Goal: Task Accomplishment & Management: Manage account settings

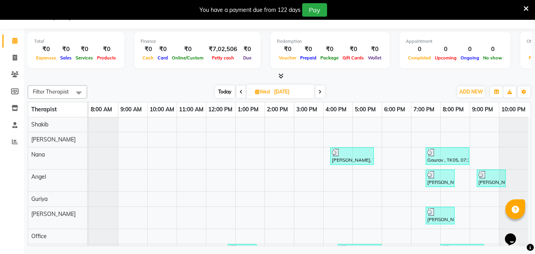
scroll to position [78, 4]
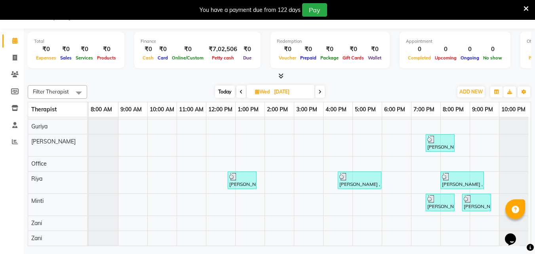
click at [320, 94] on span at bounding box center [320, 92] width 10 height 12
type input "[DATE]"
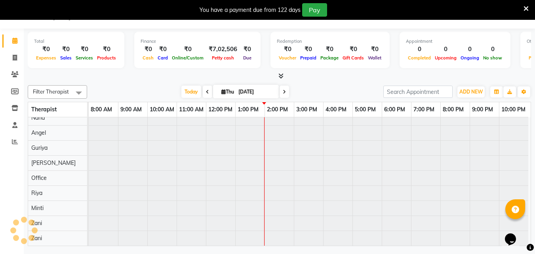
scroll to position [43, 4]
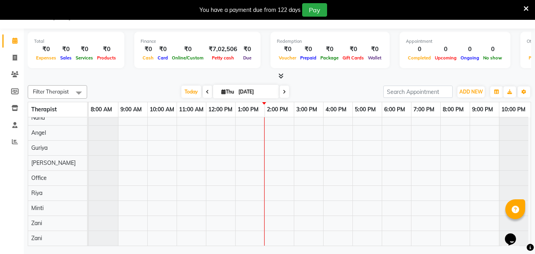
click at [268, 125] on div at bounding box center [310, 162] width 442 height 165
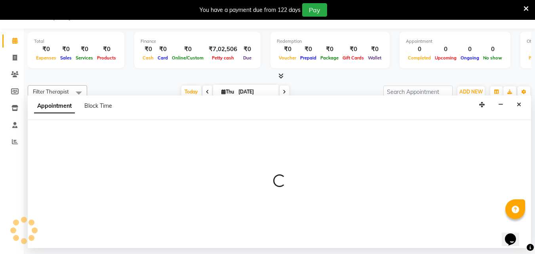
select select "78966"
select select "840"
select select "tentative"
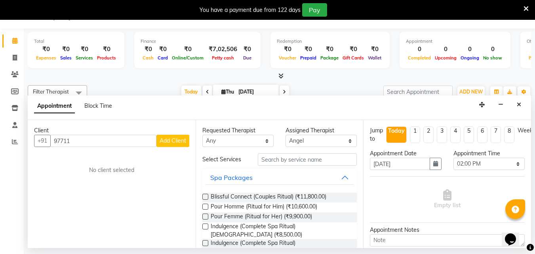
click at [64, 139] on input "97711" at bounding box center [103, 141] width 106 height 12
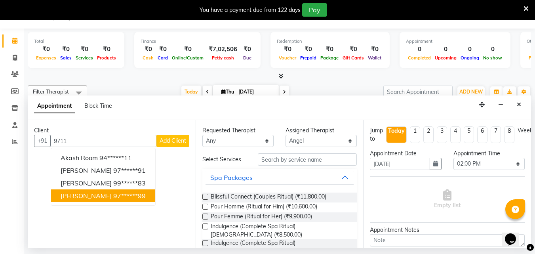
click at [98, 196] on span "[PERSON_NAME]" at bounding box center [86, 196] width 51 height 8
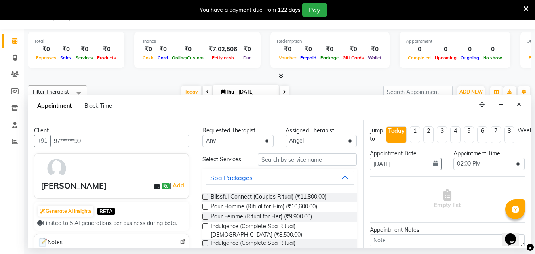
type input "97******99"
click at [244, 139] on select "Any [PERSON_NAME] [PERSON_NAME] Minti Nana [PERSON_NAME] Office [PERSON_NAME] […" at bounding box center [237, 141] width 71 height 12
select select "90192"
click at [202, 135] on select "Any [PERSON_NAME] [PERSON_NAME] Minti Nana [PERSON_NAME] Office [PERSON_NAME] […" at bounding box center [237, 141] width 71 height 12
select select "90192"
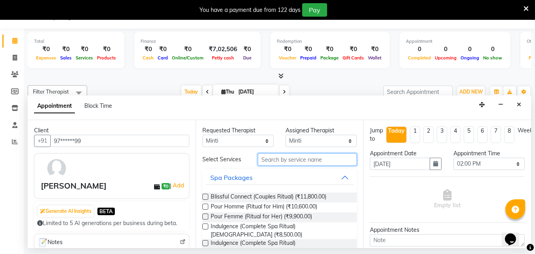
click at [276, 161] on input "text" at bounding box center [307, 159] width 99 height 12
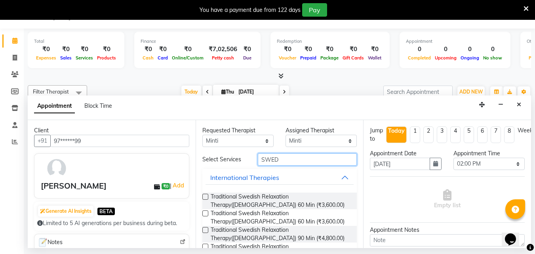
type input "SWED"
click at [205, 213] on label at bounding box center [205, 213] width 6 height 6
click at [205, 213] on input "checkbox" at bounding box center [204, 213] width 5 height 5
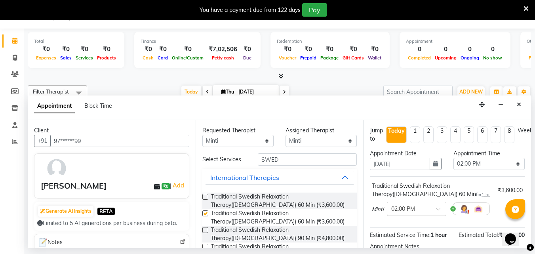
checkbox input "false"
click at [434, 208] on div at bounding box center [416, 208] width 59 height 8
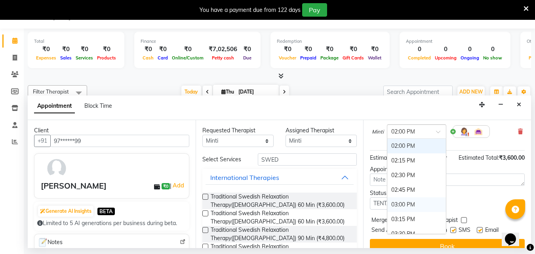
scroll to position [79, 0]
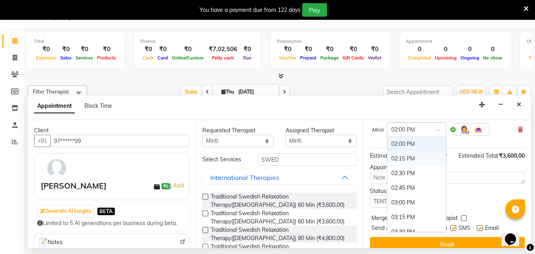
click at [408, 157] on div "02:15 PM" at bounding box center [416, 158] width 59 height 15
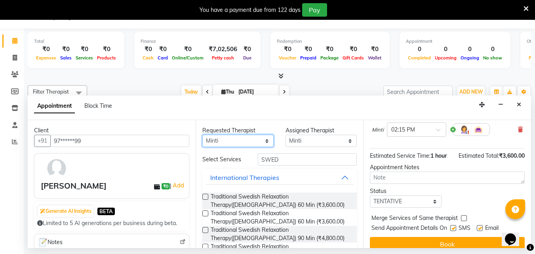
click at [261, 141] on select "Any [PERSON_NAME] [PERSON_NAME] Minti Nana [PERSON_NAME] Office [PERSON_NAME] […" at bounding box center [237, 141] width 71 height 12
select select "80439"
click at [202, 135] on select "Any [PERSON_NAME] [PERSON_NAME] Minti Nana [PERSON_NAME] Office [PERSON_NAME] […" at bounding box center [237, 141] width 71 height 12
select select "80439"
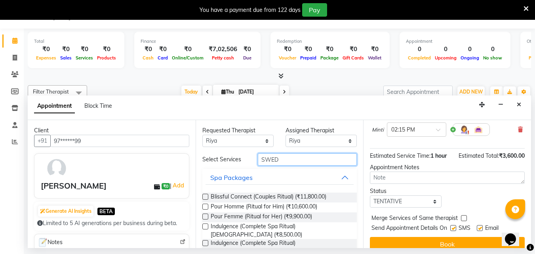
click at [285, 159] on input "SWED" at bounding box center [307, 159] width 99 height 12
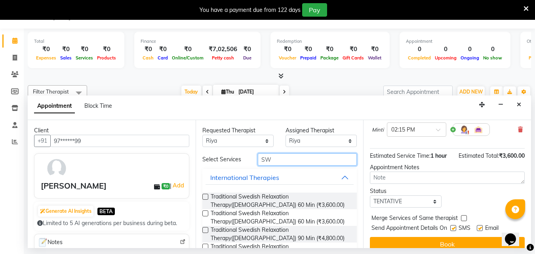
type input "S"
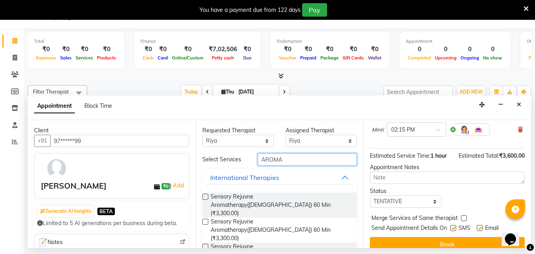
type input "AROMA"
click at [207, 195] on label at bounding box center [205, 197] width 6 height 6
click at [207, 195] on input "checkbox" at bounding box center [204, 197] width 5 height 5
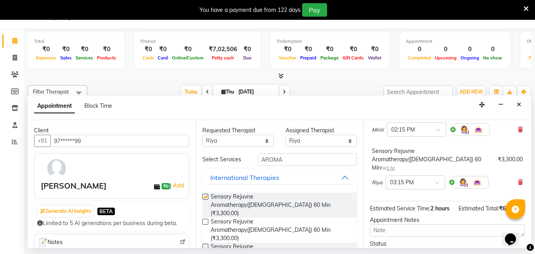
checkbox input "false"
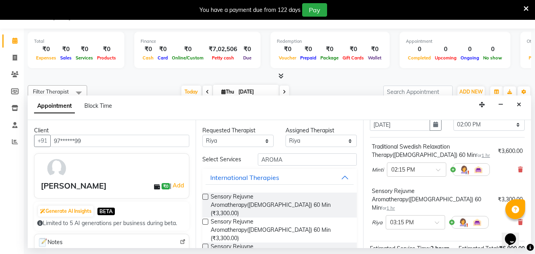
scroll to position [40, 0]
click at [424, 150] on div "Traditional Swedish Relaxation Therapy([DEMOGRAPHIC_DATA]) 60 Min for 1 hr" at bounding box center [433, 150] width 123 height 17
click at [518, 168] on icon at bounding box center [520, 169] width 5 height 6
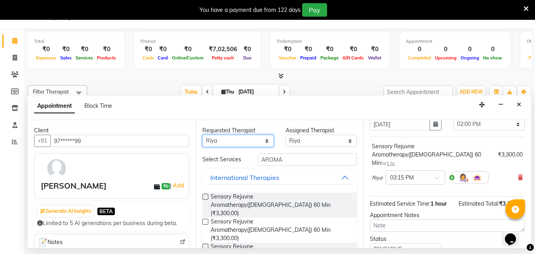
click at [259, 141] on select "Any [PERSON_NAME] [PERSON_NAME] Minti Nana [PERSON_NAME] Office [PERSON_NAME] […" at bounding box center [237, 141] width 71 height 12
select select "90192"
click at [202, 135] on select "Any [PERSON_NAME] [PERSON_NAME] Minti Nana [PERSON_NAME] Office [PERSON_NAME] […" at bounding box center [237, 141] width 71 height 12
select select "90192"
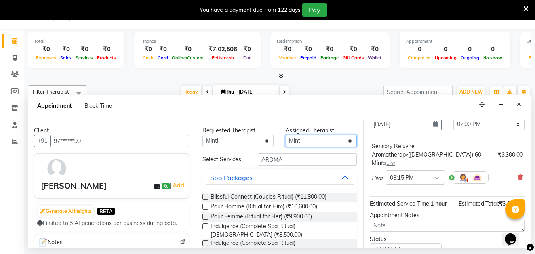
click at [319, 143] on select "Select [PERSON_NAME] [PERSON_NAME] Minti Nana [PERSON_NAME] Office [PERSON_NAME…" at bounding box center [320, 141] width 71 height 12
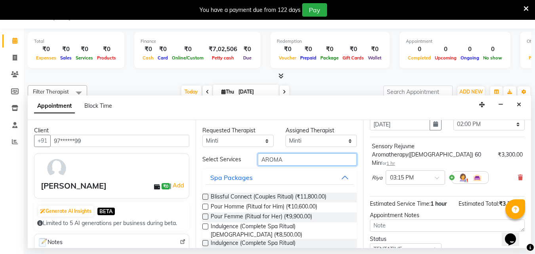
click at [294, 156] on input "AROMA" at bounding box center [307, 159] width 99 height 12
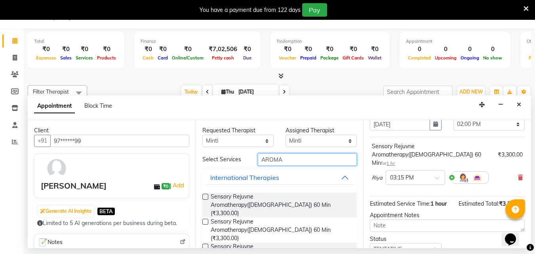
type input "AROMA"
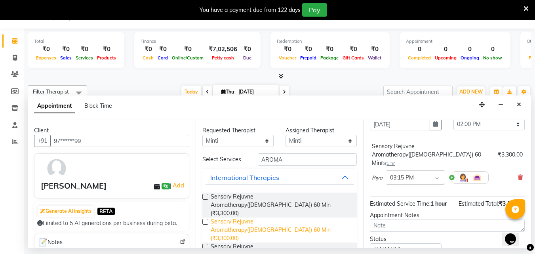
drag, startPoint x: 204, startPoint y: 214, endPoint x: 239, endPoint y: 211, distance: 35.4
click at [204, 219] on label at bounding box center [205, 222] width 6 height 6
click at [204, 220] on input "checkbox" at bounding box center [204, 222] width 5 height 5
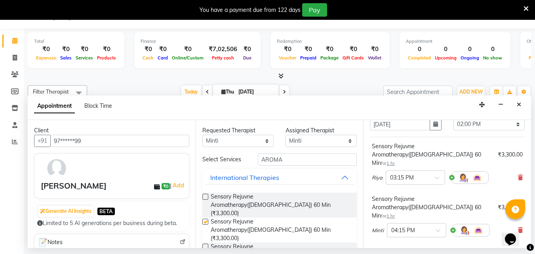
checkbox input "false"
click at [437, 173] on div at bounding box center [415, 177] width 59 height 8
click at [408, 205] on div "02:15 PM" at bounding box center [415, 212] width 59 height 15
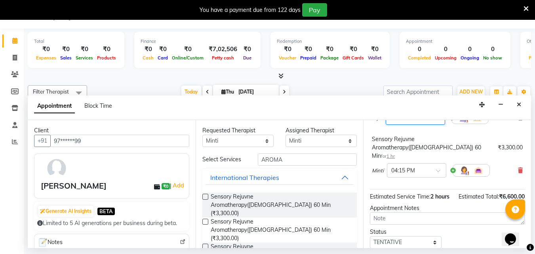
scroll to position [119, 0]
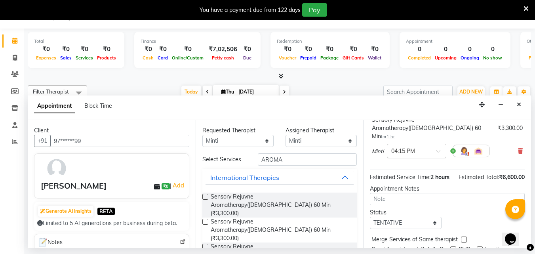
click at [436, 149] on span at bounding box center [441, 153] width 10 height 8
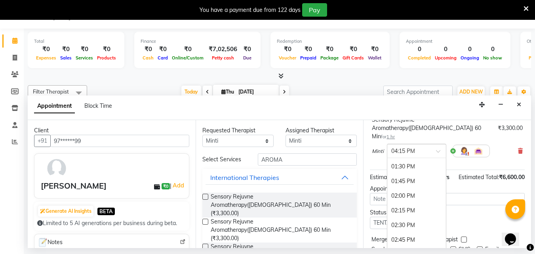
scroll to position [251, 0]
click at [412, 215] on div "02:15 PM" at bounding box center [416, 222] width 59 height 15
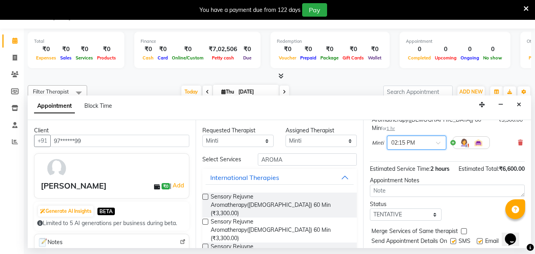
scroll to position [156, 0]
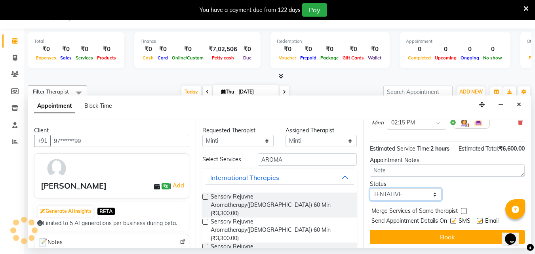
click at [426, 188] on select "Select TENTATIVE CONFIRM CHECK-IN UPCOMING" at bounding box center [405, 194] width 71 height 12
select select "confirm booking"
click at [370, 188] on select "Select TENTATIVE CONFIRM CHECK-IN UPCOMING" at bounding box center [405, 194] width 71 height 12
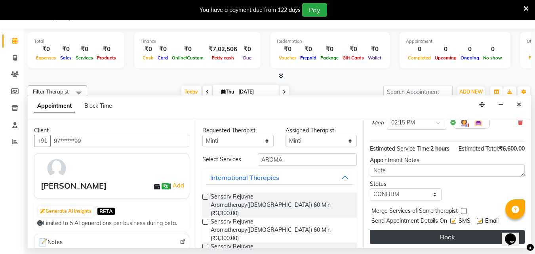
click at [416, 230] on button "Book" at bounding box center [447, 237] width 155 height 14
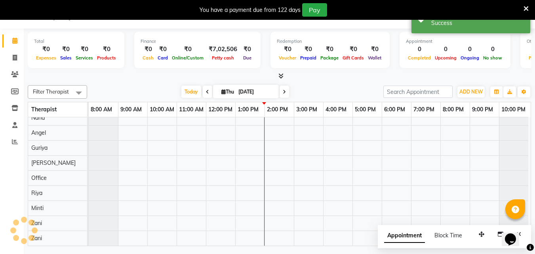
scroll to position [0, 0]
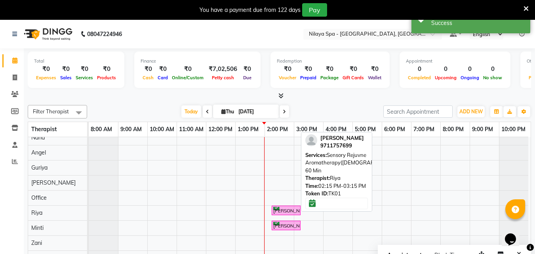
click at [289, 207] on div "[PERSON_NAME] , TK01, 02:15 PM-03:15 PM, Sensory Rejuvne Aromatherapy([DEMOGRAP…" at bounding box center [285, 211] width 27 height 8
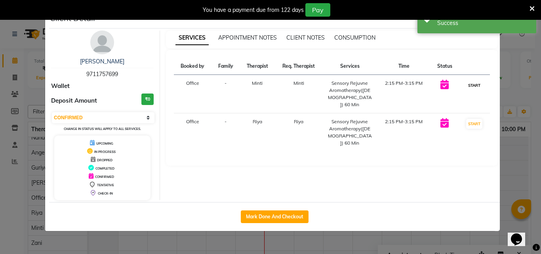
click at [473, 85] on button "START" at bounding box center [474, 85] width 16 height 10
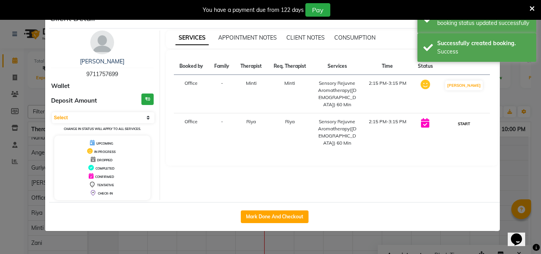
click at [472, 119] on button "START" at bounding box center [464, 124] width 16 height 10
select select "1"
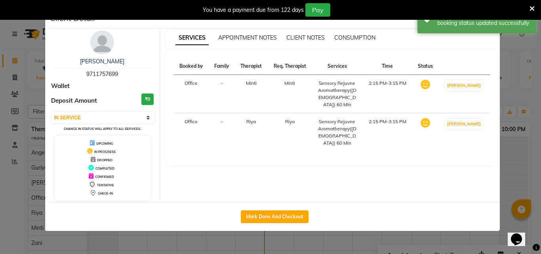
click at [509, 148] on ngb-modal-window "Client Detail [PERSON_NAME] 9711757699 Wallet Deposit Amount ₹0 Select IN SERVI…" at bounding box center [270, 127] width 541 height 254
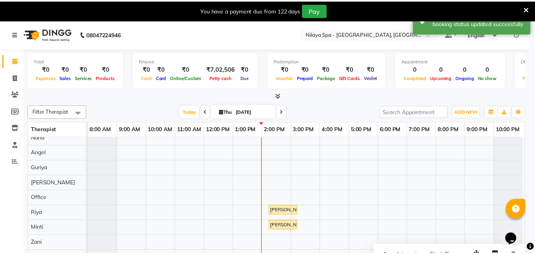
scroll to position [43, 0]
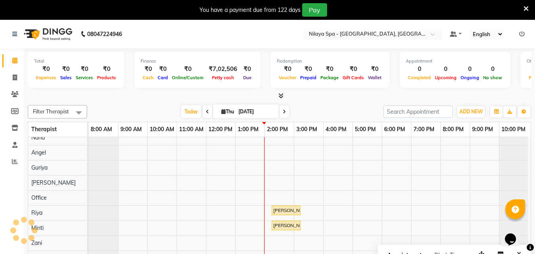
drag, startPoint x: 472, startPoint y: 122, endPoint x: 483, endPoint y: 131, distance: 13.2
click at [483, 131] on div "9:00 PM" at bounding box center [484, 129] width 29 height 15
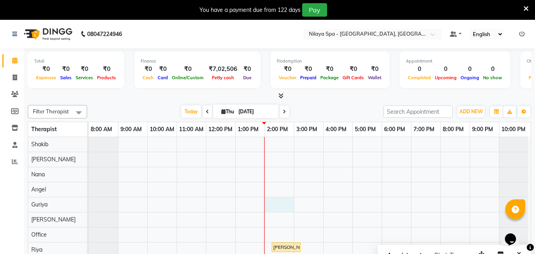
click at [287, 205] on div "[PERSON_NAME] , TK01, 02:15 PM-03:15 PM, Sensory Rejuvne Aromatherapy([DEMOGRAP…" at bounding box center [310, 219] width 442 height 165
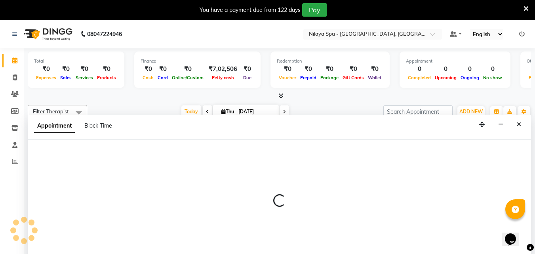
scroll to position [20, 0]
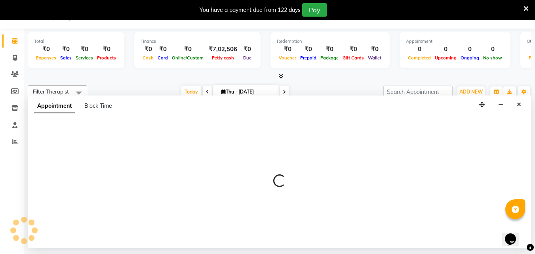
select select "78997"
select select "840"
select select "tentative"
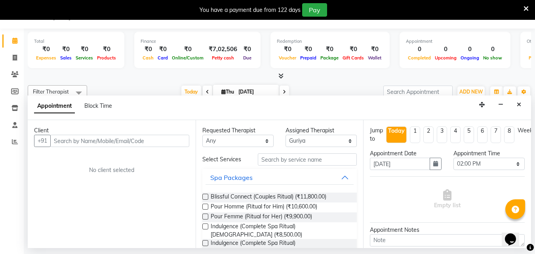
click at [59, 136] on input "text" at bounding box center [119, 141] width 139 height 12
click at [61, 141] on input "text" at bounding box center [119, 141] width 139 height 12
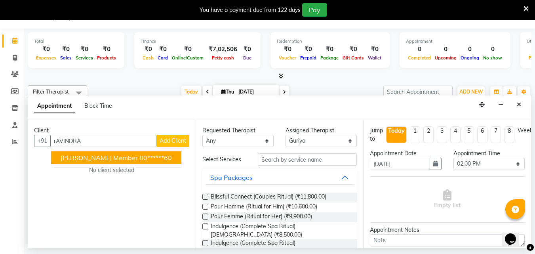
click at [152, 160] on ngb-highlight "80******60" at bounding box center [155, 158] width 32 height 8
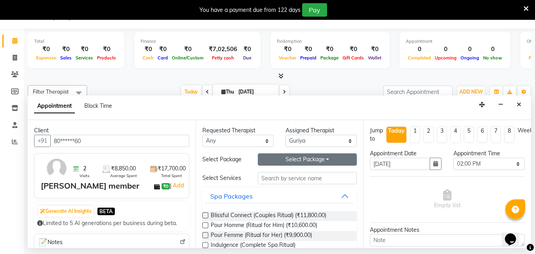
type input "80******60"
click at [296, 163] on button "Select Package Toggle Dropdown" at bounding box center [307, 159] width 99 height 12
click at [285, 188] on li "SILVER _ ALL" at bounding box center [289, 186] width 63 height 11
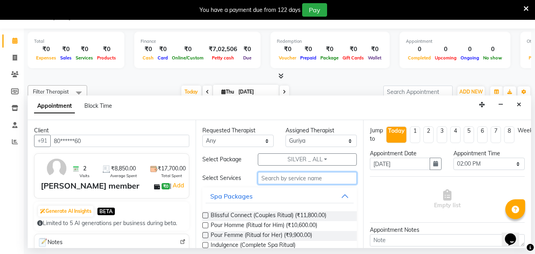
click at [289, 177] on input "text" at bounding box center [307, 178] width 99 height 12
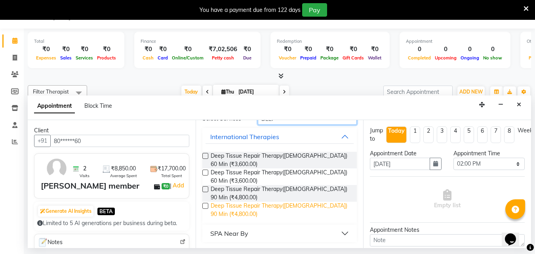
scroll to position [60, 0]
type input "DEEP"
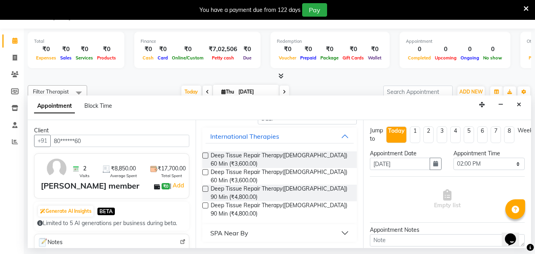
click at [206, 189] on label at bounding box center [205, 189] width 6 height 6
click at [206, 189] on input "checkbox" at bounding box center [204, 189] width 5 height 5
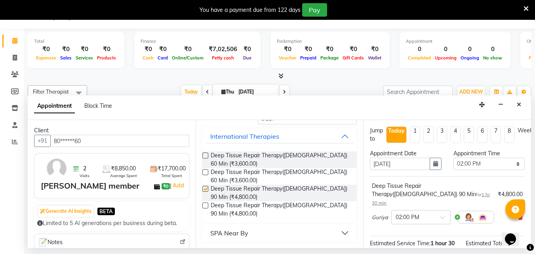
checkbox input "false"
click at [512, 163] on select "Select 09:00 AM 09:15 AM 09:30 AM 09:45 AM 10:00 AM 10:15 AM 10:30 AM 10:45 AM …" at bounding box center [488, 164] width 71 height 12
select select "870"
click at [453, 158] on select "Select 09:00 AM 09:15 AM 09:30 AM 09:45 AM 10:00 AM 10:15 AM 10:30 AM 10:45 AM …" at bounding box center [488, 164] width 71 height 12
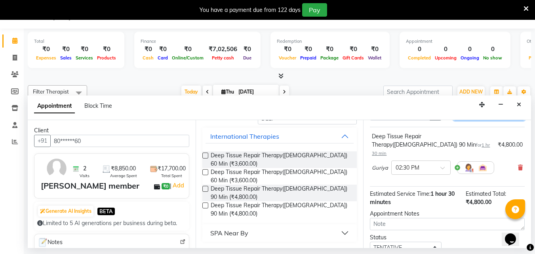
scroll to position [103, 0]
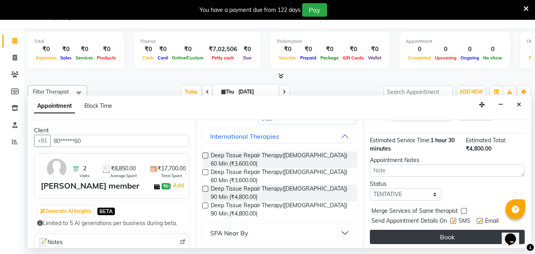
click at [459, 230] on button "Book" at bounding box center [447, 237] width 155 height 14
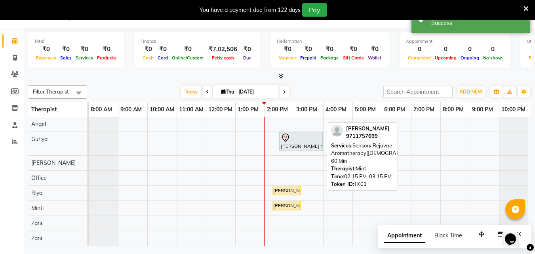
scroll to position [0, 0]
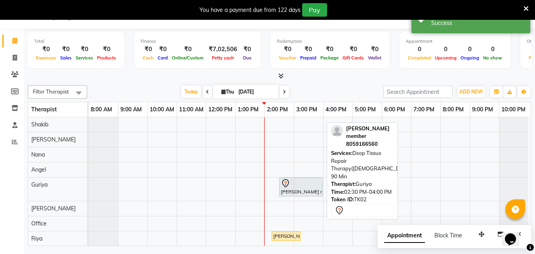
click at [300, 188] on div "[PERSON_NAME] member , TK02, 02:30 PM-04:00 PM, Deep Tissue Repair Therapy([DEM…" at bounding box center [301, 187] width 42 height 17
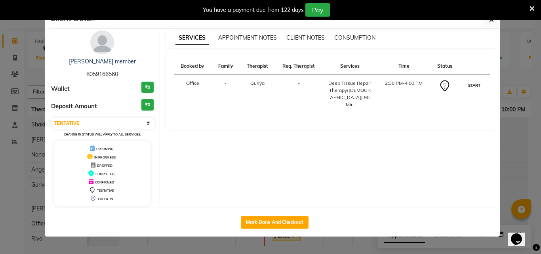
click at [469, 86] on button "START" at bounding box center [474, 85] width 16 height 10
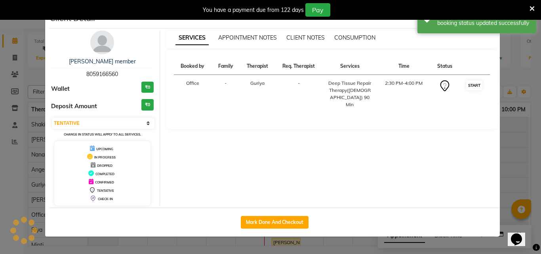
select select "1"
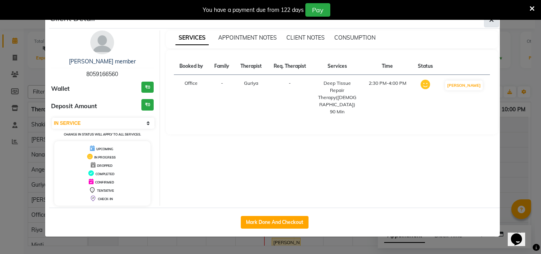
click at [492, 24] on button "button" at bounding box center [491, 19] width 15 height 15
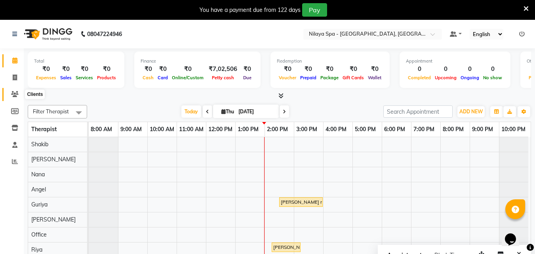
click at [15, 93] on icon at bounding box center [15, 94] width 8 height 6
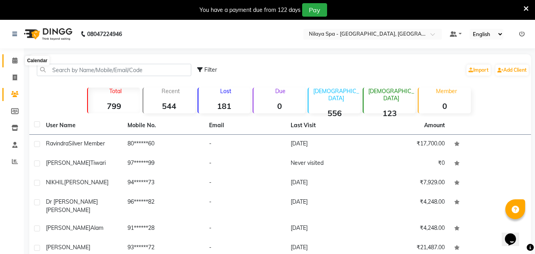
click at [15, 61] on icon at bounding box center [14, 60] width 5 height 6
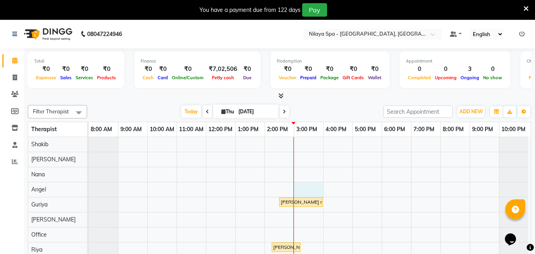
click at [308, 188] on div "[PERSON_NAME] member , TK02, 02:30 PM-04:00 PM, Deep Tissue Repair Therapy([DEM…" at bounding box center [310, 219] width 442 height 165
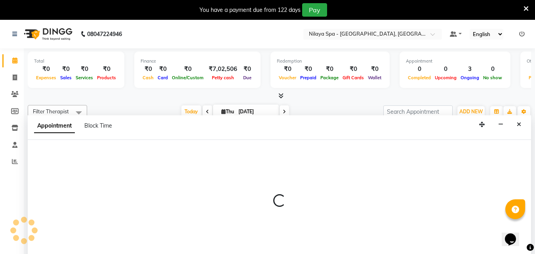
scroll to position [20, 0]
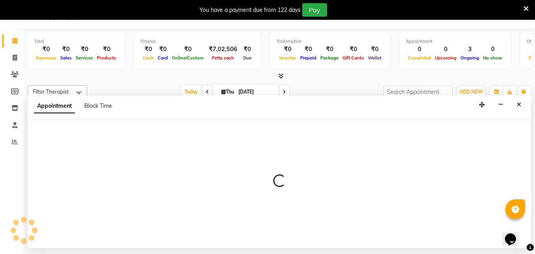
select select "78966"
select select "tentative"
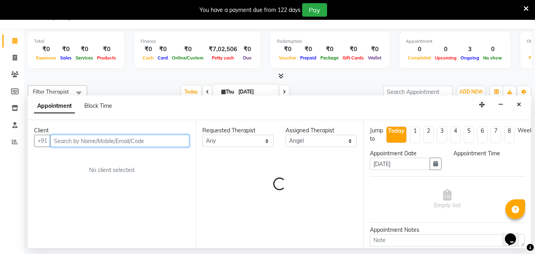
select select "900"
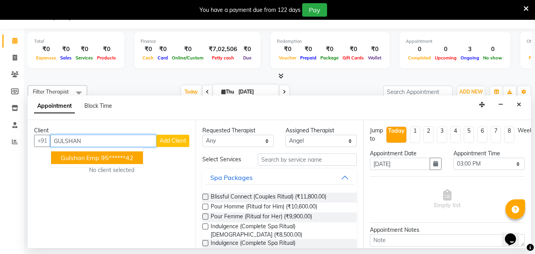
click at [110, 158] on ngb-highlight "95******42" at bounding box center [117, 158] width 32 height 8
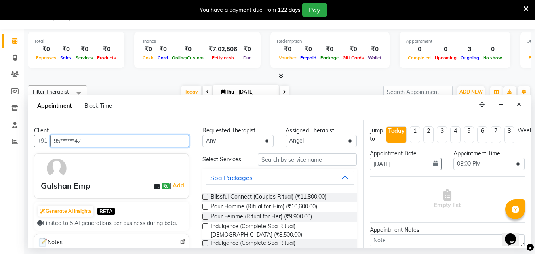
type input "95******42"
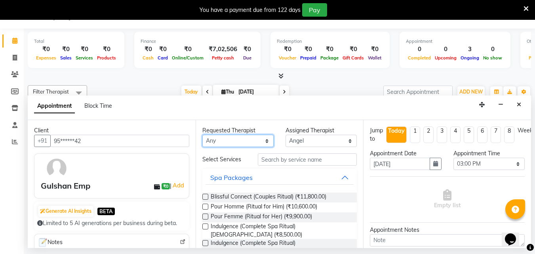
click at [264, 141] on select "Any [PERSON_NAME] [PERSON_NAME] Minti Nana [PERSON_NAME] Office [PERSON_NAME] […" at bounding box center [237, 141] width 71 height 12
select select "78958"
click at [202, 135] on select "Any [PERSON_NAME] [PERSON_NAME] Minti Nana [PERSON_NAME] Office [PERSON_NAME] […" at bounding box center [237, 141] width 71 height 12
select select "78958"
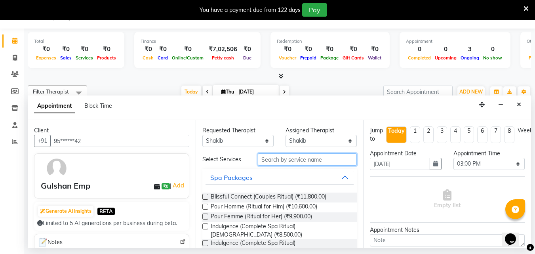
click at [286, 162] on input "text" at bounding box center [307, 159] width 99 height 12
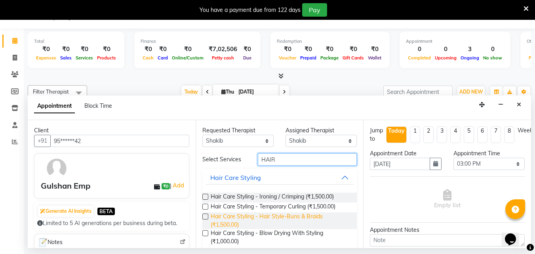
scroll to position [63, 0]
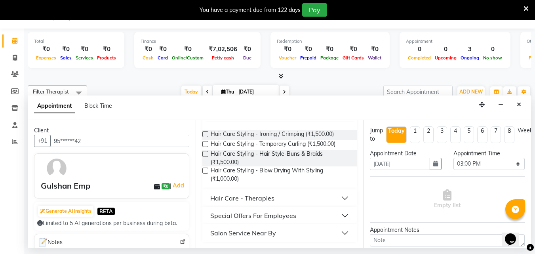
type input "HAIR"
click at [338, 217] on button "Special Offers For Employees" at bounding box center [279, 215] width 148 height 14
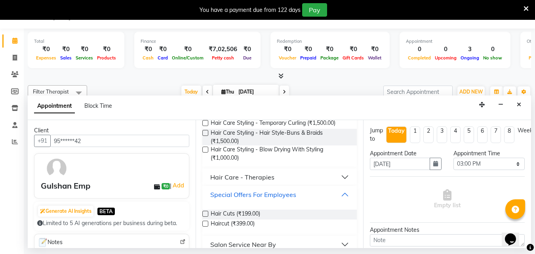
scroll to position [95, 0]
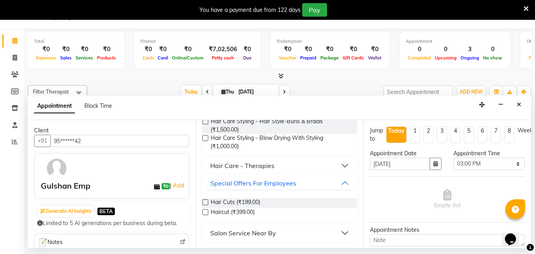
click at [204, 203] on label at bounding box center [205, 202] width 6 height 6
click at [204, 203] on input "checkbox" at bounding box center [204, 202] width 5 height 5
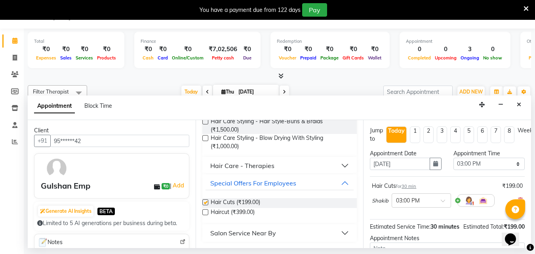
checkbox input "false"
click at [433, 199] on div at bounding box center [421, 200] width 59 height 8
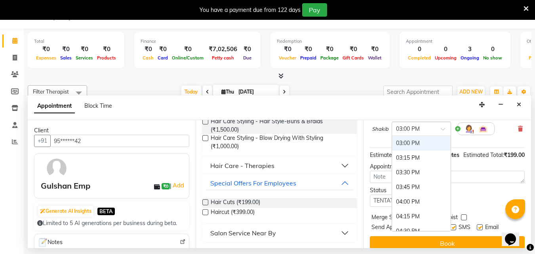
scroll to position [79, 0]
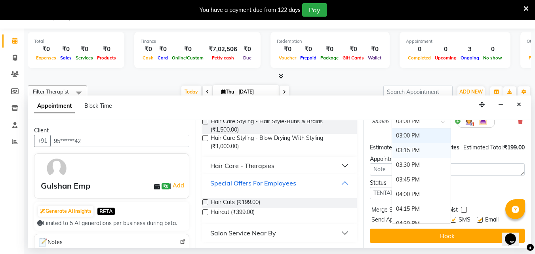
click at [407, 151] on div "03:15 PM" at bounding box center [421, 150] width 59 height 15
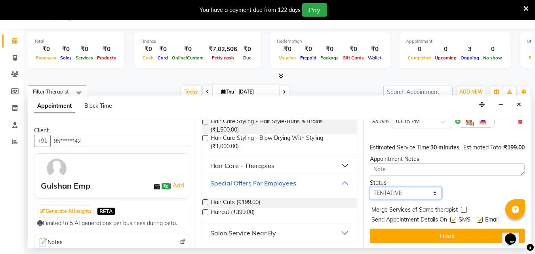
click at [397, 199] on select "Select TENTATIVE CONFIRM CHECK-IN UPCOMING" at bounding box center [405, 193] width 71 height 12
select select "confirm booking"
click at [370, 195] on select "Select TENTATIVE CONFIRM CHECK-IN UPCOMING" at bounding box center [405, 193] width 71 height 12
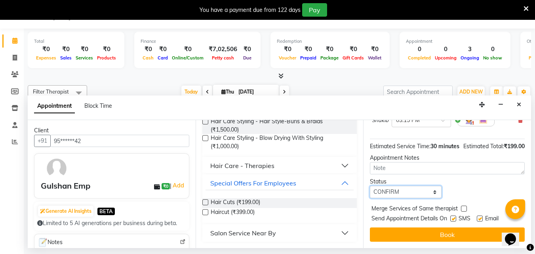
scroll to position [95, 0]
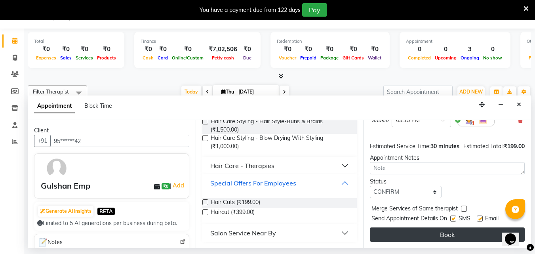
click at [409, 230] on button "Book" at bounding box center [447, 234] width 155 height 14
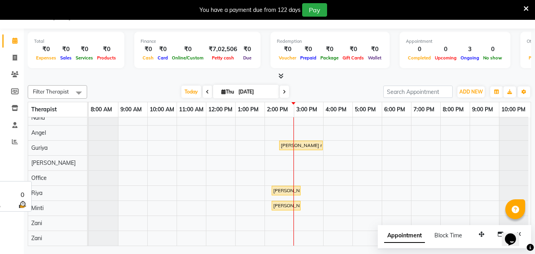
scroll to position [17, 0]
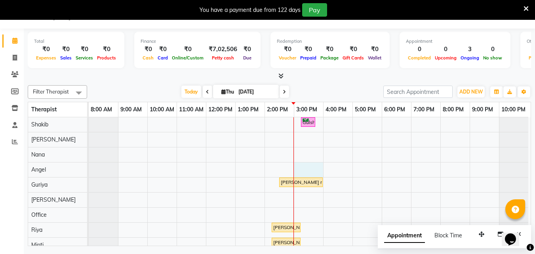
click at [310, 168] on div "Gulshan Emp, TK03, 03:15 PM-03:45 PM, Hair Cuts Ravindra Silver member , TK02, …" at bounding box center [310, 199] width 442 height 165
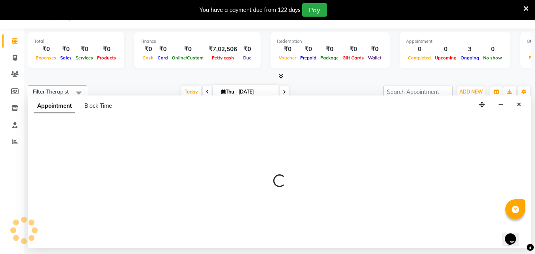
select select "78966"
select select "900"
select select "tentative"
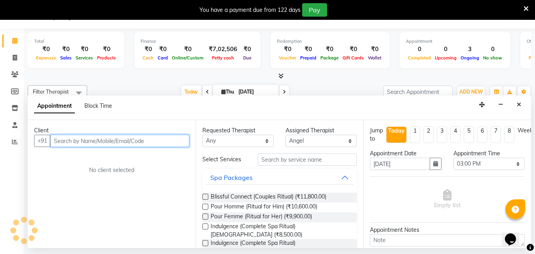
click at [105, 140] on input "text" at bounding box center [119, 141] width 139 height 12
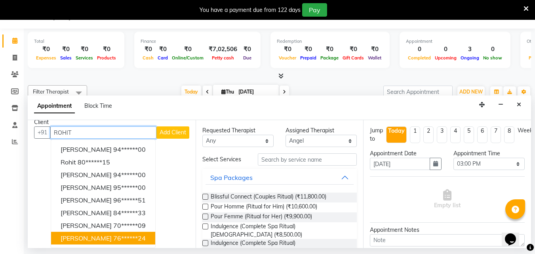
click at [113, 237] on ngb-highlight "76******24" at bounding box center [129, 238] width 32 height 8
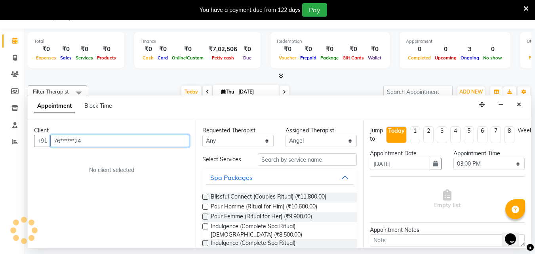
type input "76******24"
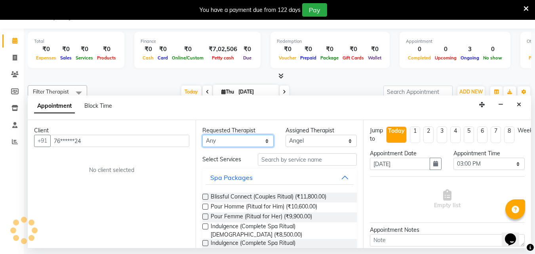
click at [242, 142] on select "Any [PERSON_NAME] [PERSON_NAME] Minti Nana [PERSON_NAME] Office [PERSON_NAME] […" at bounding box center [237, 141] width 71 height 12
select select "78966"
click at [202, 135] on select "Any [PERSON_NAME] [PERSON_NAME] Minti Nana [PERSON_NAME] Office [PERSON_NAME] […" at bounding box center [237, 141] width 71 height 12
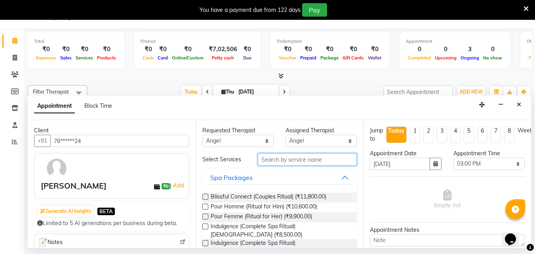
click at [269, 159] on input "text" at bounding box center [307, 159] width 99 height 12
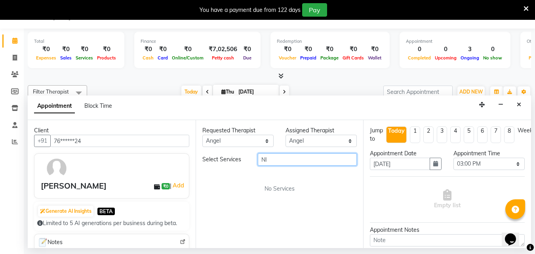
type input "N"
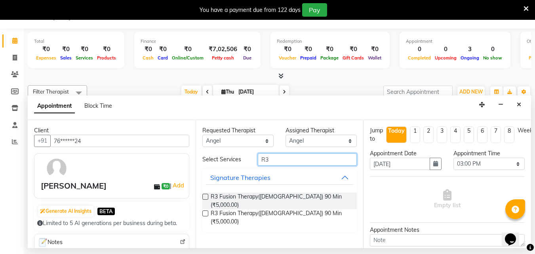
type input "R3"
click at [206, 195] on label at bounding box center [205, 197] width 6 height 6
click at [206, 195] on input "checkbox" at bounding box center [204, 197] width 5 height 5
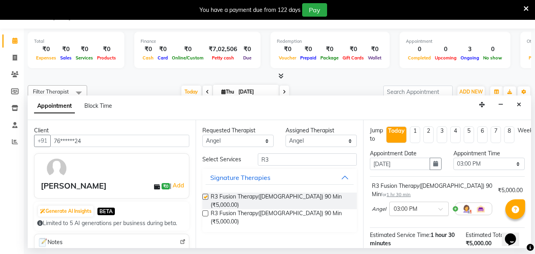
checkbox input "false"
click at [430, 204] on div at bounding box center [419, 208] width 59 height 8
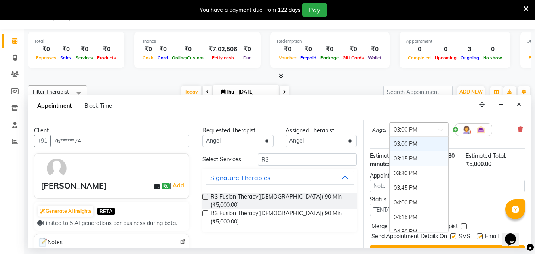
click at [406, 151] on div "03:15 PM" at bounding box center [419, 158] width 59 height 15
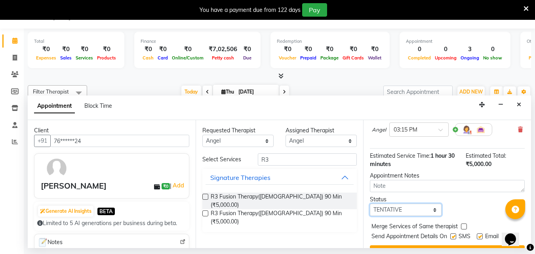
click at [410, 203] on select "Select TENTATIVE CONFIRM CHECK-IN UPCOMING" at bounding box center [405, 209] width 71 height 12
select select "confirm booking"
click at [370, 203] on select "Select TENTATIVE CONFIRM CHECK-IN UPCOMING" at bounding box center [405, 209] width 71 height 12
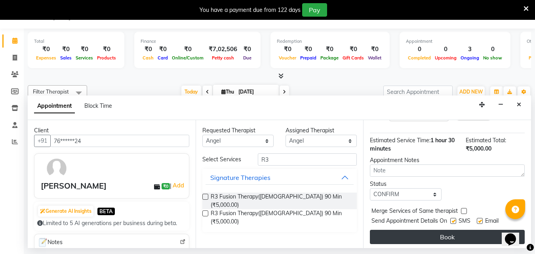
click at [423, 230] on button "Book" at bounding box center [447, 237] width 155 height 14
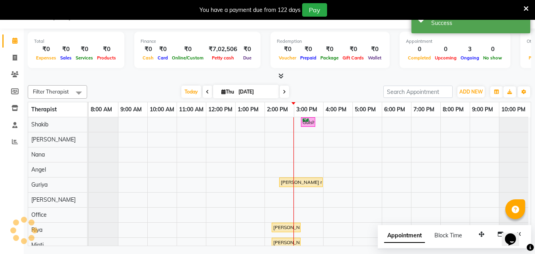
scroll to position [0, 0]
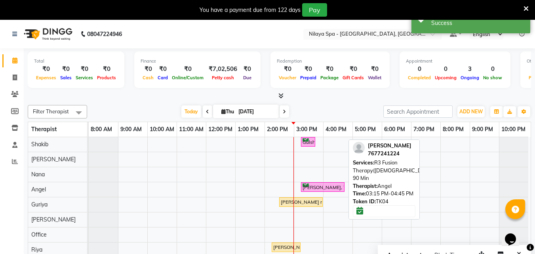
click at [309, 186] on div "[PERSON_NAME], TK04, 03:15 PM-04:45 PM, R3 Fusion Therapy([DEMOGRAPHIC_DATA]) 9…" at bounding box center [323, 187] width 42 height 8
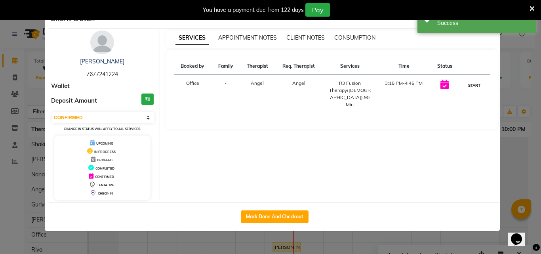
click at [471, 86] on button "START" at bounding box center [474, 85] width 16 height 10
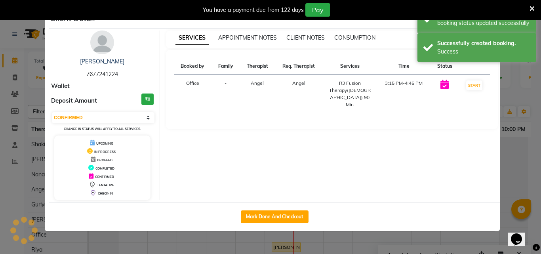
select select "1"
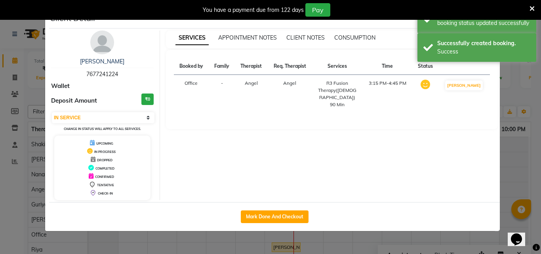
click at [507, 182] on ngb-modal-window "Client Detail [PERSON_NAME] 7677241224 Wallet Deposit Amount ₹0 Select IN SERVI…" at bounding box center [270, 127] width 541 height 254
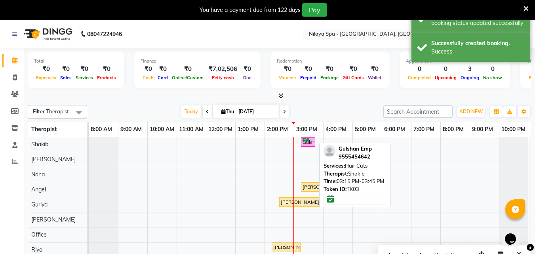
click at [312, 144] on div "Gulshan Emp, TK03, 03:15 PM-03:45 PM, Hair Cuts" at bounding box center [308, 142] width 13 height 8
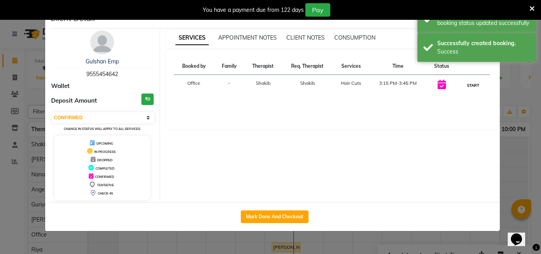
click at [473, 84] on button "START" at bounding box center [473, 85] width 16 height 10
select select "1"
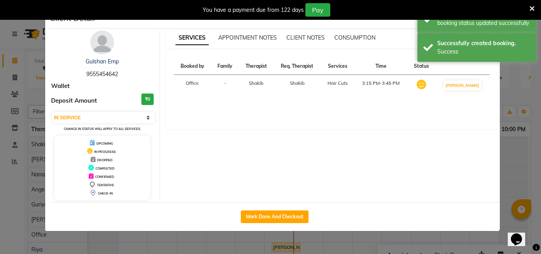
click at [508, 191] on ngb-modal-window "Client Detail Gulshan Emp 9555454642 Wallet Deposit Amount ₹0 Select IN SERVICE…" at bounding box center [270, 127] width 541 height 254
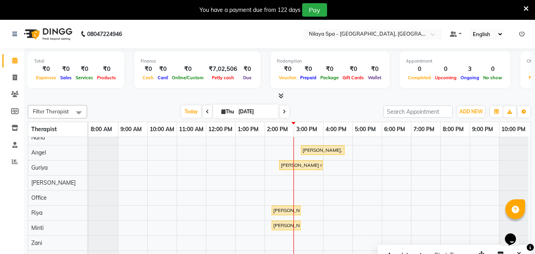
scroll to position [43, 0]
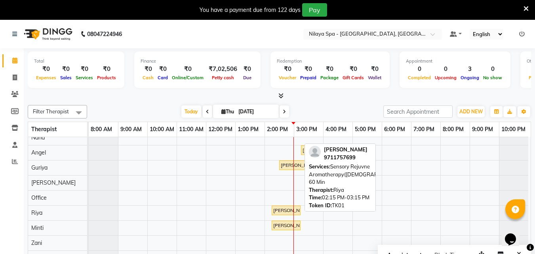
click at [281, 207] on div "[PERSON_NAME] , TK01, 02:15 PM-03:15 PM, Sensory Rejuvne Aromatherapy([DEMOGRAP…" at bounding box center [285, 210] width 27 height 7
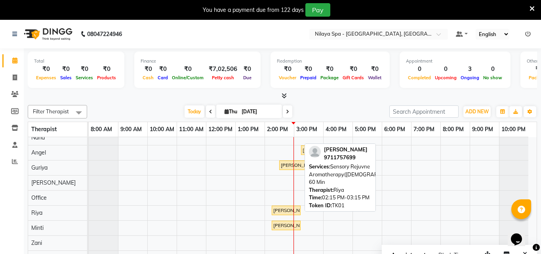
select select "1"
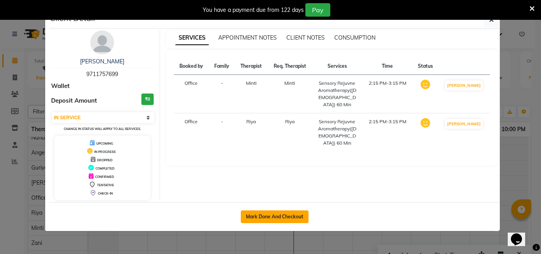
click at [289, 213] on button "Mark Done And Checkout" at bounding box center [275, 216] width 68 height 13
select select "service"
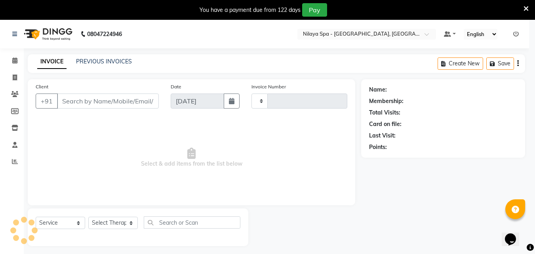
type input "1332"
select select "8066"
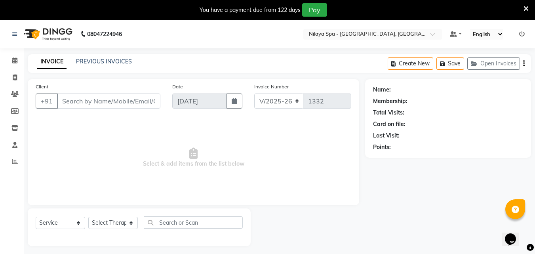
type input "97******99"
select select "90192"
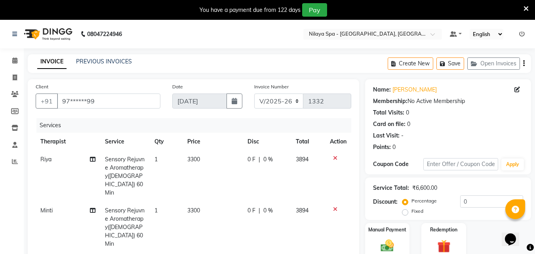
click at [266, 159] on span "0 %" at bounding box center [268, 159] width 10 height 8
select select "80439"
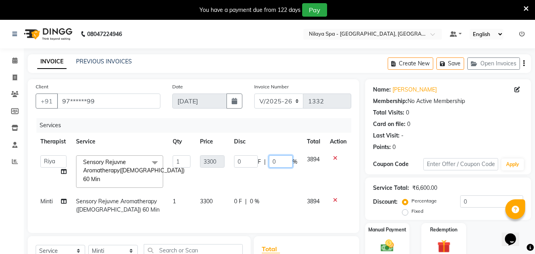
click at [285, 163] on input "0" at bounding box center [281, 161] width 24 height 12
type input "16.55"
click at [270, 201] on div "0 F | 0 %" at bounding box center [265, 201] width 63 height 8
select select "90192"
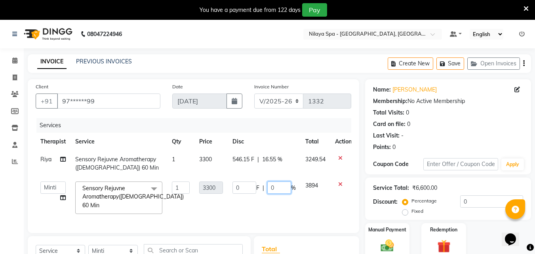
click at [280, 186] on input "0" at bounding box center [279, 187] width 24 height 12
type input "16.55"
click at [300, 205] on td "3894" at bounding box center [315, 198] width 30 height 42
select select "90192"
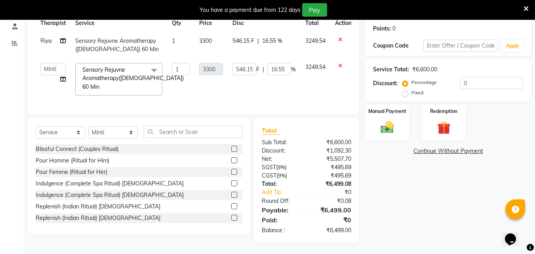
scroll to position [119, 0]
click at [389, 114] on div "Manual Payment" at bounding box center [387, 122] width 46 height 38
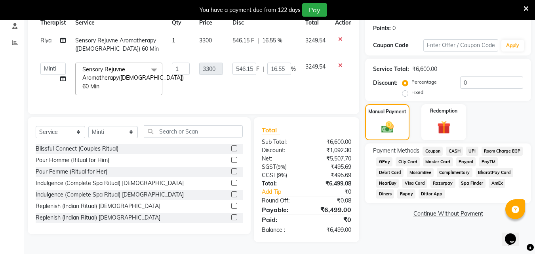
click at [453, 159] on span "Master Card" at bounding box center [438, 161] width 30 height 9
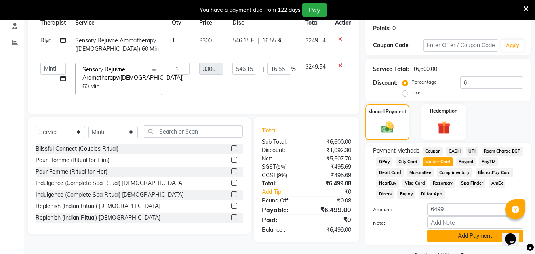
click at [481, 236] on button "Add Payment" at bounding box center [475, 236] width 96 height 12
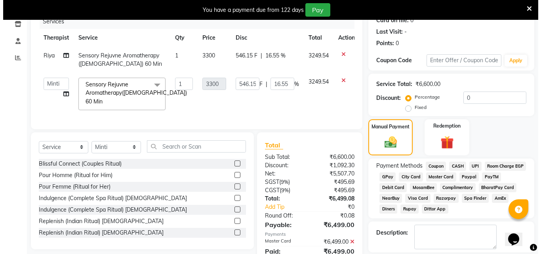
scroll to position [0, 0]
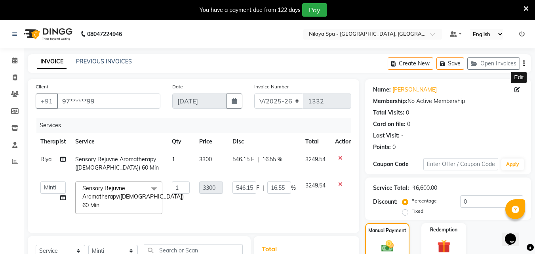
click at [519, 89] on icon at bounding box center [517, 90] width 6 height 6
select select "[DEMOGRAPHIC_DATA]"
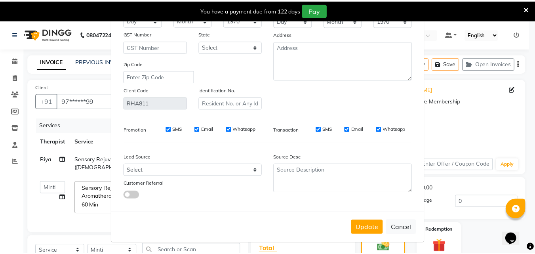
scroll to position [97, 0]
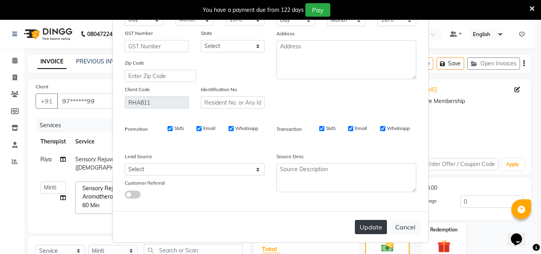
click at [369, 226] on button "Update" at bounding box center [371, 227] width 32 height 14
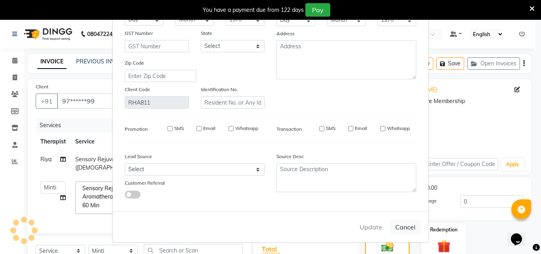
select select
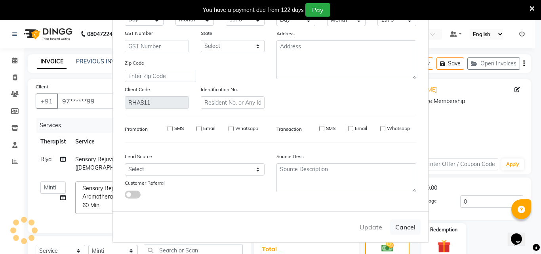
select select
checkbox input "false"
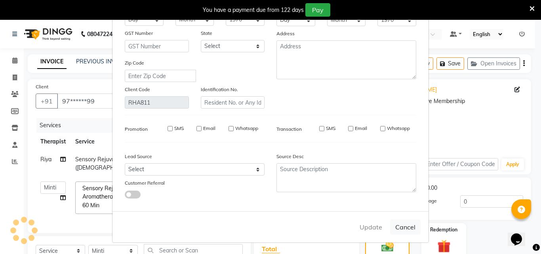
checkbox input "false"
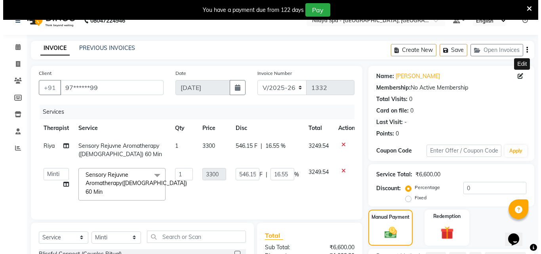
scroll to position [0, 0]
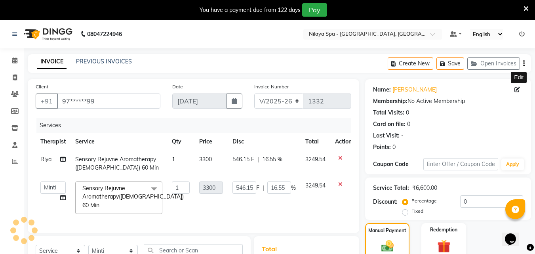
click at [519, 88] on icon at bounding box center [517, 90] width 6 height 6
select select "[DEMOGRAPHIC_DATA]"
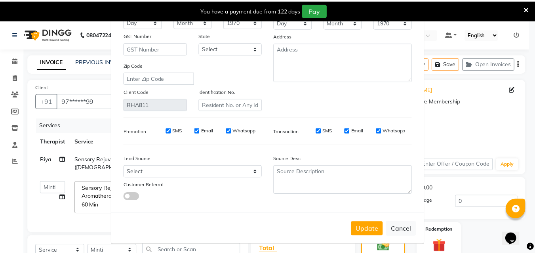
scroll to position [97, 0]
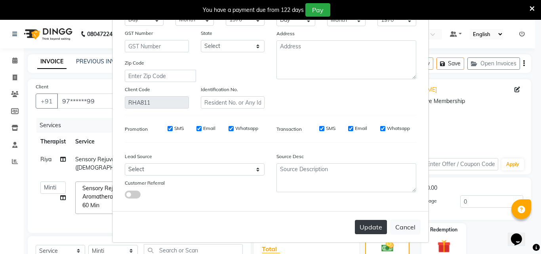
click at [376, 224] on button "Update" at bounding box center [371, 227] width 32 height 14
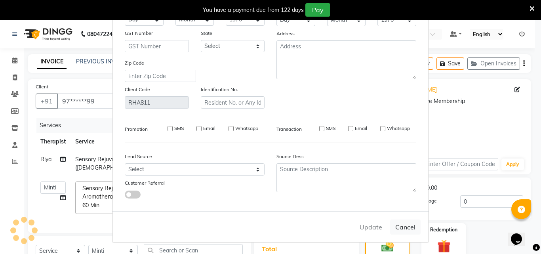
select select
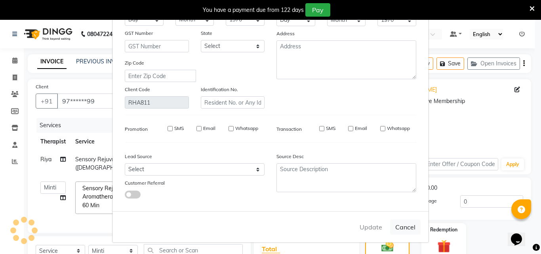
select select
checkbox input "false"
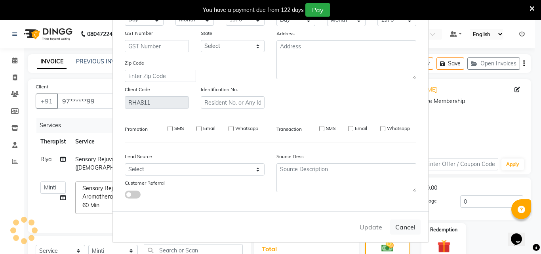
checkbox input "false"
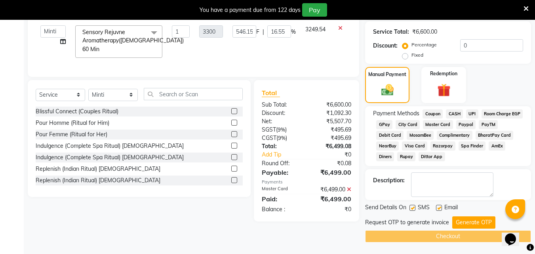
scroll to position [156, 0]
click at [469, 220] on button "Generate OTP" at bounding box center [473, 222] width 43 height 12
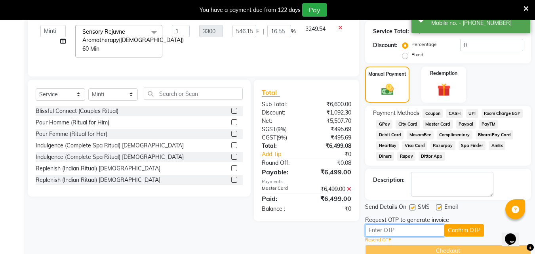
click at [387, 228] on input "text" at bounding box center [404, 230] width 79 height 12
click at [397, 228] on input "text" at bounding box center [404, 230] width 79 height 12
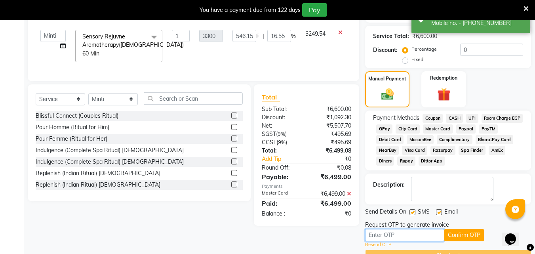
scroll to position [171, 0]
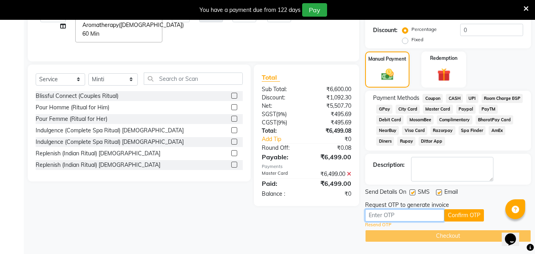
click at [395, 216] on input "text" at bounding box center [404, 215] width 79 height 12
type input "1242"
click at [471, 215] on button "Confirm OTP" at bounding box center [464, 215] width 40 height 12
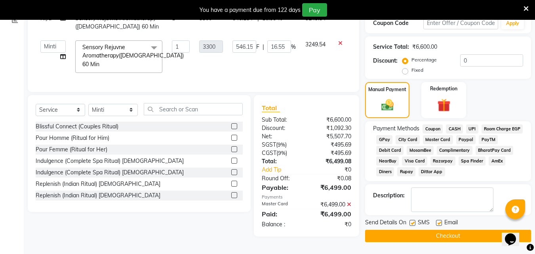
scroll to position [141, 0]
click at [456, 232] on button "Checkout" at bounding box center [448, 236] width 166 height 12
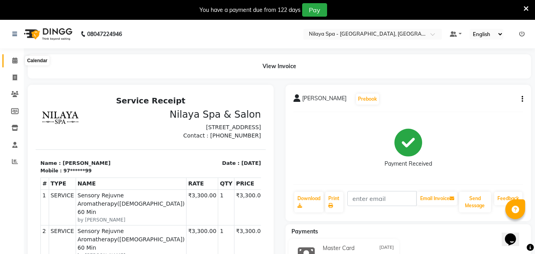
click at [15, 61] on icon at bounding box center [14, 60] width 5 height 6
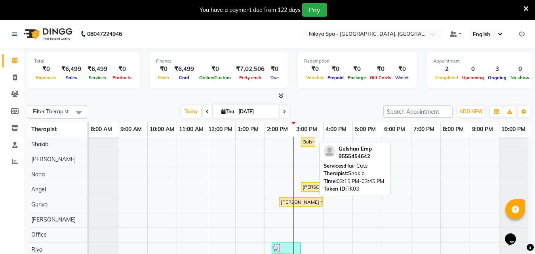
click at [310, 139] on div "Gulshan Emp, TK03, 03:15 PM-03:45 PM, Hair Cuts" at bounding box center [308, 141] width 13 height 7
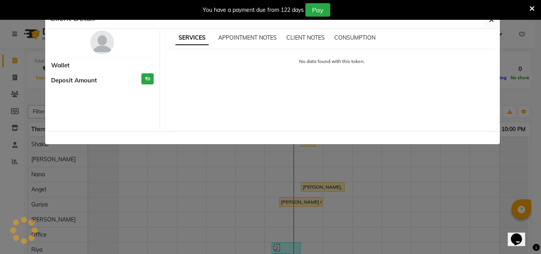
select select "1"
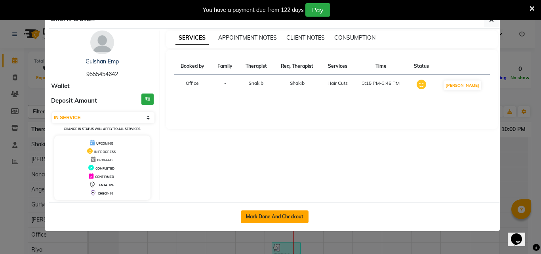
click at [277, 214] on button "Mark Done And Checkout" at bounding box center [275, 216] width 68 height 13
select select "service"
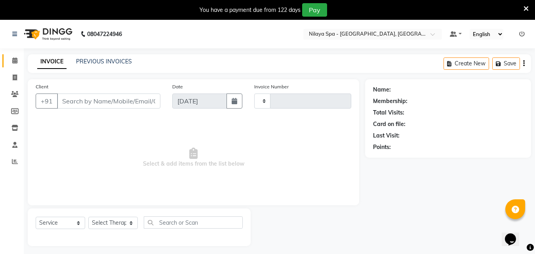
type input "1333"
select select "8066"
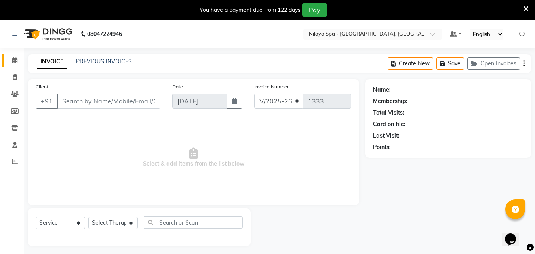
type input "95******42"
select select "78958"
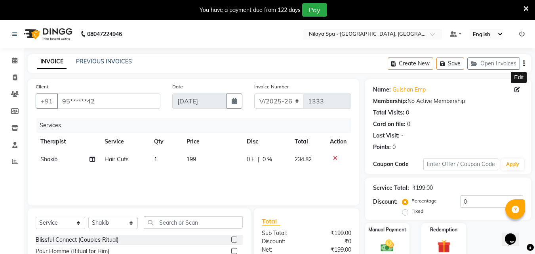
click at [515, 91] on icon at bounding box center [517, 90] width 6 height 6
select select "[DEMOGRAPHIC_DATA]"
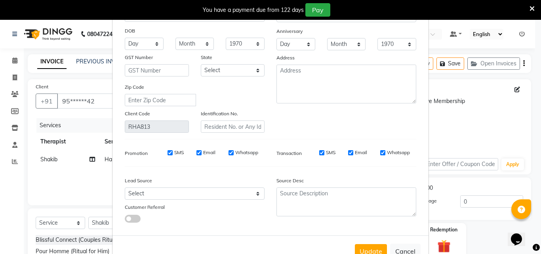
scroll to position [97, 0]
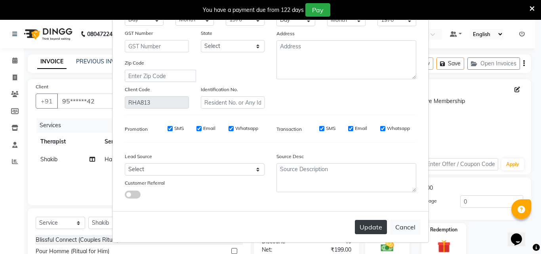
click at [365, 222] on button "Update" at bounding box center [371, 227] width 32 height 14
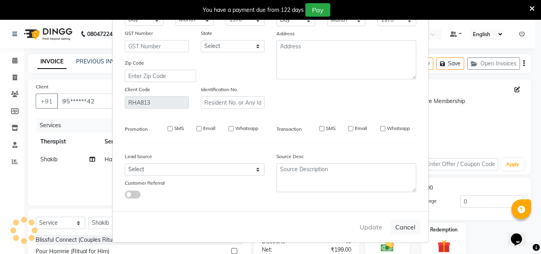
select select
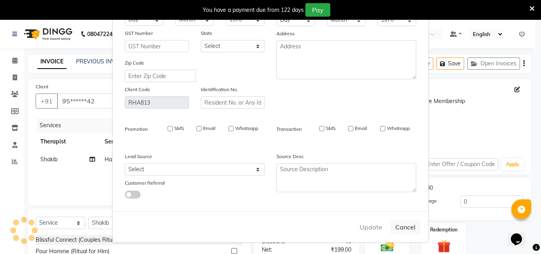
select select
checkbox input "false"
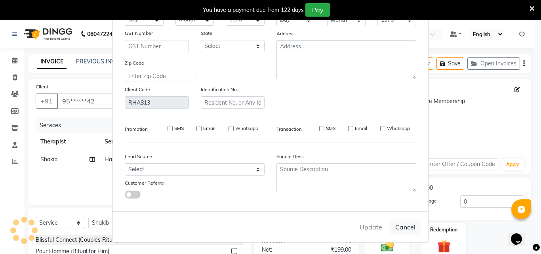
checkbox input "false"
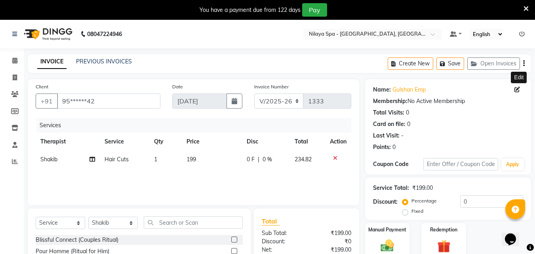
click at [519, 87] on icon at bounding box center [517, 90] width 6 height 6
select select "[DEMOGRAPHIC_DATA]"
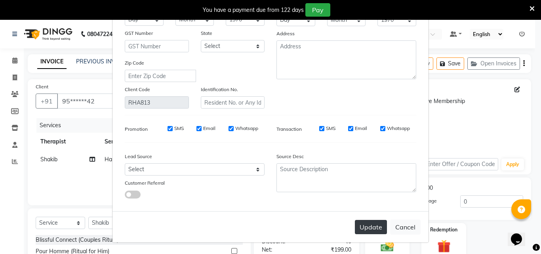
click at [366, 229] on button "Update" at bounding box center [371, 227] width 32 height 14
select select
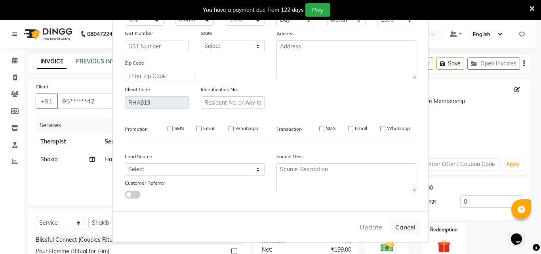
select select
checkbox input "false"
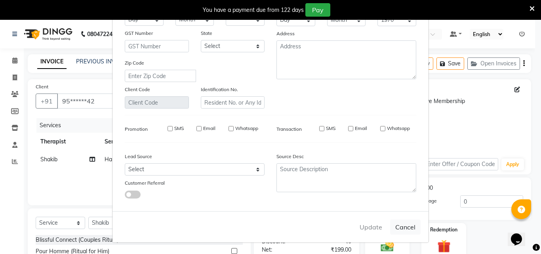
checkbox input "false"
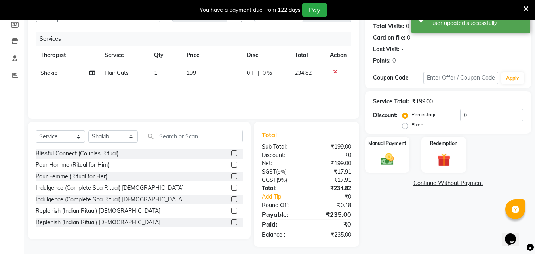
scroll to position [91, 0]
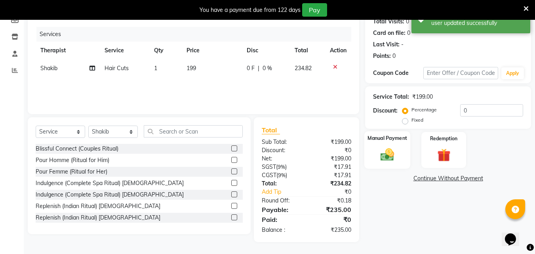
click at [391, 150] on img at bounding box center [387, 154] width 22 height 16
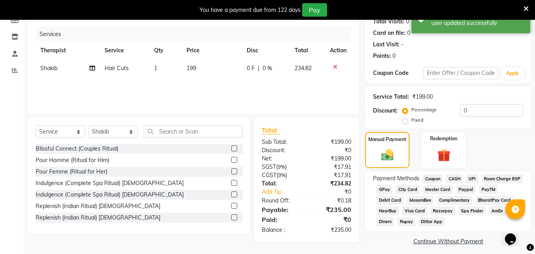
click at [458, 215] on span "Spa Finder" at bounding box center [471, 210] width 27 height 9
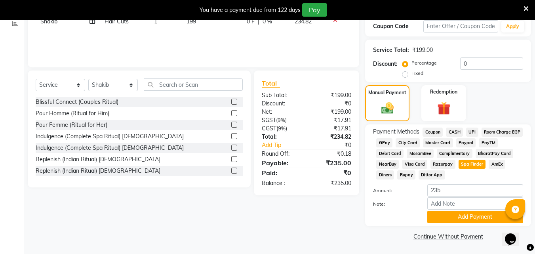
scroll to position [138, 0]
click at [443, 204] on input "Note:" at bounding box center [475, 203] width 96 height 12
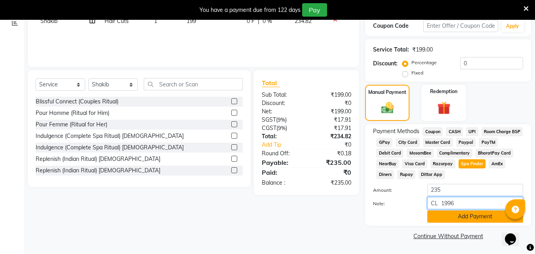
type input "CL 1996"
click at [453, 216] on button "Add Payment" at bounding box center [475, 216] width 96 height 12
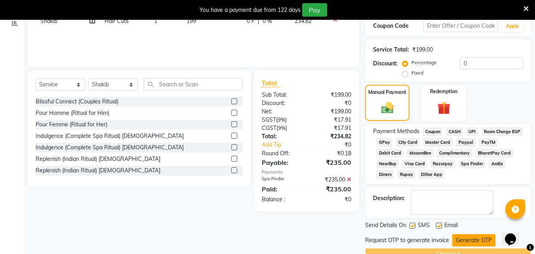
click at [467, 238] on button "Generate OTP" at bounding box center [473, 240] width 43 height 12
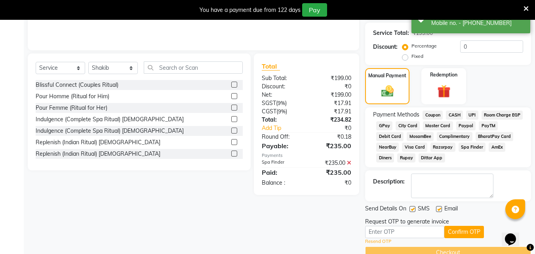
scroll to position [171, 0]
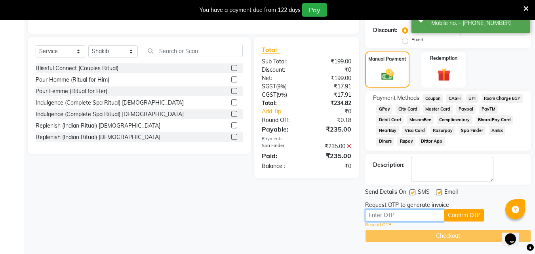
click at [400, 220] on input "text" at bounding box center [404, 215] width 79 height 12
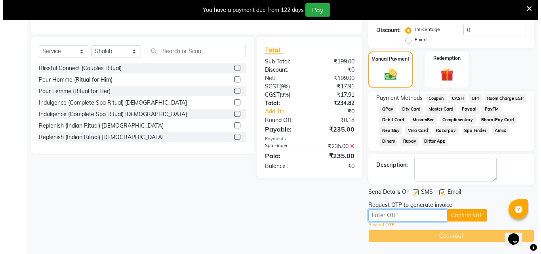
scroll to position [13, 0]
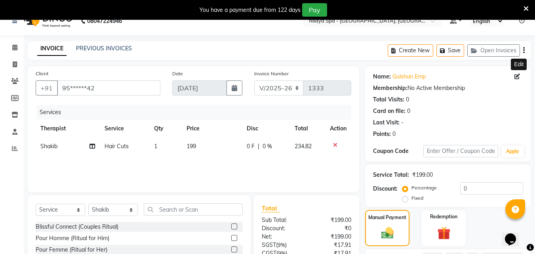
click at [517, 77] on icon at bounding box center [517, 77] width 6 height 6
select select "[DEMOGRAPHIC_DATA]"
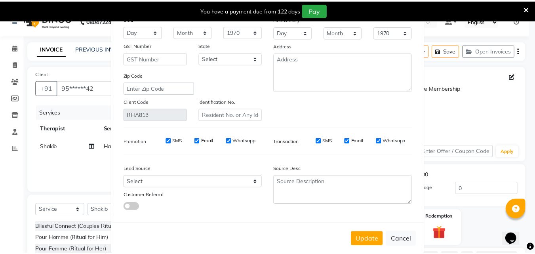
scroll to position [97, 0]
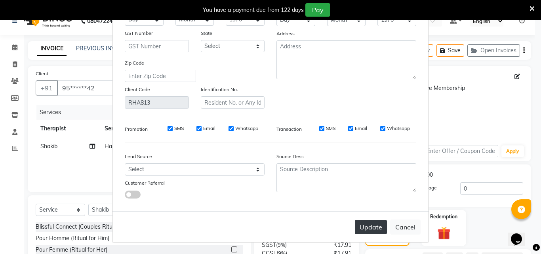
click at [371, 223] on button "Update" at bounding box center [371, 227] width 32 height 14
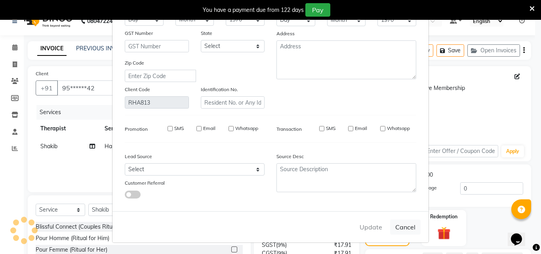
select select
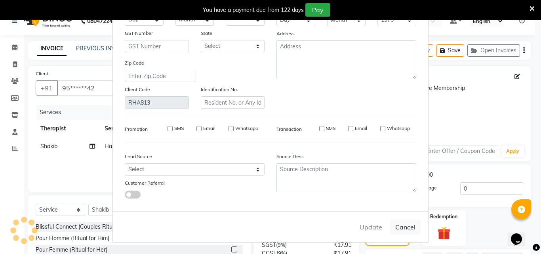
select select
checkbox input "false"
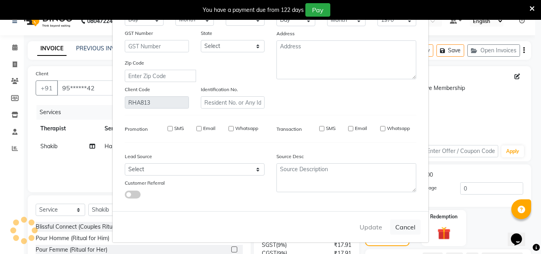
checkbox input "false"
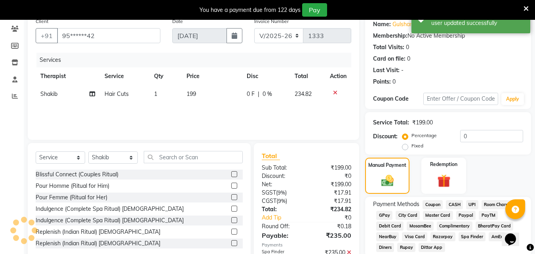
scroll to position [171, 0]
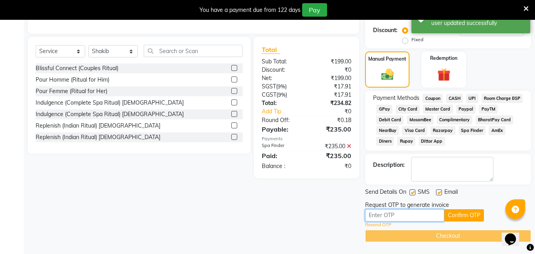
click at [393, 217] on input "text" at bounding box center [404, 215] width 79 height 12
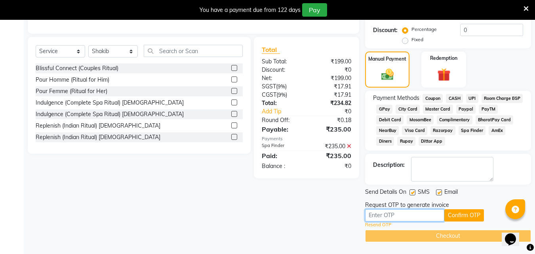
click at [397, 211] on input "text" at bounding box center [404, 215] width 79 height 12
type input "6550"
click at [468, 216] on button "Confirm OTP" at bounding box center [464, 215] width 40 height 12
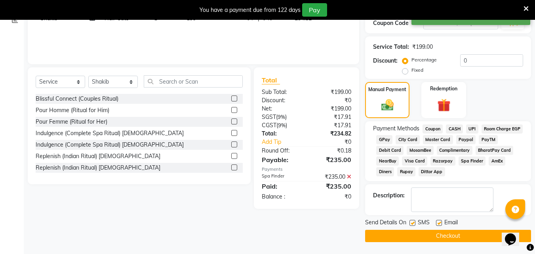
click at [447, 237] on button "Checkout" at bounding box center [448, 236] width 166 height 12
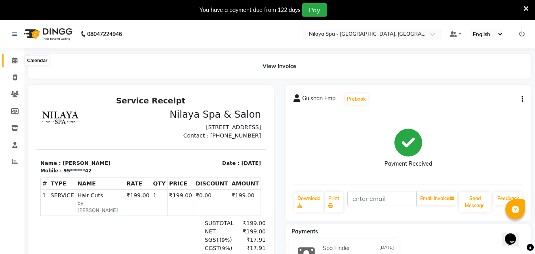
click at [13, 60] on icon at bounding box center [14, 60] width 5 height 6
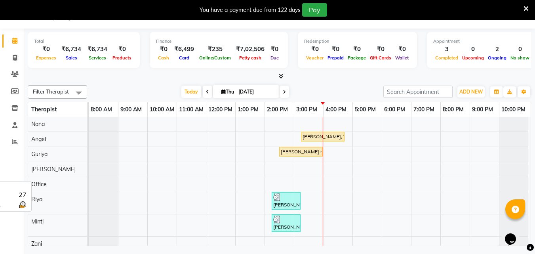
scroll to position [25, 0]
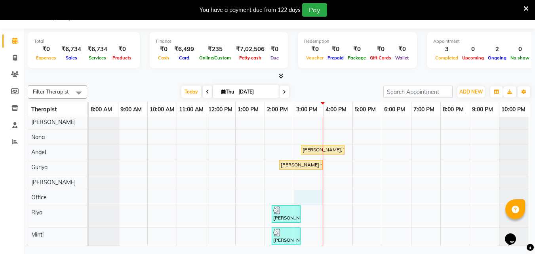
click at [298, 196] on div "Gulshan Emp, TK03, 03:15 PM-03:45 PM, Hair Cuts [PERSON_NAME], TK04, 03:15 PM-0…" at bounding box center [310, 186] width 442 height 186
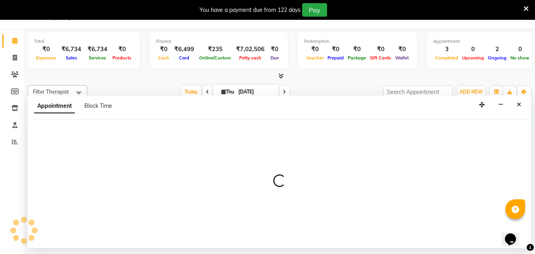
select select "79230"
select select "tentative"
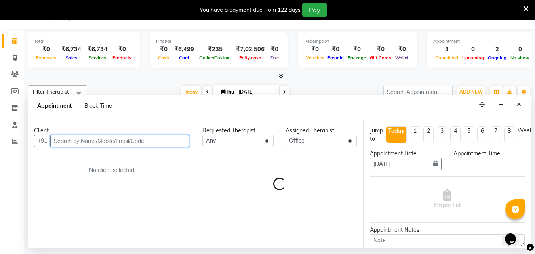
select select "900"
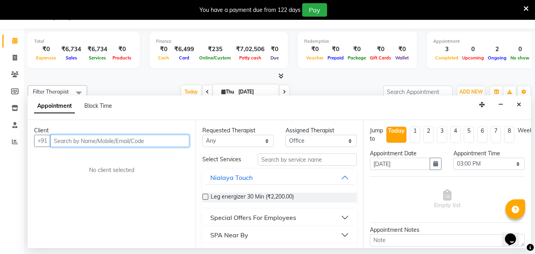
click at [76, 141] on input "text" at bounding box center [119, 141] width 139 height 12
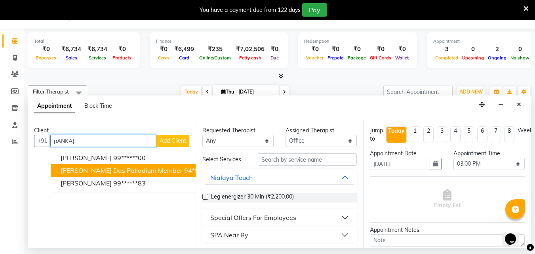
click at [148, 172] on span "[PERSON_NAME] das Palladium member" at bounding box center [122, 170] width 122 height 8
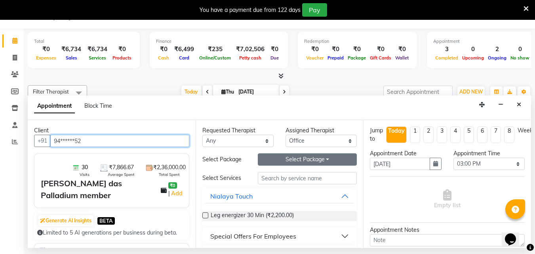
type input "94******52"
click at [328, 161] on button "Select Package Toggle Dropdown" at bounding box center [307, 159] width 99 height 12
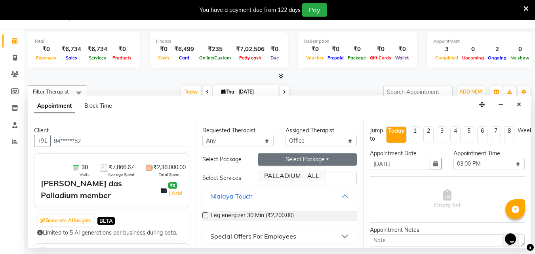
click at [297, 175] on li "PALLADIUM _ ALL" at bounding box center [291, 175] width 67 height 11
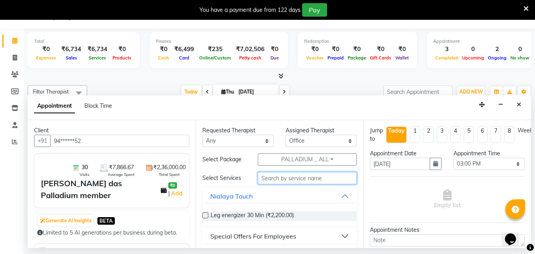
click at [295, 177] on input "text" at bounding box center [307, 178] width 99 height 12
click at [275, 180] on input "text" at bounding box center [307, 178] width 99 height 12
click at [295, 177] on input "dEEP" at bounding box center [307, 178] width 99 height 12
type input "d"
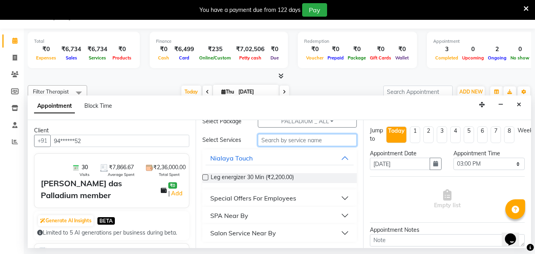
scroll to position [0, 0]
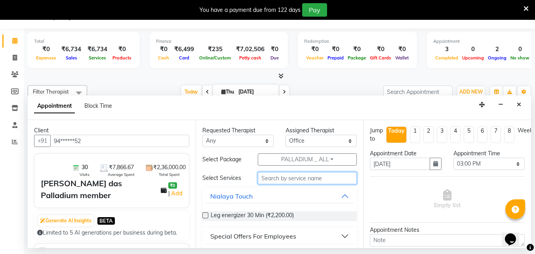
click at [268, 181] on input "text" at bounding box center [307, 178] width 99 height 12
type input "s"
click at [293, 179] on input "dEEP" at bounding box center [307, 178] width 99 height 12
type input "d"
click at [340, 197] on button "Nialaya Touch" at bounding box center [279, 196] width 148 height 14
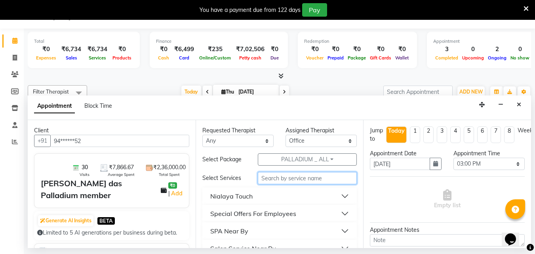
click at [297, 179] on input "text" at bounding box center [307, 178] width 99 height 12
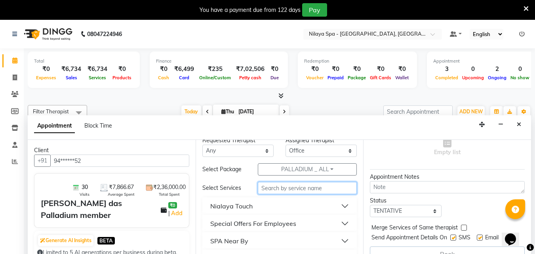
scroll to position [15, 0]
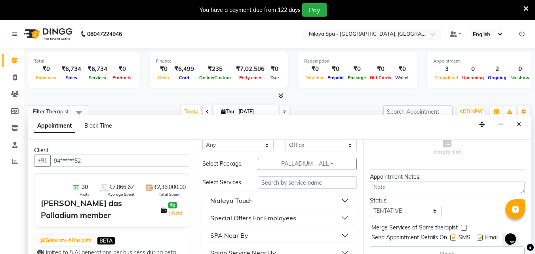
click at [253, 203] on button "Nialaya Touch" at bounding box center [279, 200] width 148 height 14
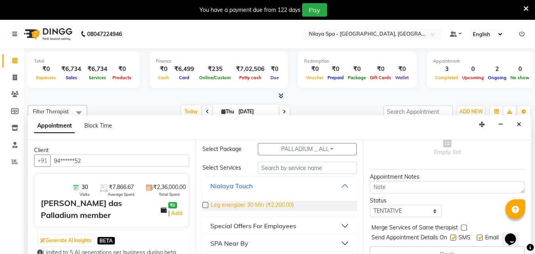
scroll to position [38, 0]
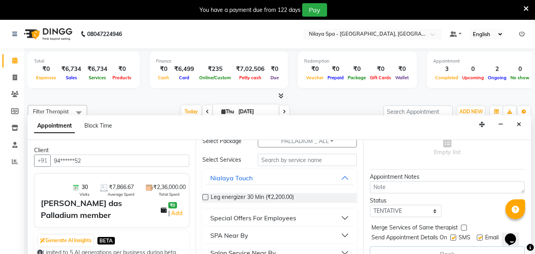
click at [282, 219] on div "Special Offers For Employees" at bounding box center [253, 218] width 86 height 10
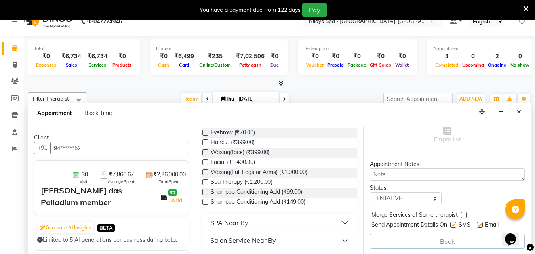
scroll to position [20, 0]
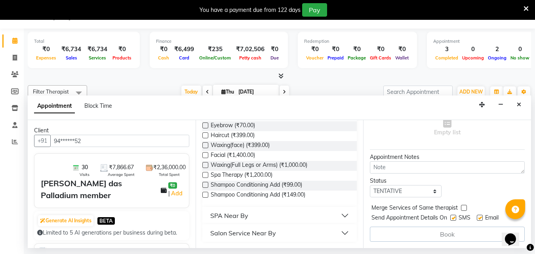
click at [253, 217] on button "SPA Near By" at bounding box center [279, 215] width 148 height 14
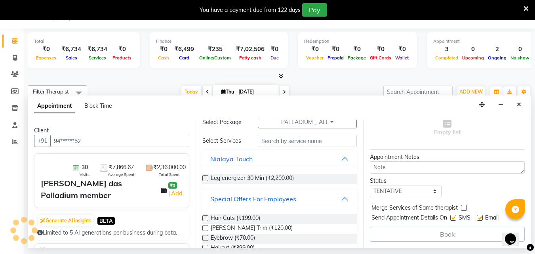
scroll to position [0, 0]
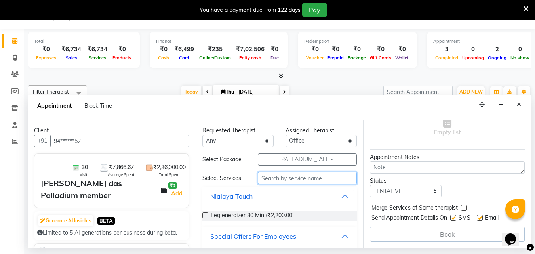
click at [309, 180] on input "text" at bounding box center [307, 178] width 99 height 12
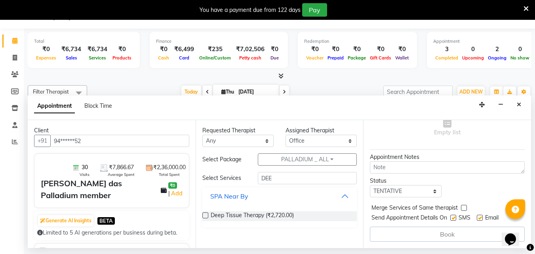
click at [345, 194] on button "SPA Near By" at bounding box center [279, 196] width 148 height 14
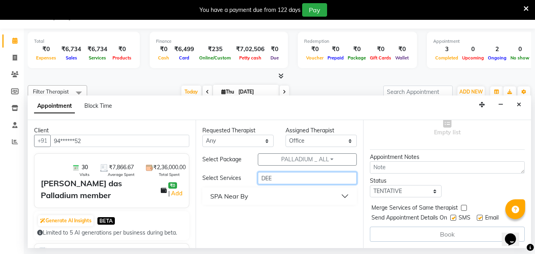
click at [290, 181] on input "DEE" at bounding box center [307, 178] width 99 height 12
type input "D"
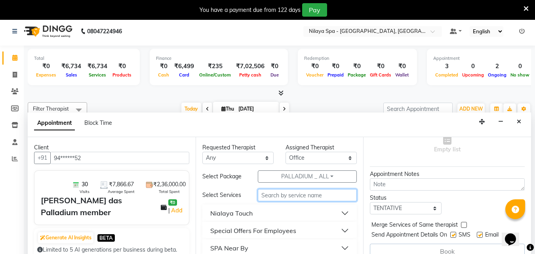
scroll to position [20, 0]
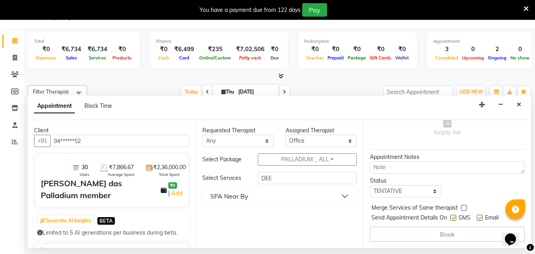
click at [342, 195] on button "SPA Near By" at bounding box center [279, 196] width 148 height 14
click at [346, 195] on button "SPA Near By" at bounding box center [279, 196] width 148 height 14
click at [290, 180] on input "DEE" at bounding box center [307, 178] width 99 height 12
type input "D"
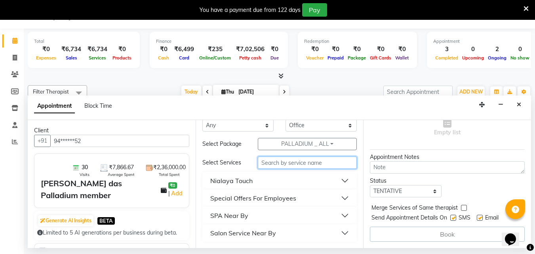
scroll to position [0, 0]
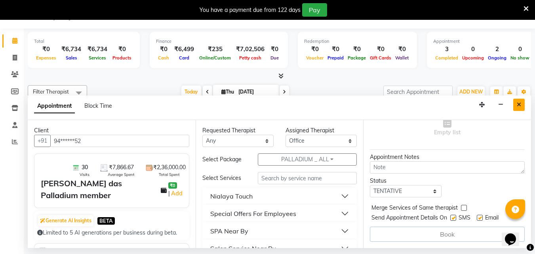
click at [518, 104] on icon "Close" at bounding box center [519, 105] width 4 height 6
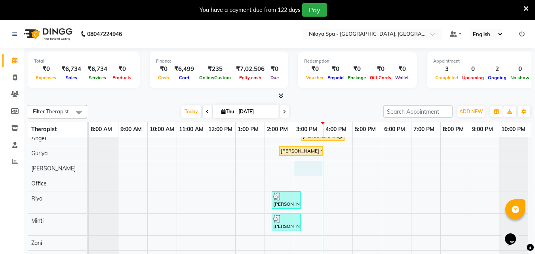
click at [298, 161] on div "Gulshan Emp, TK03, 03:15 PM-03:45 PM, Hair Cuts [PERSON_NAME], TK04, 03:15 PM-0…" at bounding box center [310, 172] width 442 height 186
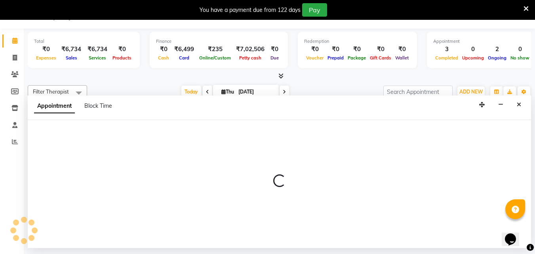
select select "78999"
select select "900"
select select "tentative"
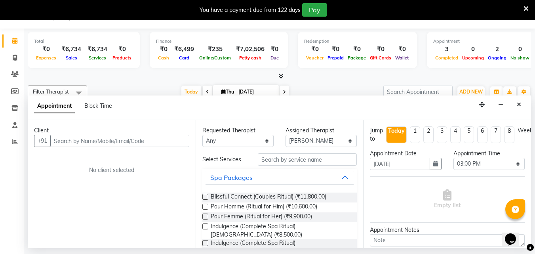
click at [78, 143] on input "text" at bounding box center [119, 141] width 139 height 12
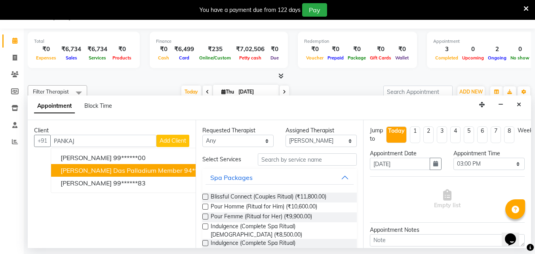
drag, startPoint x: 124, startPoint y: 170, endPoint x: 143, endPoint y: 165, distance: 19.6
click at [124, 170] on span "[PERSON_NAME] das Palladium member" at bounding box center [122, 170] width 122 height 8
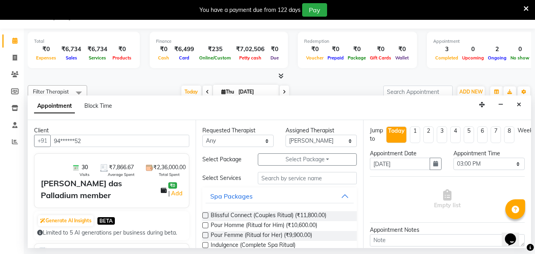
type input "94******52"
click at [279, 177] on input "text" at bounding box center [307, 178] width 99 height 12
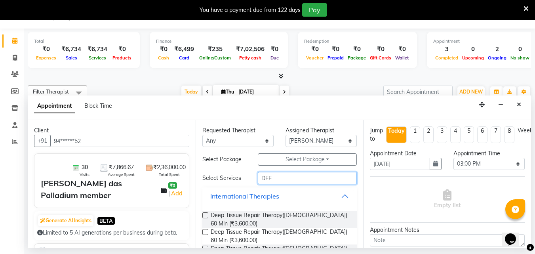
type input "DEE"
click at [205, 214] on label at bounding box center [205, 215] width 6 height 6
click at [205, 214] on input "checkbox" at bounding box center [204, 215] width 5 height 5
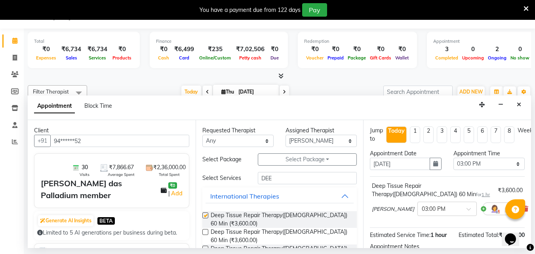
checkbox input "false"
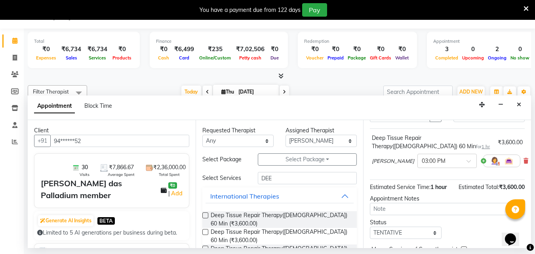
scroll to position [95, 0]
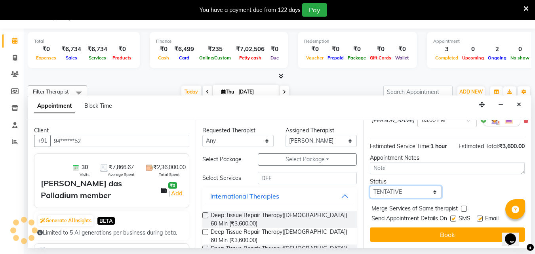
click at [418, 188] on select "Select TENTATIVE CONFIRM CHECK-IN UPCOMING" at bounding box center [405, 192] width 71 height 12
select select "confirm booking"
click at [370, 186] on select "Select TENTATIVE CONFIRM CHECK-IN UPCOMING" at bounding box center [405, 192] width 71 height 12
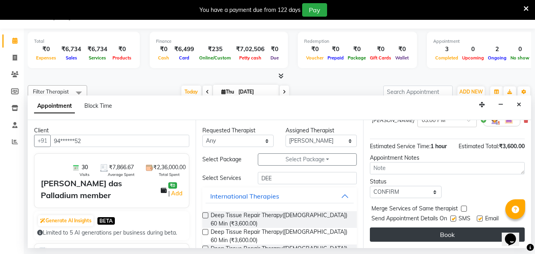
click at [403, 227] on button "Book" at bounding box center [447, 234] width 155 height 14
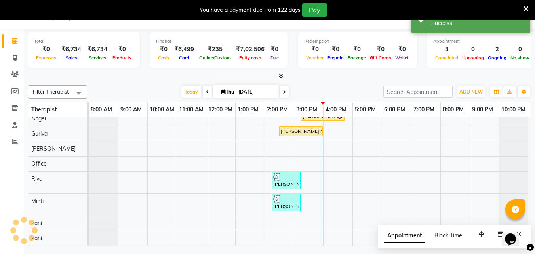
scroll to position [0, 0]
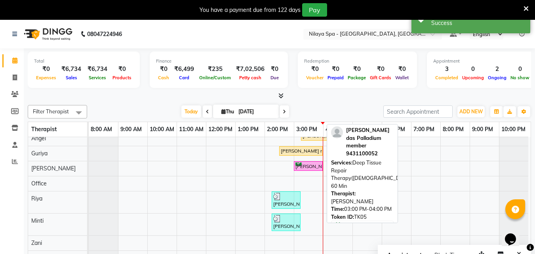
click at [309, 162] on div "[PERSON_NAME] das Palladium member, TK05, 03:00 PM-04:00 PM, Deep Tissue Repair…" at bounding box center [308, 166] width 27 height 8
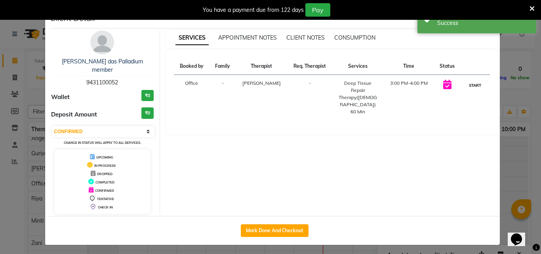
click at [474, 84] on button "START" at bounding box center [475, 85] width 16 height 10
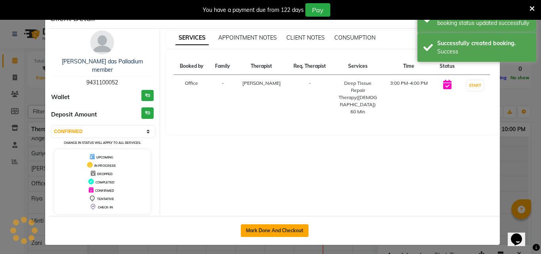
select select "1"
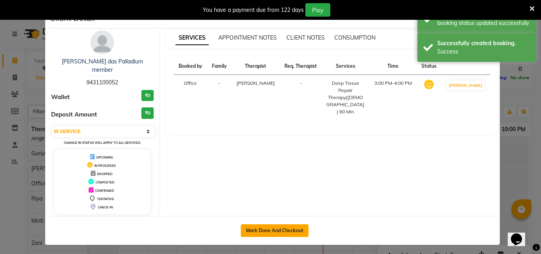
click at [285, 224] on button "Mark Done And Checkout" at bounding box center [275, 230] width 68 height 13
select select "service"
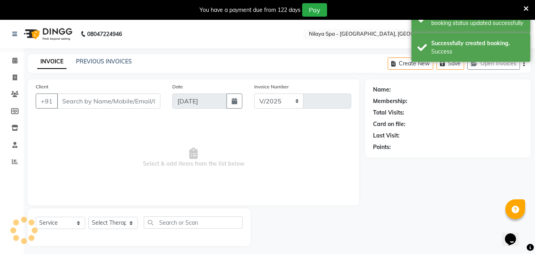
select select "8066"
type input "1334"
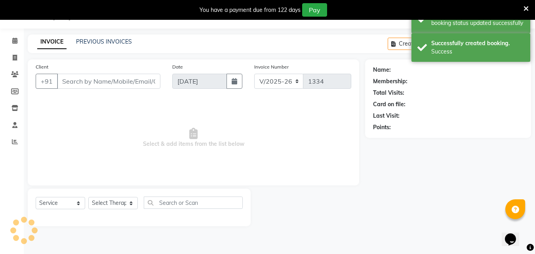
type input "94******52"
select select "78999"
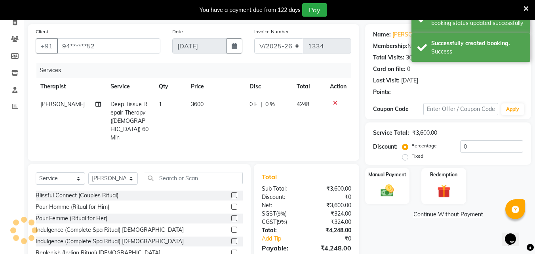
scroll to position [83, 0]
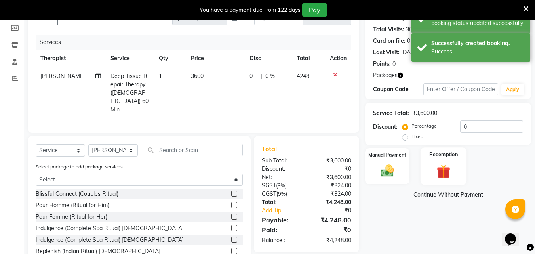
click at [448, 162] on div "Redemption" at bounding box center [443, 166] width 46 height 38
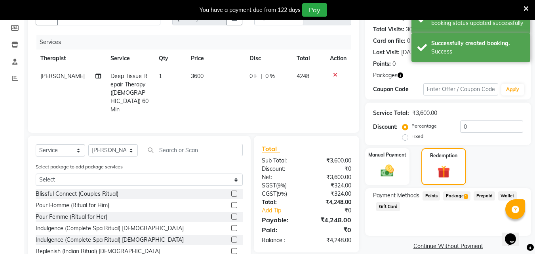
click at [453, 194] on span "Package 1" at bounding box center [456, 195] width 27 height 9
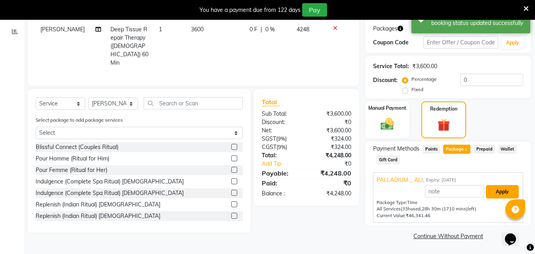
click at [511, 192] on button "Apply" at bounding box center [502, 191] width 33 height 13
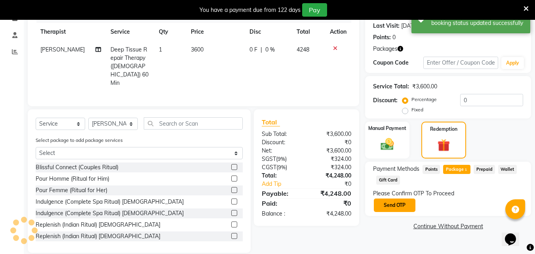
click at [407, 203] on button "Send OTP" at bounding box center [395, 204] width 42 height 13
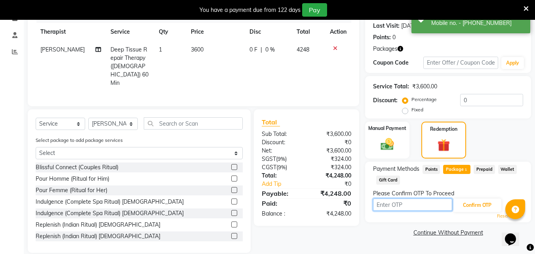
click at [409, 206] on input "text" at bounding box center [412, 204] width 79 height 12
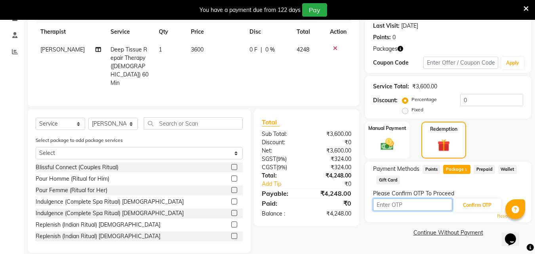
click at [412, 205] on input "text" at bounding box center [412, 204] width 79 height 12
type input "5199"
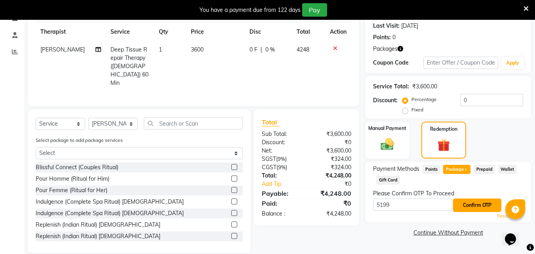
click at [484, 208] on button "Confirm OTP" at bounding box center [477, 204] width 48 height 13
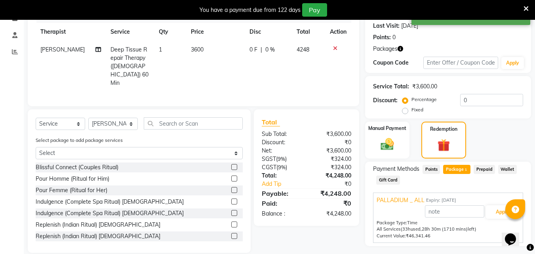
scroll to position [130, 0]
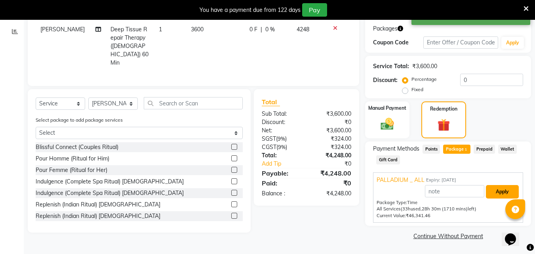
click at [503, 189] on button "Apply" at bounding box center [502, 191] width 33 height 13
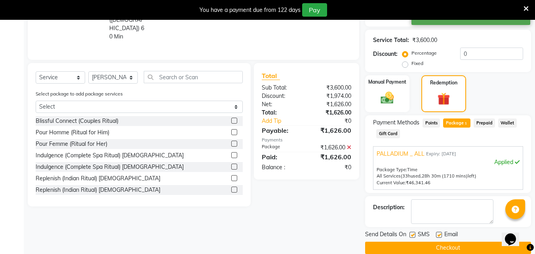
scroll to position [168, 0]
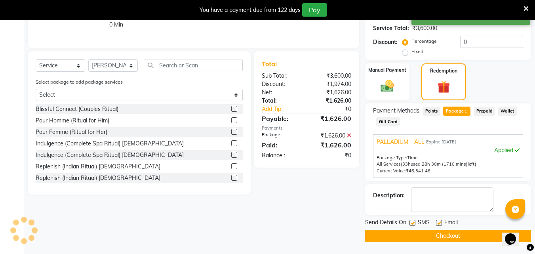
click at [431, 232] on button "Checkout" at bounding box center [448, 236] width 166 height 12
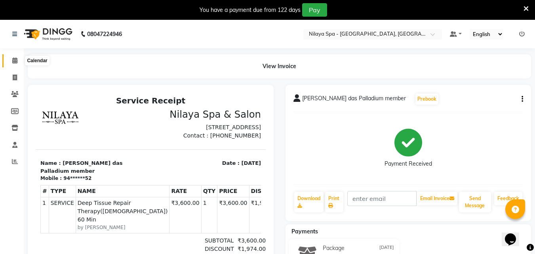
click at [12, 60] on icon at bounding box center [14, 60] width 5 height 6
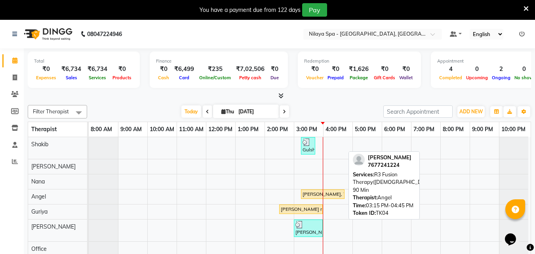
click at [316, 192] on div "[PERSON_NAME], TK04, 03:15 PM-04:45 PM, R3 Fusion Therapy([DEMOGRAPHIC_DATA]) 9…" at bounding box center [323, 193] width 42 height 7
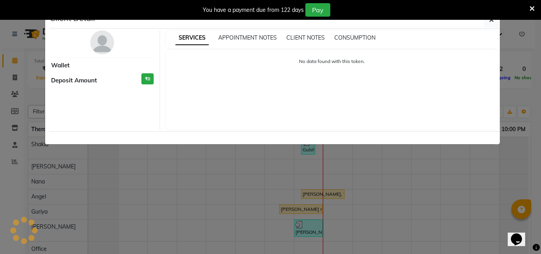
select select "1"
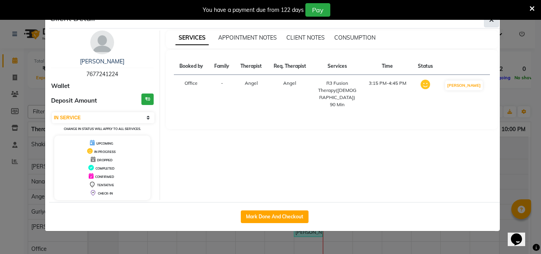
click at [494, 22] on button "button" at bounding box center [491, 19] width 15 height 15
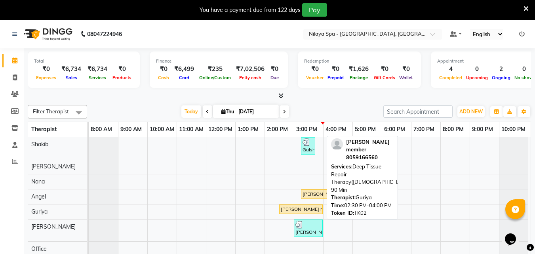
click at [305, 205] on div "[PERSON_NAME] member , TK02, 02:30 PM-04:00 PM, Deep Tissue Repair Therapy([DEM…" at bounding box center [301, 208] width 42 height 7
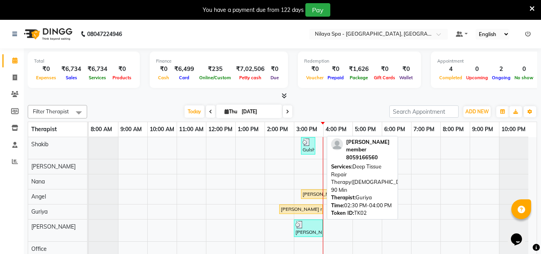
select select "1"
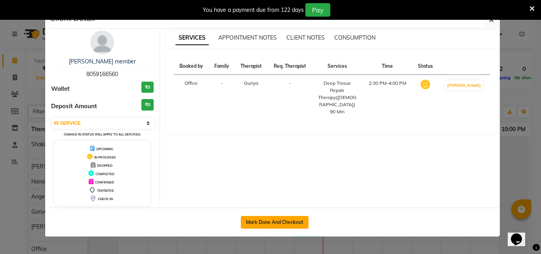
click at [286, 221] on button "Mark Done And Checkout" at bounding box center [275, 222] width 68 height 13
select select "service"
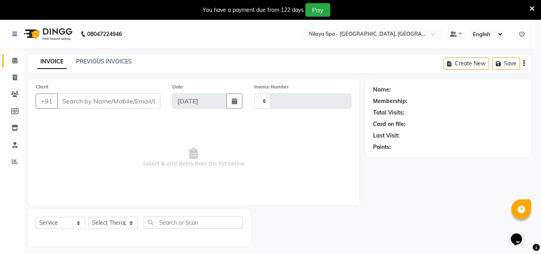
type input "1335"
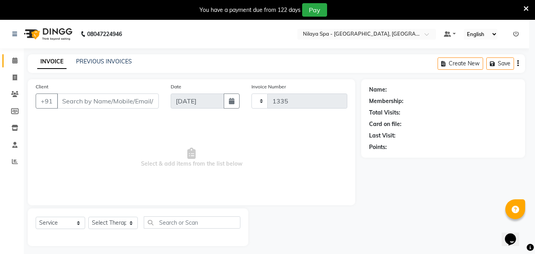
select select "8066"
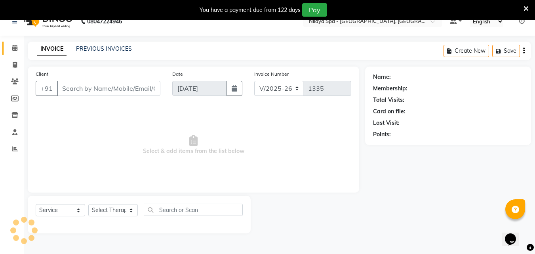
scroll to position [20, 0]
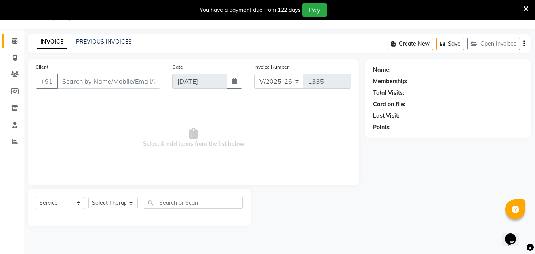
type input "80******60"
select select "78997"
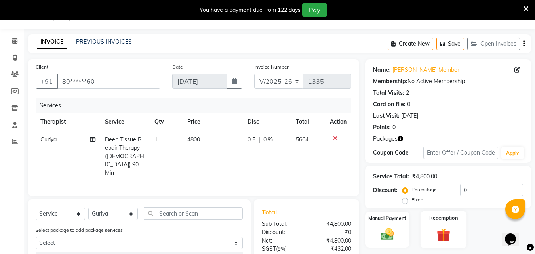
click at [439, 225] on div "Redemption" at bounding box center [443, 230] width 46 height 38
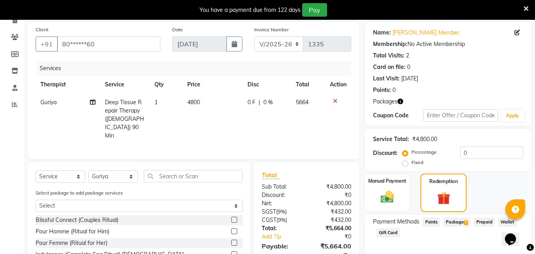
scroll to position [110, 0]
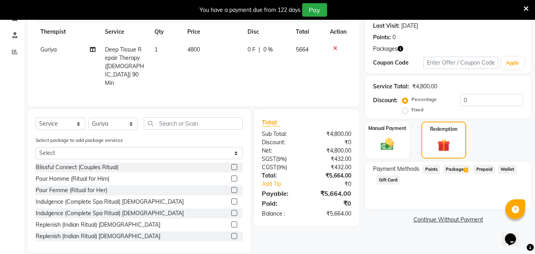
click at [456, 166] on span "Package 2" at bounding box center [456, 169] width 27 height 9
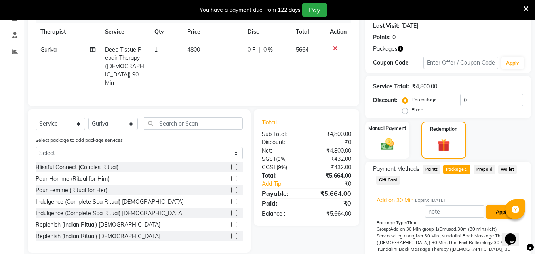
scroll to position [1, 0]
click at [498, 208] on button "Apply" at bounding box center [502, 210] width 33 height 13
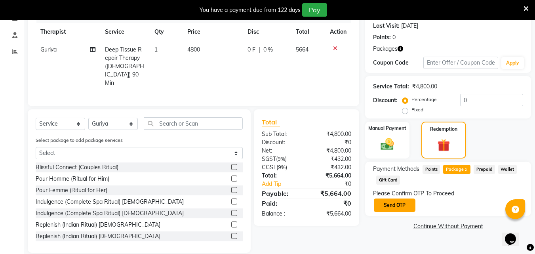
click at [399, 201] on button "Send OTP" at bounding box center [395, 204] width 42 height 13
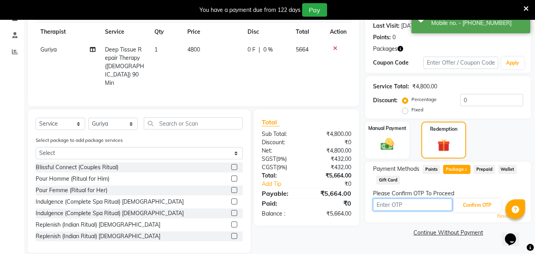
click at [400, 203] on input "text" at bounding box center [412, 204] width 79 height 12
click at [416, 206] on input "text" at bounding box center [412, 204] width 79 height 12
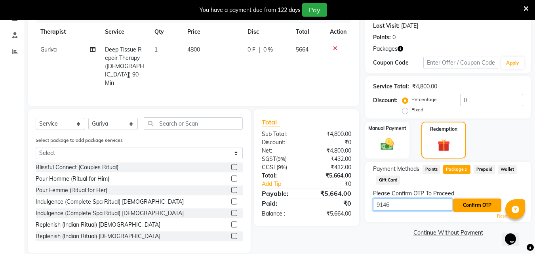
type input "9146"
click at [485, 208] on button "Confirm OTP" at bounding box center [477, 204] width 48 height 13
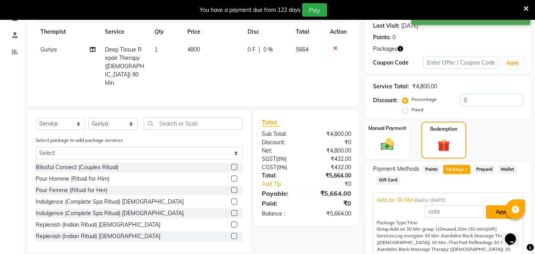
click at [492, 209] on button "Apply" at bounding box center [502, 211] width 33 height 13
type input "Add on 30 Min"
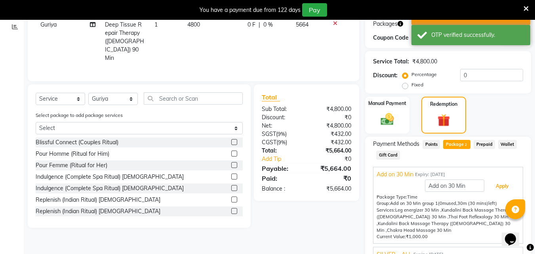
scroll to position [167, 0]
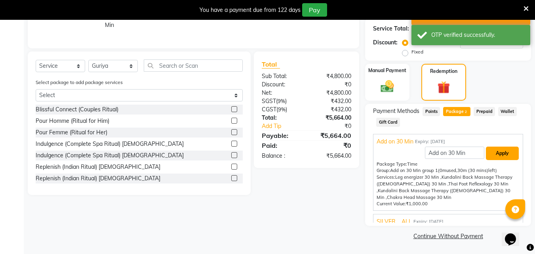
click at [497, 153] on button "Apply" at bounding box center [502, 152] width 33 height 13
click at [439, 149] on input "Add on 30 Min" at bounding box center [454, 152] width 59 height 12
click at [405, 217] on span "SILVER _ ALL" at bounding box center [393, 221] width 35 height 8
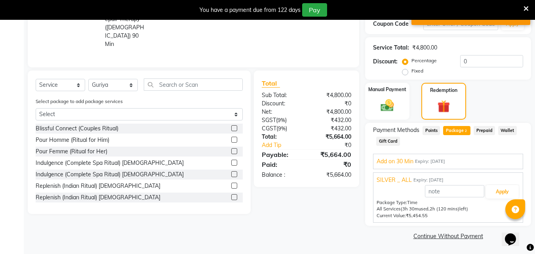
scroll to position [148, 0]
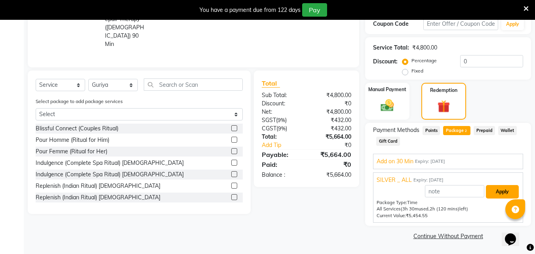
click at [502, 192] on button "Apply" at bounding box center [502, 191] width 33 height 13
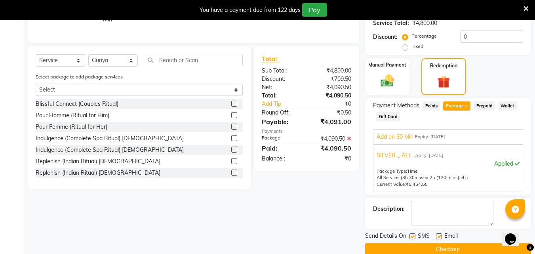
scroll to position [186, 0]
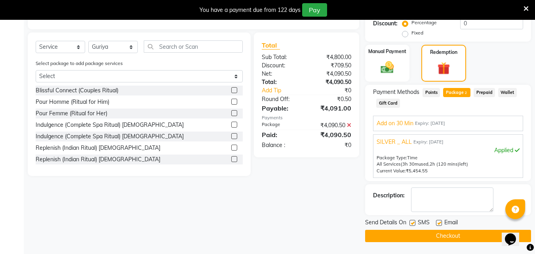
click at [445, 234] on button "Checkout" at bounding box center [448, 236] width 166 height 12
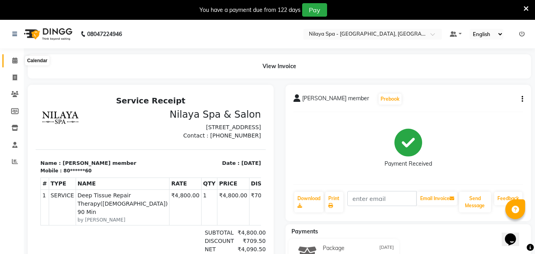
click at [15, 60] on icon at bounding box center [14, 60] width 5 height 6
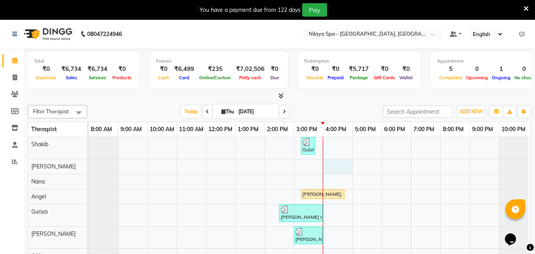
click at [326, 163] on div "Gulshan Emp, TK03, 03:15 PM-03:45 PM, Hair Cuts [PERSON_NAME], TK04, 03:15 PM-0…" at bounding box center [310, 237] width 442 height 201
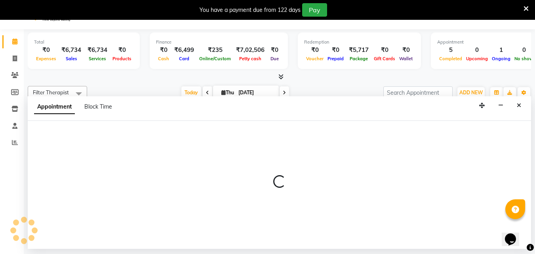
scroll to position [20, 0]
select select "78963"
select select "tentative"
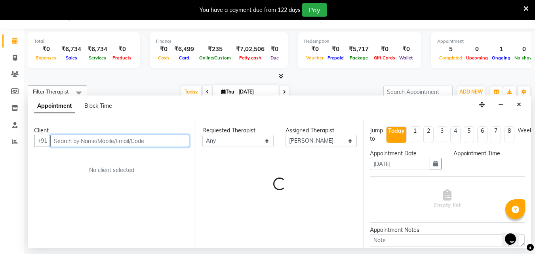
select select "960"
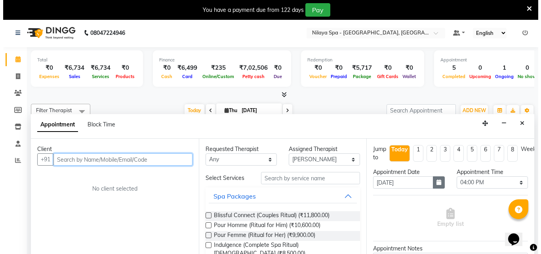
scroll to position [0, 0]
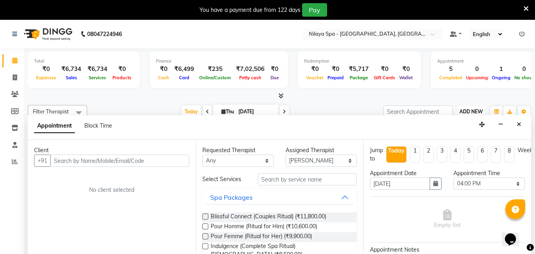
click at [478, 112] on span "ADD NEW" at bounding box center [470, 111] width 23 height 6
click at [520, 126] on icon "Close" at bounding box center [519, 125] width 4 height 6
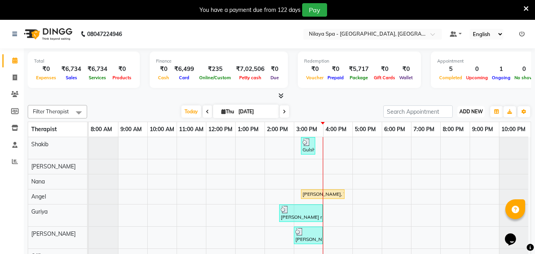
click at [473, 110] on span "ADD NEW" at bounding box center [470, 111] width 23 height 6
click at [451, 163] on link "Add Client" at bounding box center [453, 168] width 63 height 10
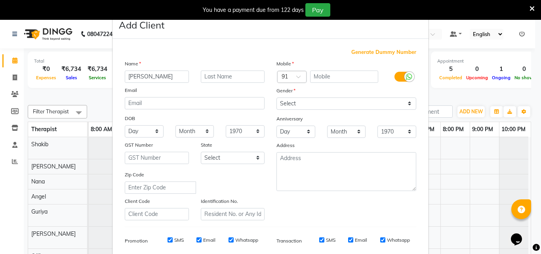
type input "[PERSON_NAME]"
click at [223, 76] on input "text" at bounding box center [233, 76] width 64 height 12
type input "RATION"
click at [331, 75] on input "text" at bounding box center [344, 76] width 68 height 12
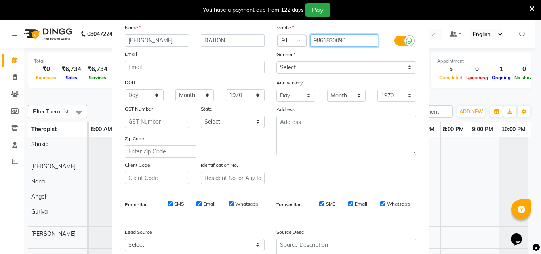
scroll to position [32, 0]
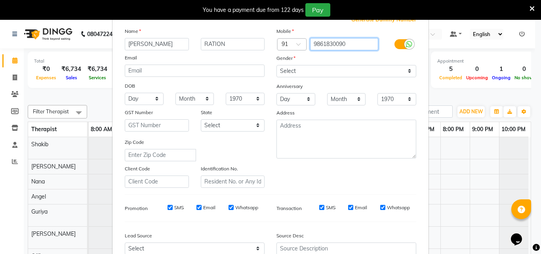
type input "9861830090"
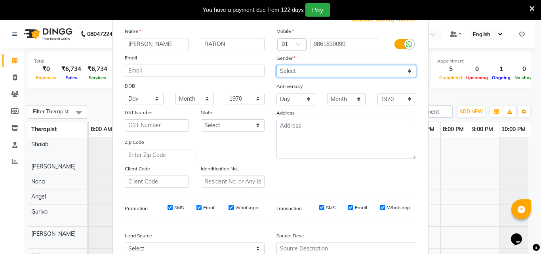
drag, startPoint x: 378, startPoint y: 68, endPoint x: 374, endPoint y: 73, distance: 6.7
click at [378, 68] on select "Select [DEMOGRAPHIC_DATA] [DEMOGRAPHIC_DATA] Other Prefer Not To Say" at bounding box center [346, 71] width 140 height 12
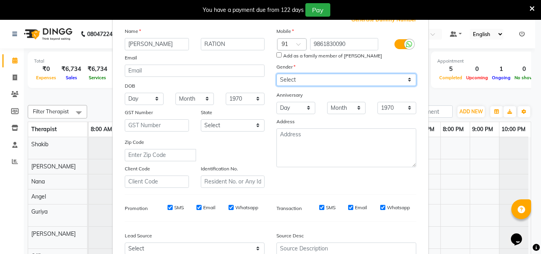
select select "[DEMOGRAPHIC_DATA]"
click at [276, 74] on select "Select [DEMOGRAPHIC_DATA] [DEMOGRAPHIC_DATA] Other Prefer Not To Say" at bounding box center [346, 80] width 140 height 12
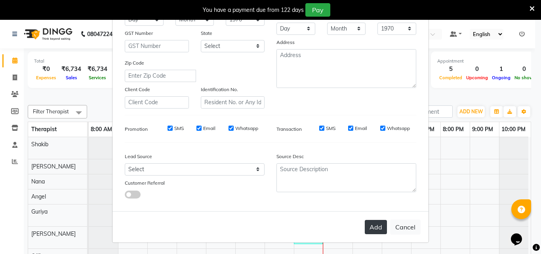
drag, startPoint x: 378, startPoint y: 226, endPoint x: 376, endPoint y: 222, distance: 4.3
click at [378, 226] on button "Add" at bounding box center [376, 227] width 22 height 14
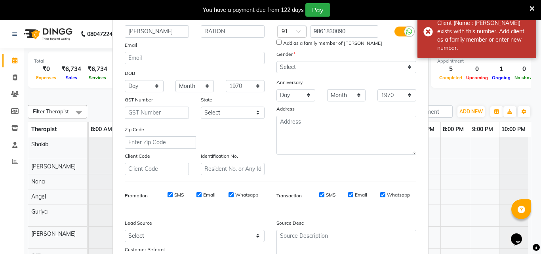
scroll to position [0, 0]
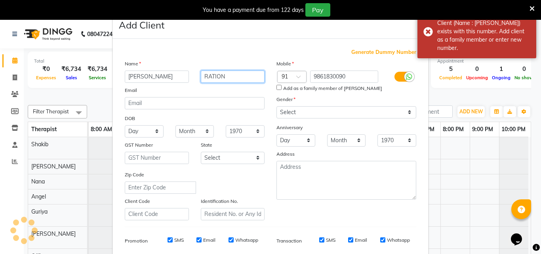
click at [226, 77] on input "RATION" at bounding box center [233, 76] width 64 height 12
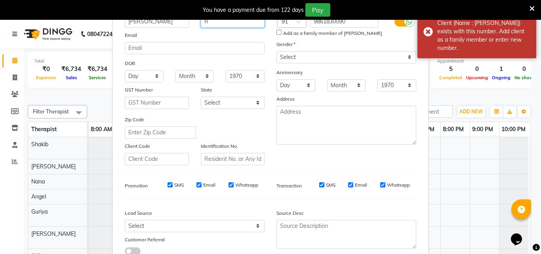
scroll to position [112, 0]
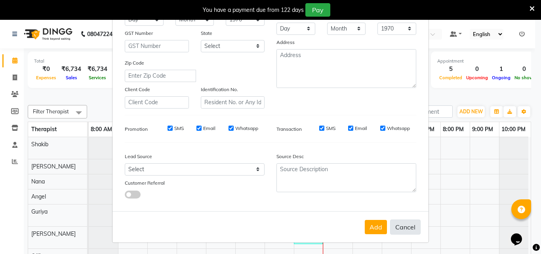
type input "R"
click at [409, 230] on button "Cancel" at bounding box center [405, 226] width 30 height 15
select select
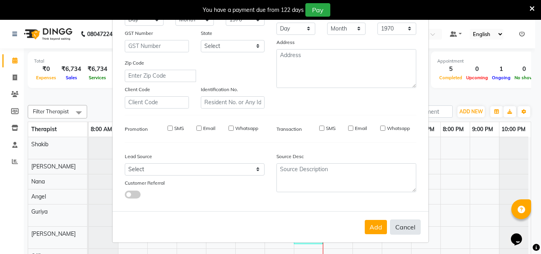
select select
checkbox input "false"
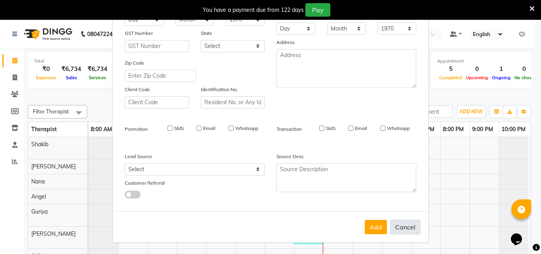
checkbox input "false"
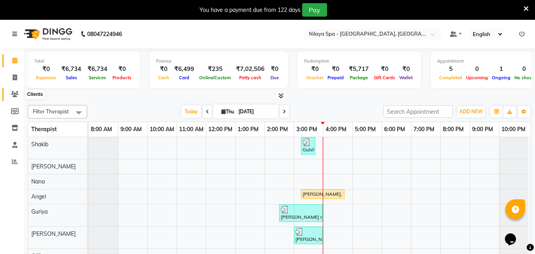
click at [15, 90] on span at bounding box center [15, 94] width 14 height 9
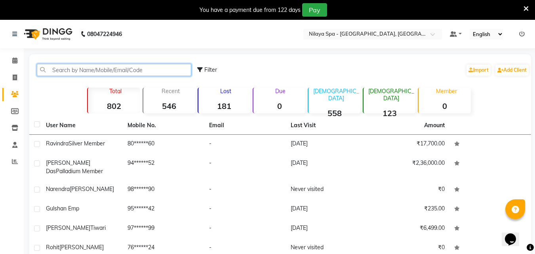
click at [103, 67] on input "text" at bounding box center [114, 70] width 154 height 12
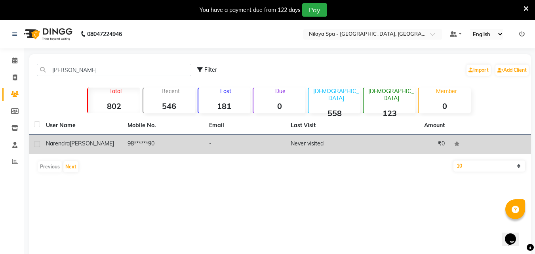
click at [51, 143] on span "Narendra" at bounding box center [58, 143] width 24 height 7
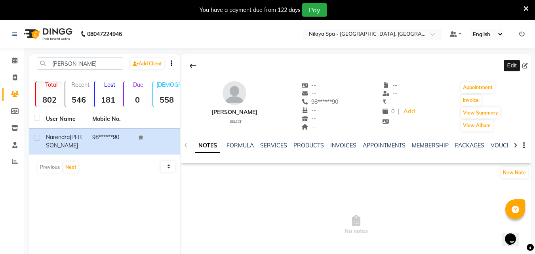
click at [526, 63] on icon at bounding box center [525, 66] width 6 height 6
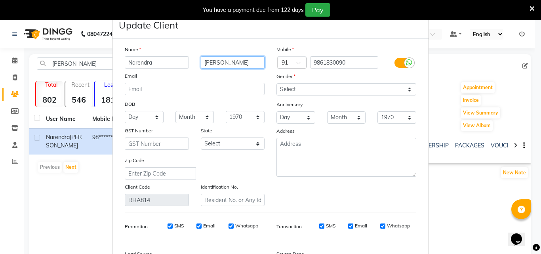
click at [223, 62] on input "[PERSON_NAME]" at bounding box center [233, 62] width 64 height 12
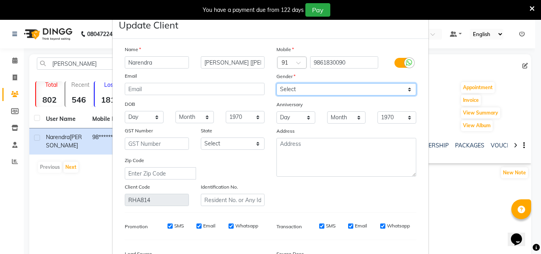
click at [409, 89] on select "Select [DEMOGRAPHIC_DATA] [DEMOGRAPHIC_DATA] Other Prefer Not To Say" at bounding box center [346, 89] width 140 height 12
click at [276, 83] on select "Select [DEMOGRAPHIC_DATA] [DEMOGRAPHIC_DATA] Other Prefer Not To Say" at bounding box center [346, 89] width 140 height 12
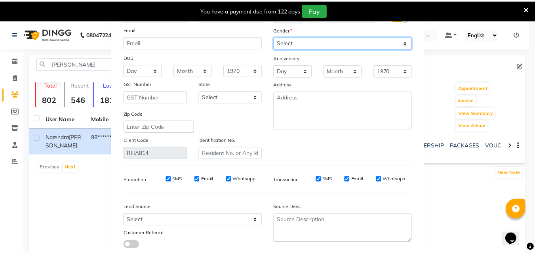
scroll to position [97, 0]
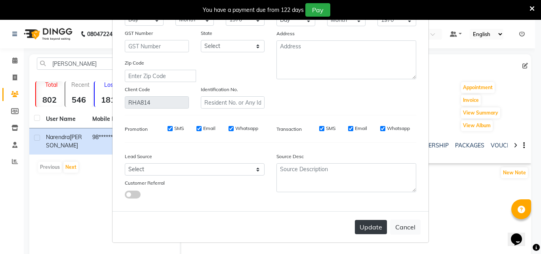
click at [369, 228] on button "Update" at bounding box center [371, 227] width 32 height 14
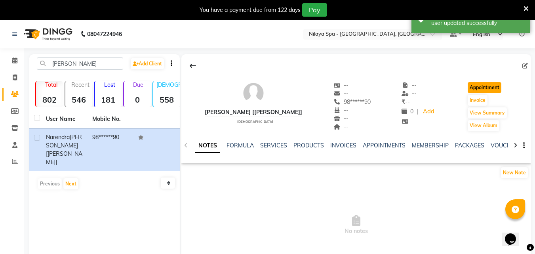
click at [491, 85] on button "Appointment" at bounding box center [484, 87] width 34 height 11
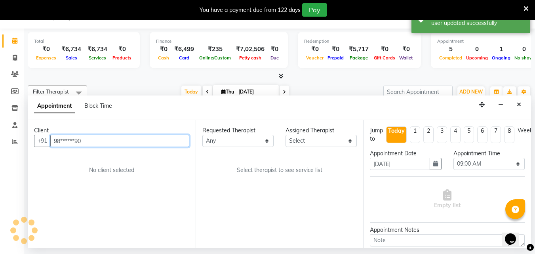
scroll to position [0, 4]
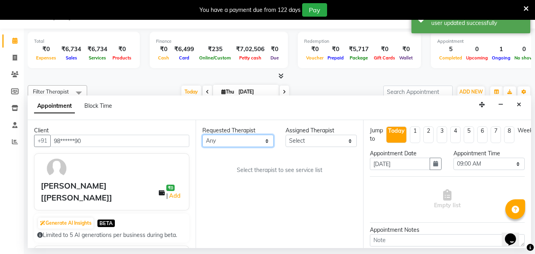
click at [266, 139] on select "Any [PERSON_NAME] [PERSON_NAME] Minti Nana [PERSON_NAME] Office [PERSON_NAME] […" at bounding box center [237, 141] width 71 height 12
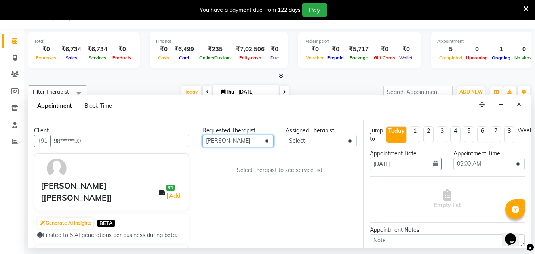
click at [202, 135] on select "Any [PERSON_NAME] [PERSON_NAME] Minti Nana [PERSON_NAME] Office [PERSON_NAME] […" at bounding box center [237, 141] width 71 height 12
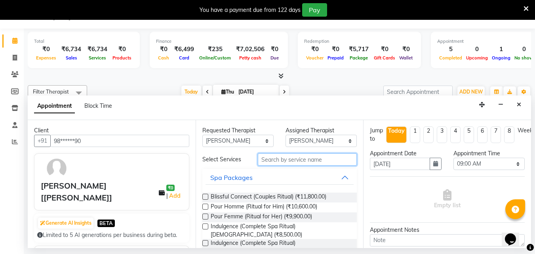
click at [270, 161] on input "text" at bounding box center [307, 159] width 99 height 12
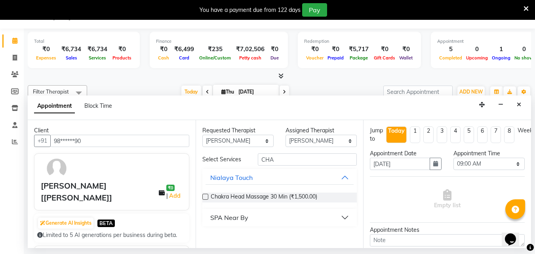
click at [204, 197] on label at bounding box center [205, 197] width 6 height 6
click at [204, 197] on input "checkbox" at bounding box center [204, 197] width 5 height 5
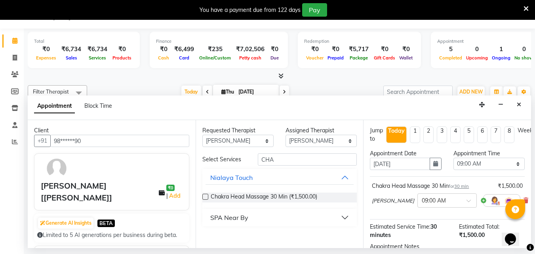
scroll to position [78, 0]
click at [434, 200] on div at bounding box center [447, 200] width 59 height 8
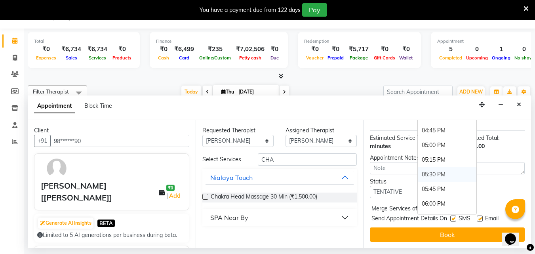
scroll to position [410, 0]
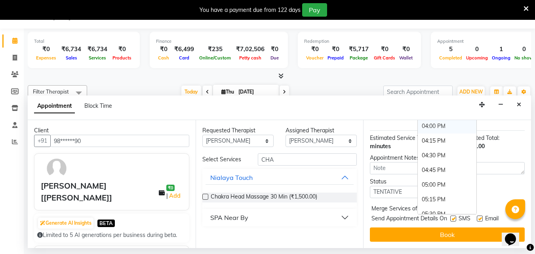
click at [409, 119] on div "Appointment Block Time" at bounding box center [279, 107] width 503 height 25
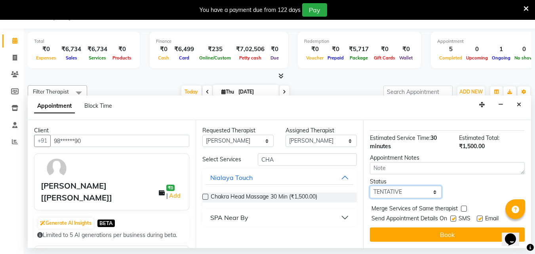
click at [408, 186] on select "Select TENTATIVE CONFIRM CHECK-IN UPCOMING" at bounding box center [405, 192] width 71 height 12
click at [370, 186] on select "Select TENTATIVE CONFIRM CHECK-IN UPCOMING" at bounding box center [405, 192] width 71 height 12
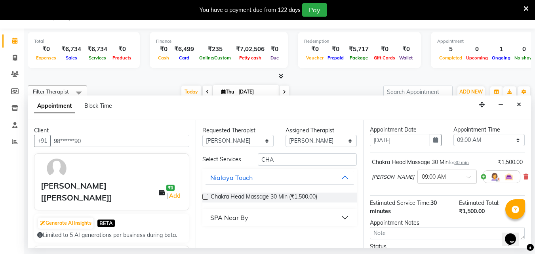
scroll to position [15, 0]
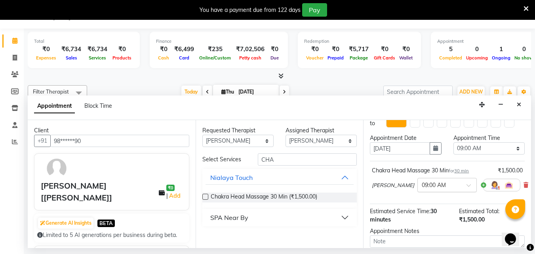
click at [440, 181] on div at bounding box center [447, 184] width 59 height 8
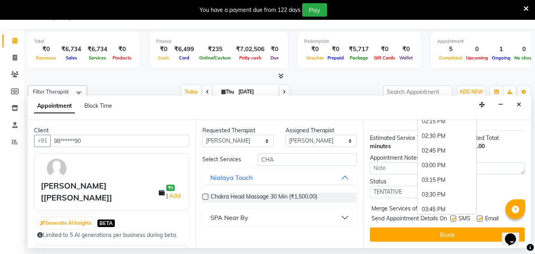
scroll to position [328, 0]
click at [418, 202] on div "04:00 PM" at bounding box center [447, 208] width 59 height 15
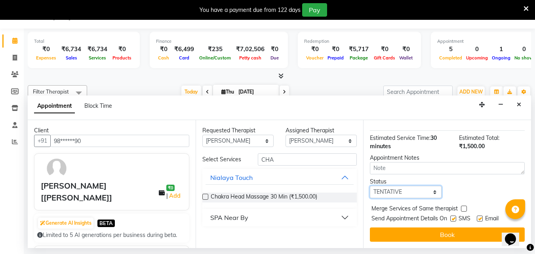
click at [411, 187] on select "Select TENTATIVE CONFIRM CHECK-IN UPCOMING" at bounding box center [405, 192] width 71 height 12
click at [370, 186] on select "Select TENTATIVE CONFIRM CHECK-IN UPCOMING" at bounding box center [405, 192] width 71 height 12
click at [397, 221] on div "Jump to [DATE] 1 2 3 4 5 6 7 8 Weeks Appointment Date [DATE] Appointment Time S…" at bounding box center [447, 184] width 168 height 128
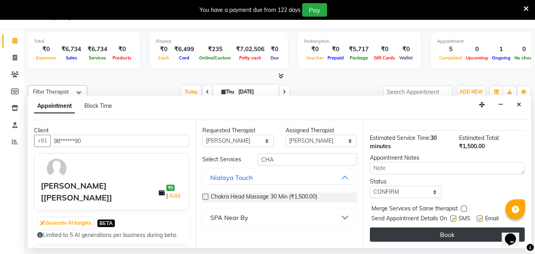
click at [397, 227] on button "Book" at bounding box center [447, 234] width 155 height 14
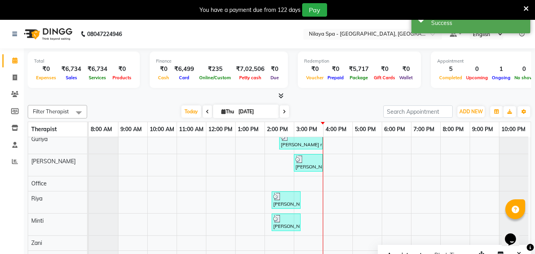
scroll to position [0, 0]
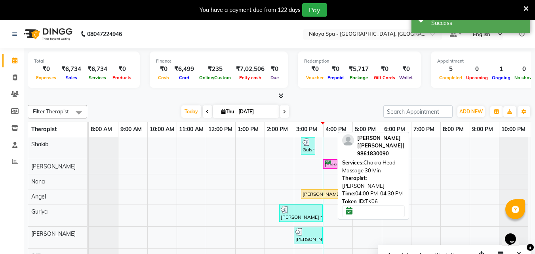
click at [330, 161] on div "[PERSON_NAME] [[PERSON_NAME]], TK06, 04:00 PM-04:30 PM, Chakra Head Massage 30 …" at bounding box center [330, 164] width 13 height 8
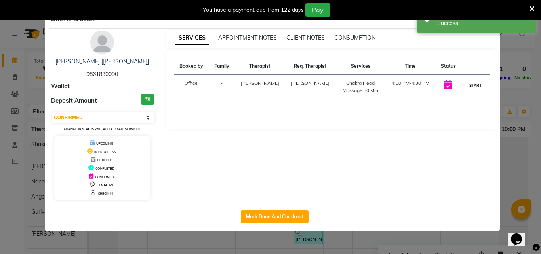
click at [477, 85] on button "START" at bounding box center [475, 85] width 16 height 10
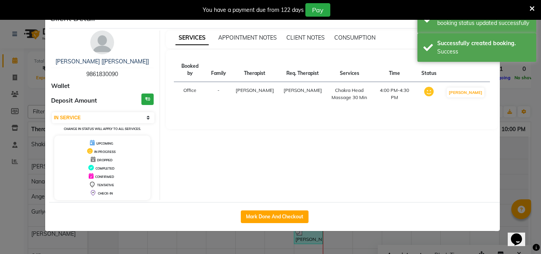
click at [510, 182] on ngb-modal-window "Client Detail [PERSON_NAME] [[PERSON_NAME]] 9861830090 Wallet Deposit Amount ₹0…" at bounding box center [270, 127] width 541 height 254
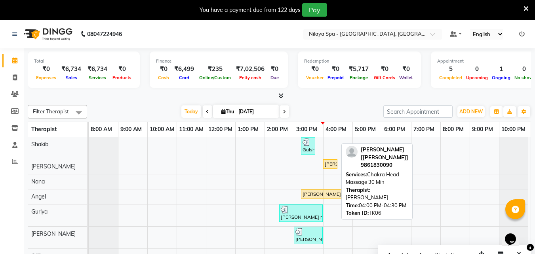
click at [333, 163] on div "[PERSON_NAME] [[PERSON_NAME]], TK06, 04:00 PM-04:30 PM, Chakra Head Massage 30 …" at bounding box center [330, 163] width 13 height 7
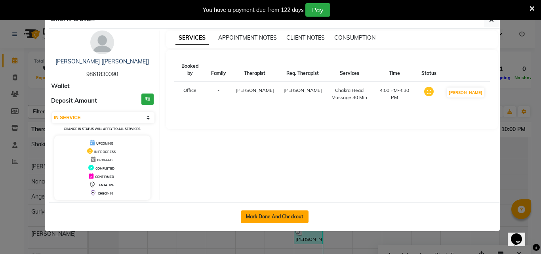
click at [289, 216] on button "Mark Done And Checkout" at bounding box center [275, 216] width 68 height 13
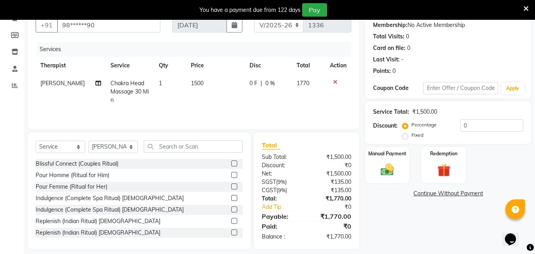
scroll to position [79, 0]
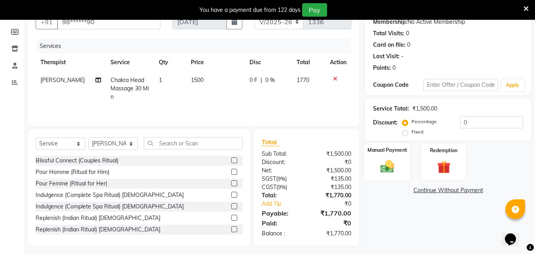
click at [388, 168] on img at bounding box center [387, 166] width 22 height 16
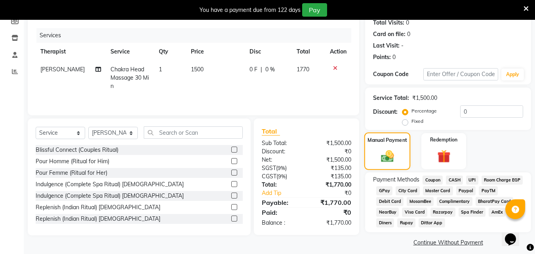
scroll to position [96, 0]
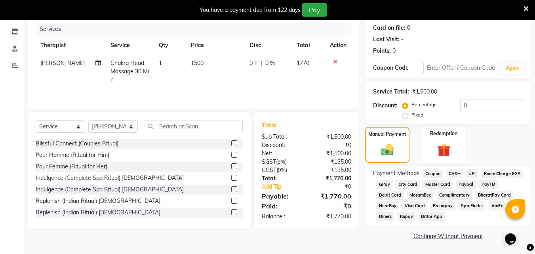
click at [457, 174] on span "CASH" at bounding box center [454, 173] width 17 height 9
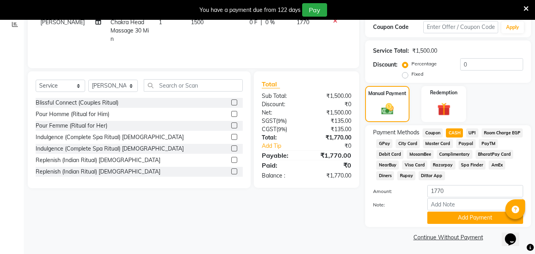
scroll to position [138, 0]
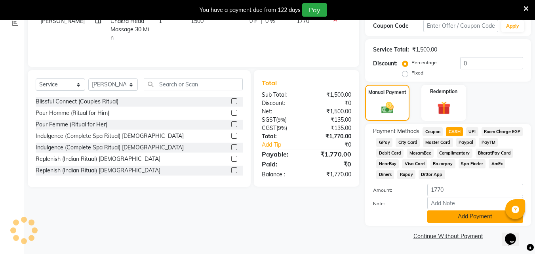
click at [460, 218] on button "Add Payment" at bounding box center [475, 216] width 96 height 12
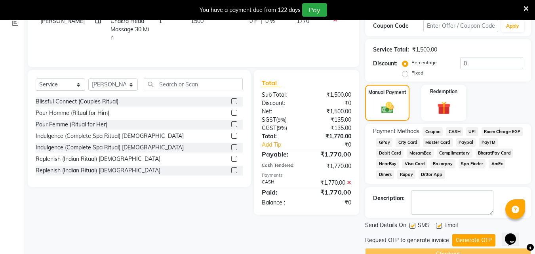
scroll to position [156, 0]
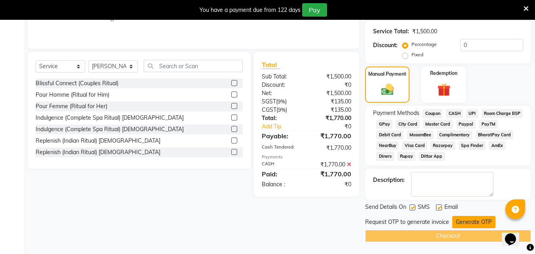
click at [459, 222] on button "Generate OTP" at bounding box center [473, 222] width 43 height 12
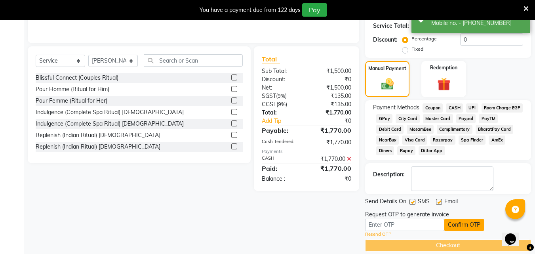
scroll to position [171, 0]
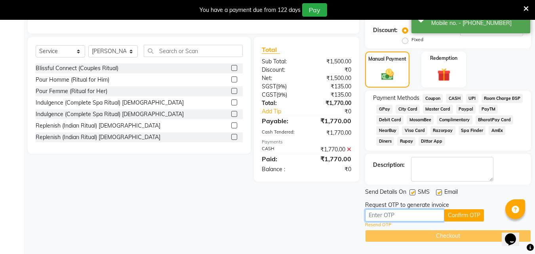
click at [410, 215] on input "text" at bounding box center [404, 215] width 79 height 12
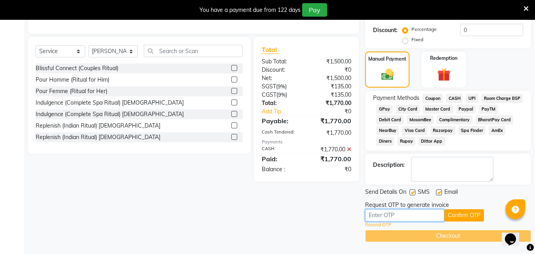
click at [410, 215] on input "text" at bounding box center [404, 215] width 79 height 12
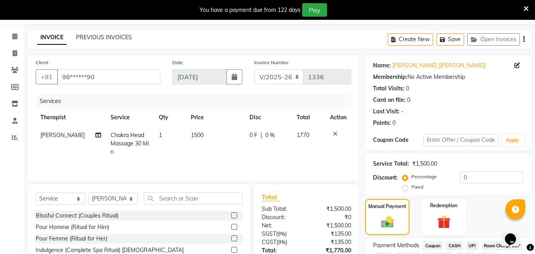
scroll to position [13, 0]
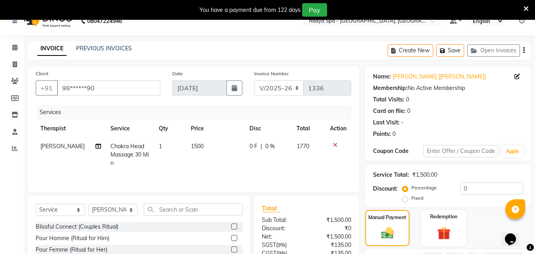
click at [335, 144] on icon at bounding box center [335, 145] width 4 height 6
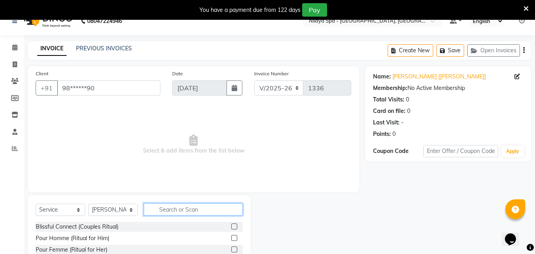
click at [171, 210] on input "text" at bounding box center [193, 209] width 99 height 12
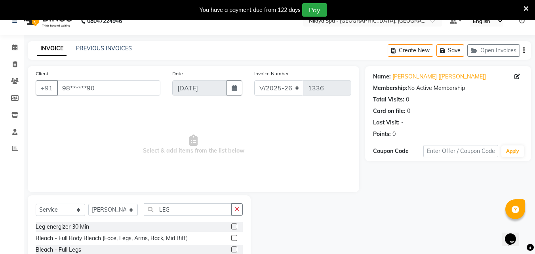
click at [231, 226] on label at bounding box center [234, 226] width 6 height 6
click at [231, 226] on input "checkbox" at bounding box center [233, 226] width 5 height 5
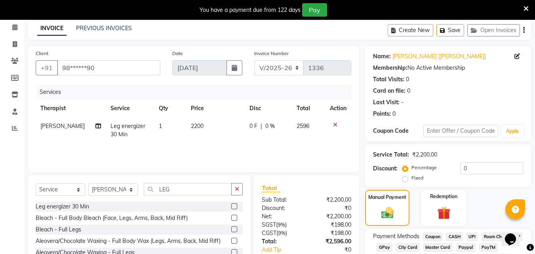
scroll to position [53, 0]
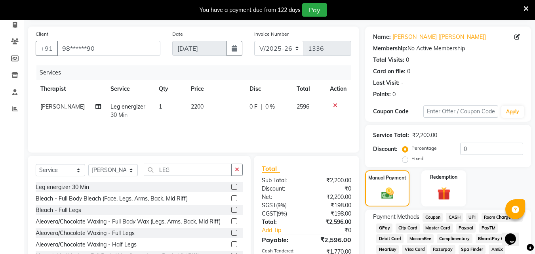
click at [269, 106] on span "0 %" at bounding box center [270, 107] width 10 height 8
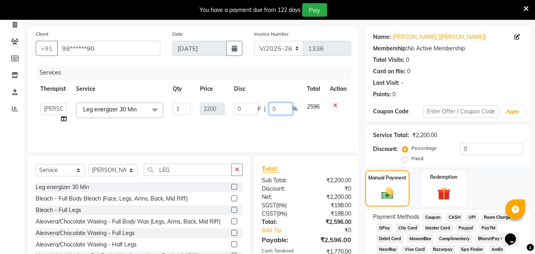
click at [281, 112] on input "0" at bounding box center [281, 109] width 24 height 12
click at [291, 127] on div "Services Therapist Service Qty Price Disc Total Action Angel Guriya [PERSON_NAM…" at bounding box center [193, 104] width 315 height 79
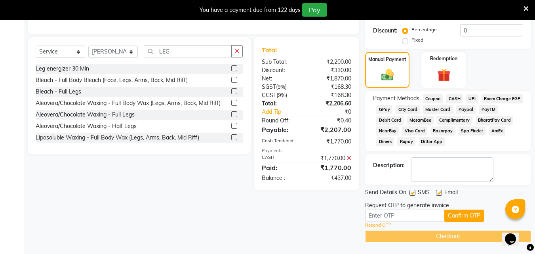
scroll to position [171, 0]
click at [456, 95] on span "CASH" at bounding box center [454, 98] width 17 height 9
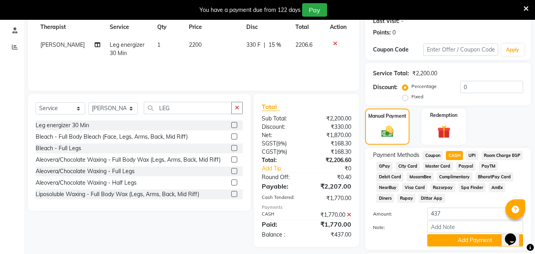
scroll to position [134, 0]
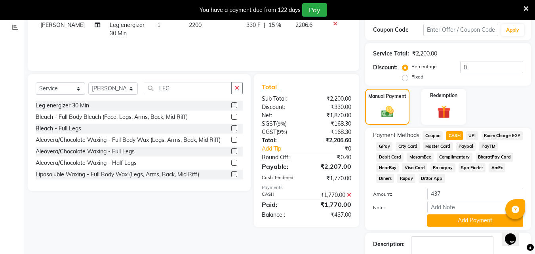
click at [349, 194] on icon at bounding box center [349, 195] width 4 height 6
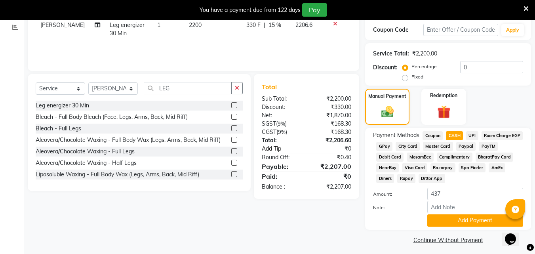
scroll to position [55, 0]
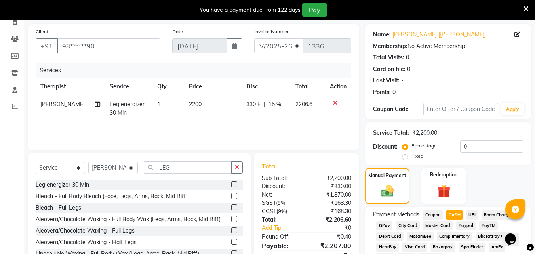
click at [336, 103] on icon at bounding box center [335, 103] width 4 height 6
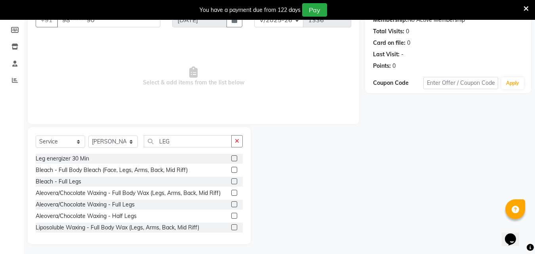
scroll to position [83, 0]
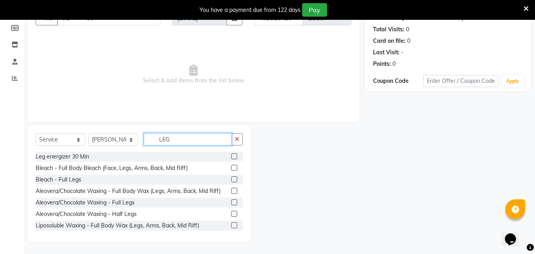
click at [186, 138] on input "LEG" at bounding box center [188, 139] width 88 height 12
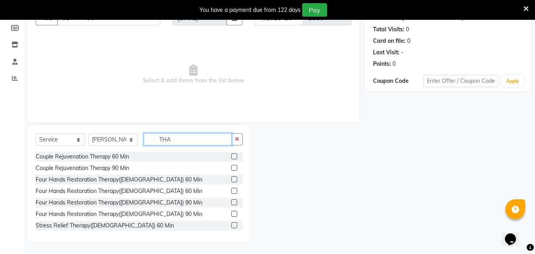
scroll to position [20, 0]
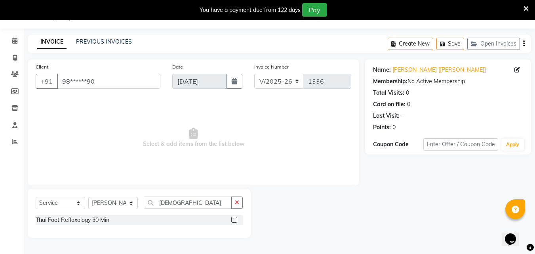
click at [232, 218] on label at bounding box center [234, 220] width 6 height 6
click at [232, 218] on input "checkbox" at bounding box center [233, 219] width 5 height 5
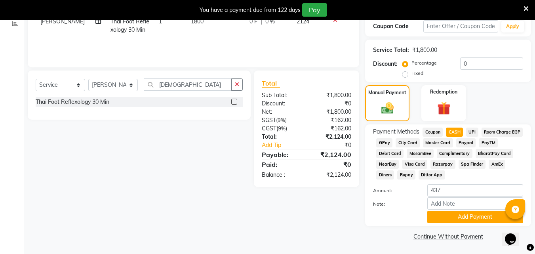
scroll to position [138, 0]
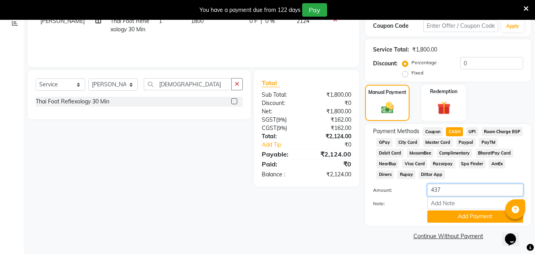
click at [458, 192] on input "437" at bounding box center [475, 190] width 96 height 12
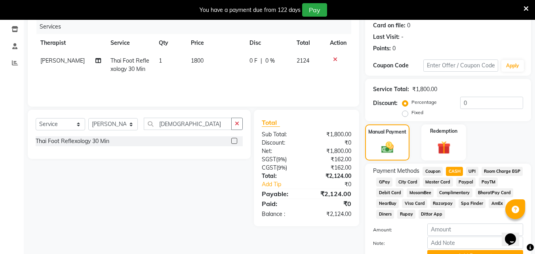
click at [266, 61] on span "0 %" at bounding box center [270, 61] width 10 height 8
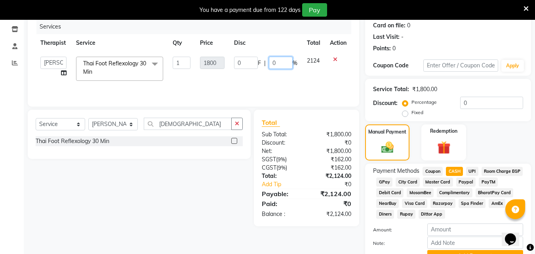
click at [285, 66] on input "0" at bounding box center [281, 63] width 24 height 12
click at [288, 83] on div "Services Therapist Service Qty Price Disc Total Action Angel Guriya [PERSON_NAM…" at bounding box center [193, 58] width 315 height 79
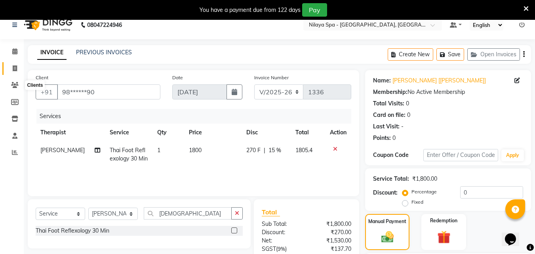
scroll to position [0, 0]
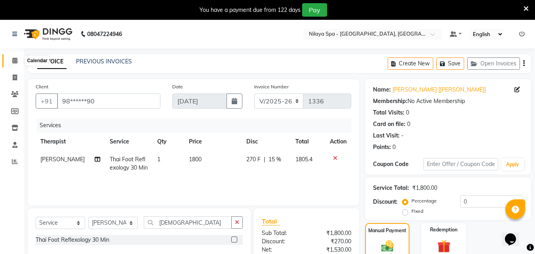
click at [15, 59] on icon at bounding box center [14, 60] width 5 height 6
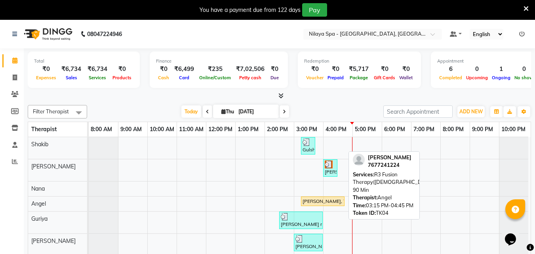
click at [321, 198] on div "[PERSON_NAME], TK04, 03:15 PM-04:45 PM, R3 Fusion Therapy([DEMOGRAPHIC_DATA]) 9…" at bounding box center [323, 201] width 42 height 7
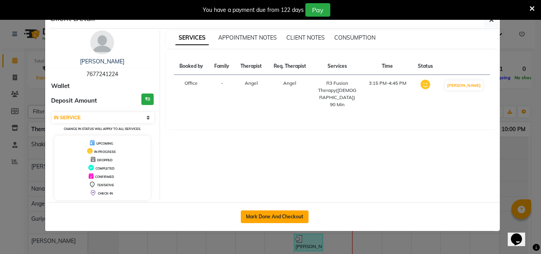
click at [279, 217] on button "Mark Done And Checkout" at bounding box center [275, 216] width 68 height 13
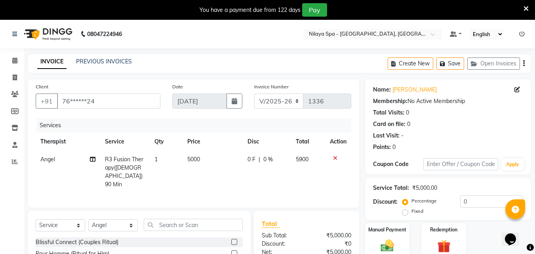
click at [266, 158] on span "0 %" at bounding box center [268, 159] width 10 height 8
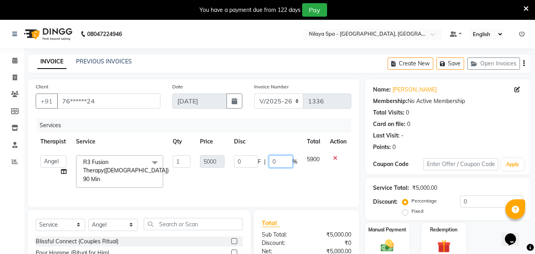
click at [282, 160] on input "0" at bounding box center [281, 161] width 24 height 12
click at [304, 181] on td "5900" at bounding box center [313, 171] width 23 height 42
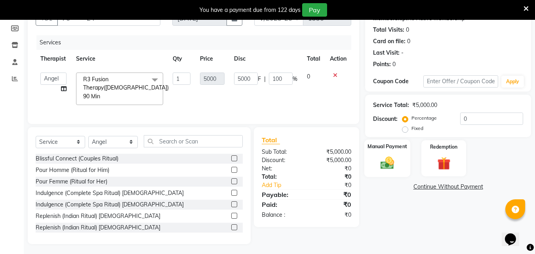
scroll to position [83, 0]
click at [384, 161] on img at bounding box center [387, 162] width 22 height 16
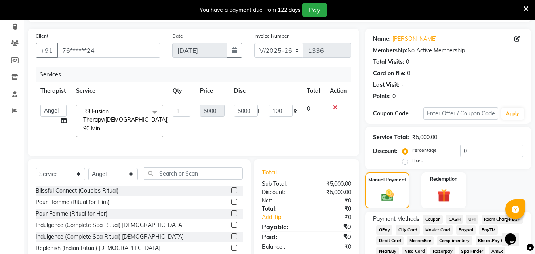
scroll to position [96, 0]
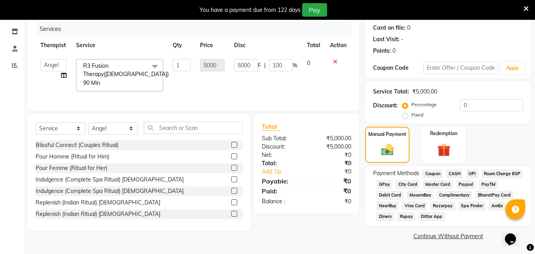
click at [472, 193] on span "Complimentary" at bounding box center [455, 194] width 36 height 9
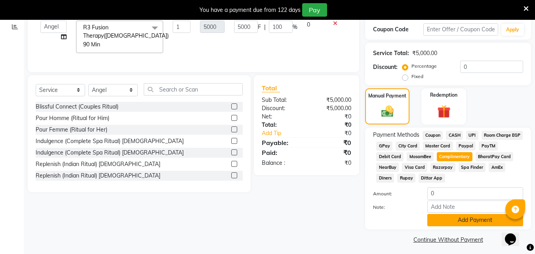
scroll to position [138, 0]
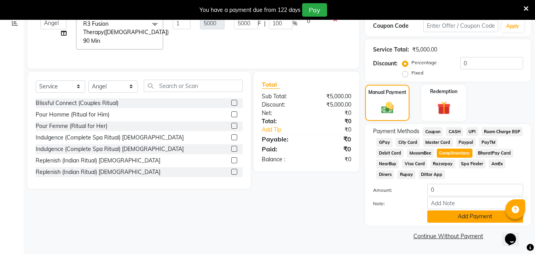
click at [467, 219] on button "Add Payment" at bounding box center [475, 216] width 96 height 12
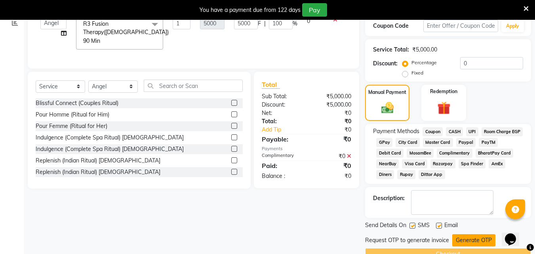
click at [471, 239] on button "Generate OTP" at bounding box center [473, 240] width 43 height 12
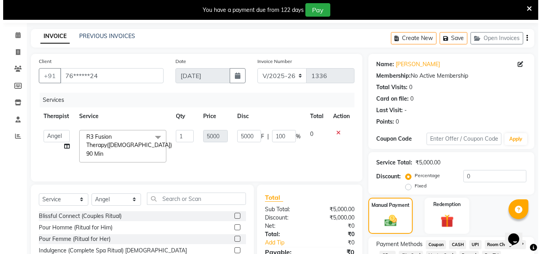
scroll to position [0, 0]
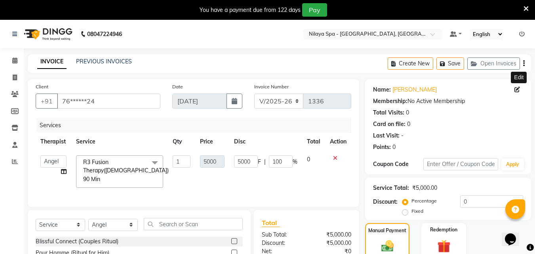
click at [515, 91] on icon at bounding box center [517, 90] width 6 height 6
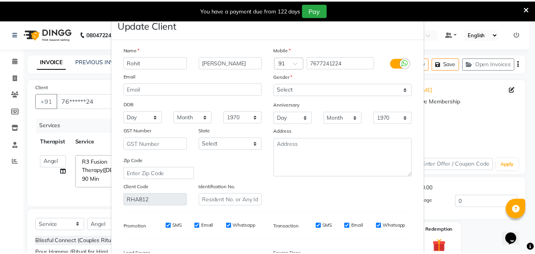
scroll to position [97, 0]
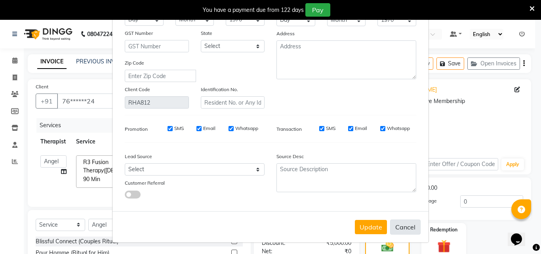
click at [402, 228] on button "Cancel" at bounding box center [405, 226] width 30 height 15
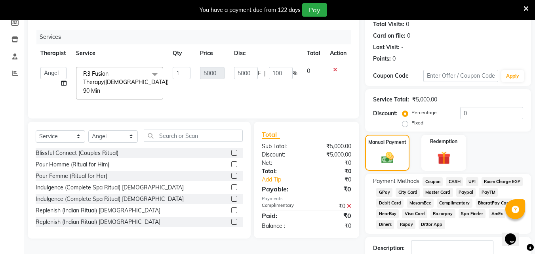
scroll to position [0, 0]
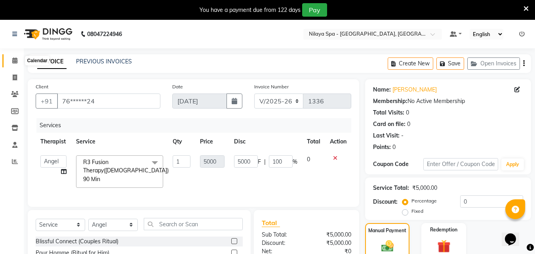
click at [14, 61] on icon at bounding box center [14, 60] width 5 height 6
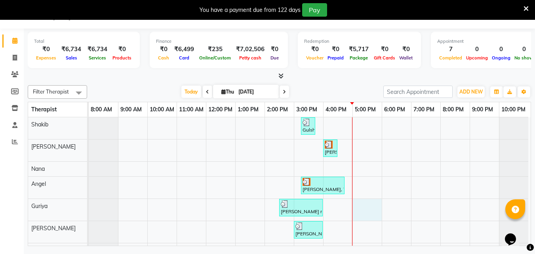
click at [357, 208] on div "Gulshan Emp, TK03, 03:15 PM-03:45 PM, Hair Cuts [PERSON_NAME] [[PERSON_NAME]], …" at bounding box center [310, 224] width 442 height 215
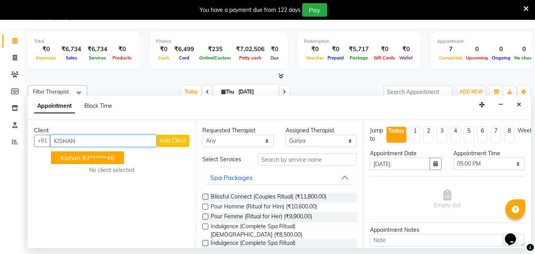
click at [92, 158] on ngb-highlight "93******48" at bounding box center [98, 158] width 32 height 8
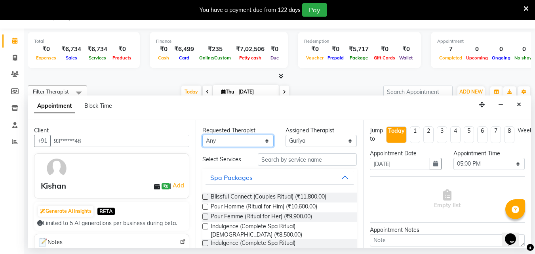
click at [245, 140] on select "Any [PERSON_NAME] [PERSON_NAME] Minti Nana [PERSON_NAME] Office [PERSON_NAME] […" at bounding box center [237, 141] width 71 height 12
click at [202, 135] on select "Any [PERSON_NAME] [PERSON_NAME] Minti Nana [PERSON_NAME] Office [PERSON_NAME] […" at bounding box center [237, 141] width 71 height 12
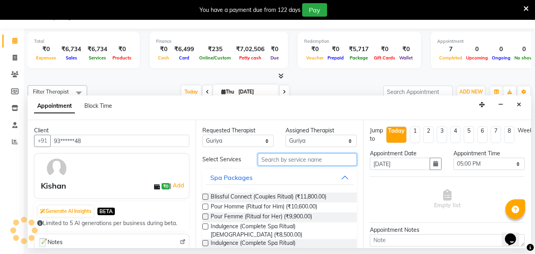
click at [279, 162] on input "text" at bounding box center [307, 159] width 99 height 12
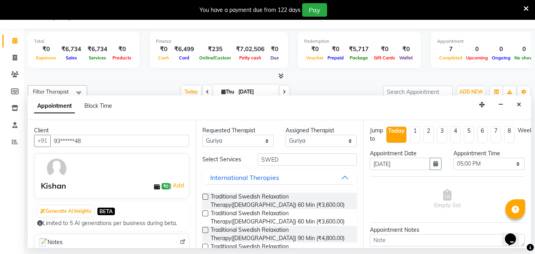
click at [205, 196] on label at bounding box center [205, 197] width 6 height 6
click at [205, 196] on input "checkbox" at bounding box center [204, 197] width 5 height 5
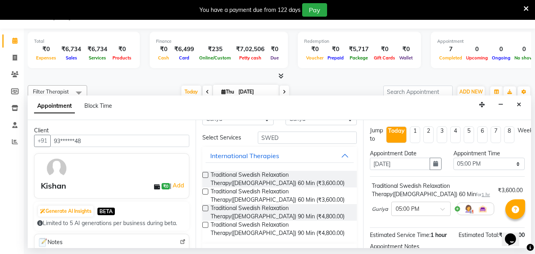
scroll to position [41, 0]
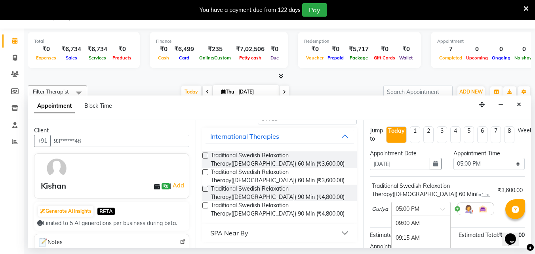
click at [440, 207] on span at bounding box center [445, 211] width 10 height 8
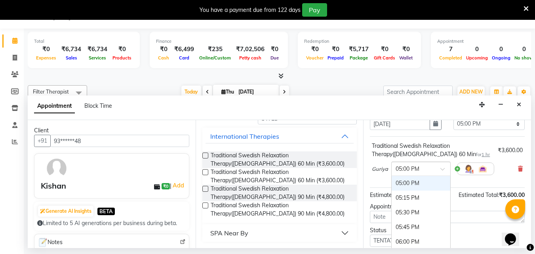
scroll to position [95, 0]
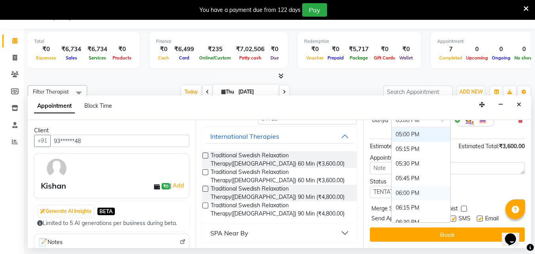
click at [414, 186] on div "06:00 PM" at bounding box center [420, 193] width 59 height 15
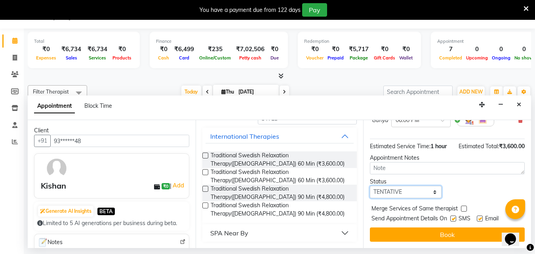
click at [409, 186] on select "Select TENTATIVE CONFIRM CHECK-IN UPCOMING" at bounding box center [405, 192] width 71 height 12
click at [370, 186] on select "Select TENTATIVE CONFIRM CHECK-IN UPCOMING" at bounding box center [405, 192] width 71 height 12
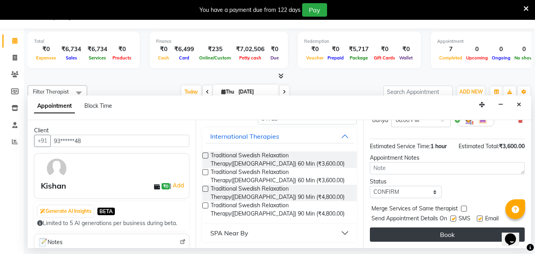
click at [412, 231] on button "Book" at bounding box center [447, 234] width 155 height 14
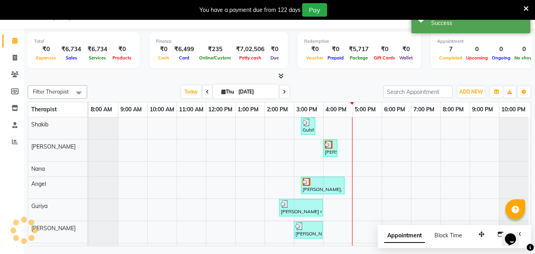
scroll to position [0, 0]
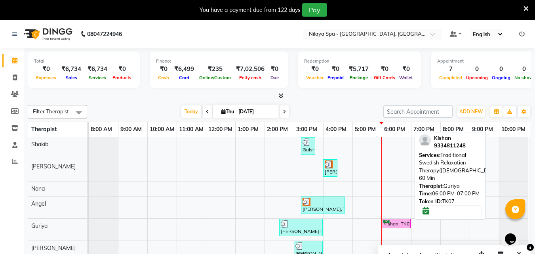
click at [401, 220] on div "Kishan, TK07, 06:00 PM-07:00 PM, Traditional Swedish Relaxation Therapy([DEMOGR…" at bounding box center [395, 224] width 27 height 8
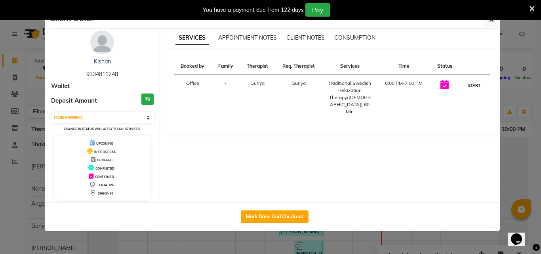
click at [471, 81] on button "START" at bounding box center [474, 85] width 16 height 10
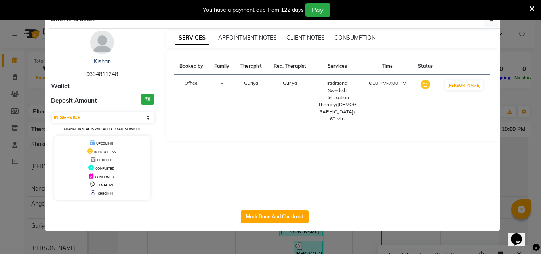
click at [493, 27] on button "button" at bounding box center [491, 19] width 15 height 15
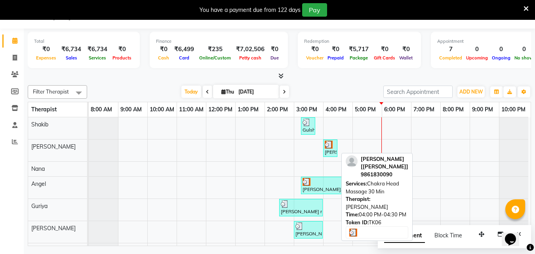
click at [333, 152] on div "[PERSON_NAME] [[PERSON_NAME]], TK06, 04:00 PM-04:30 PM, Chakra Head Massage 30 …" at bounding box center [330, 148] width 13 height 15
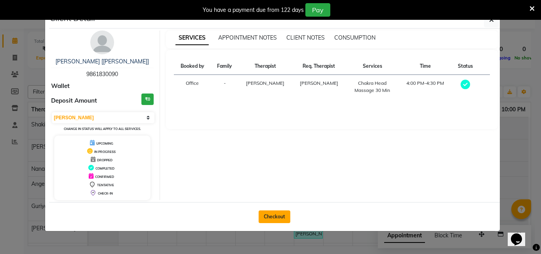
click at [265, 215] on button "Checkout" at bounding box center [274, 216] width 32 height 13
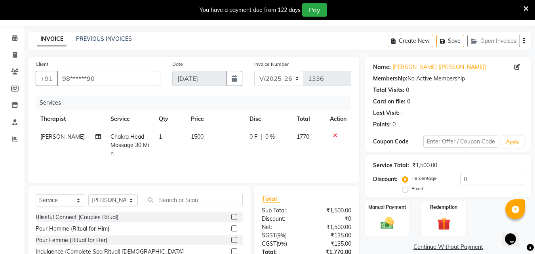
scroll to position [4, 0]
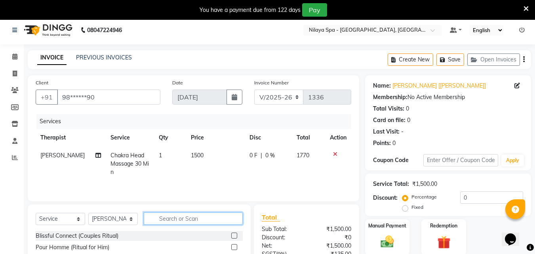
click at [192, 219] on input "text" at bounding box center [193, 218] width 99 height 12
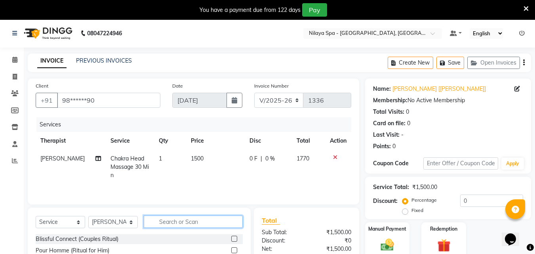
scroll to position [0, 0]
click at [158, 223] on input "text" at bounding box center [193, 222] width 99 height 12
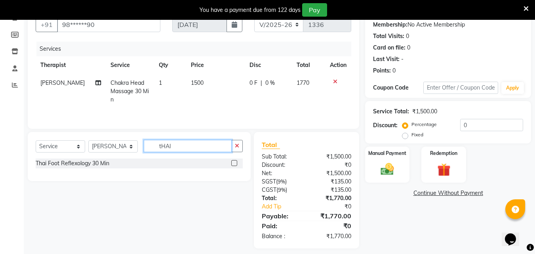
scroll to position [83, 0]
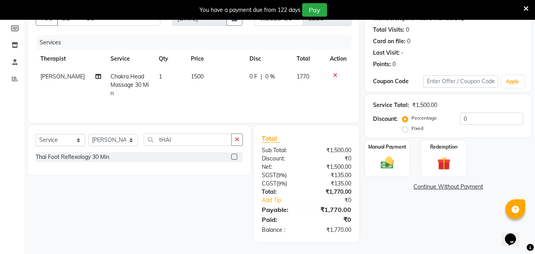
click at [235, 156] on label at bounding box center [234, 157] width 6 height 6
click at [235, 156] on input "checkbox" at bounding box center [233, 156] width 5 height 5
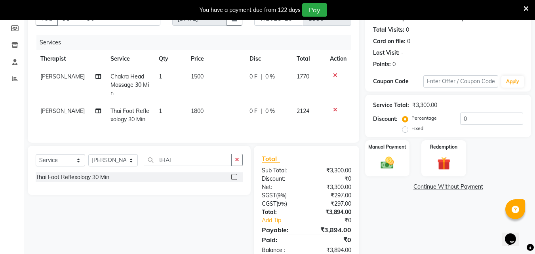
click at [336, 72] on icon at bounding box center [335, 75] width 4 height 6
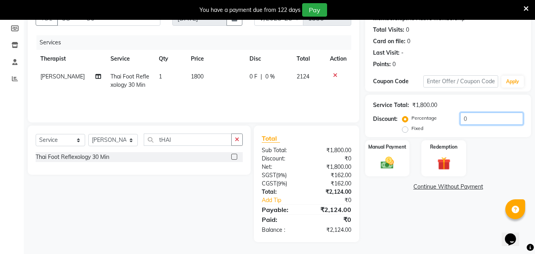
click at [475, 117] on input "0" at bounding box center [491, 118] width 63 height 12
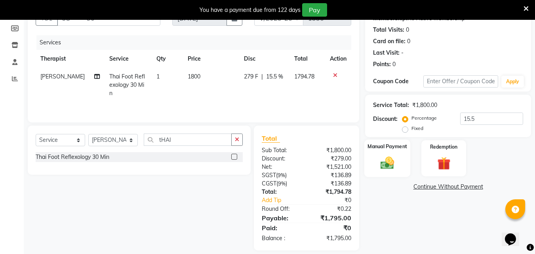
click at [387, 167] on img at bounding box center [387, 163] width 22 height 16
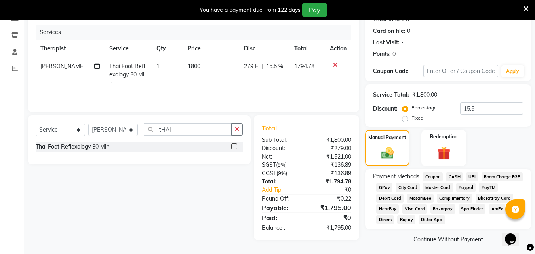
scroll to position [96, 0]
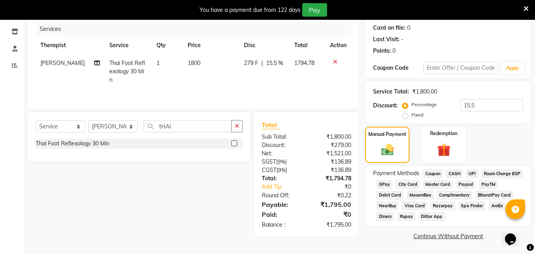
click at [458, 174] on span "CASH" at bounding box center [454, 173] width 17 height 9
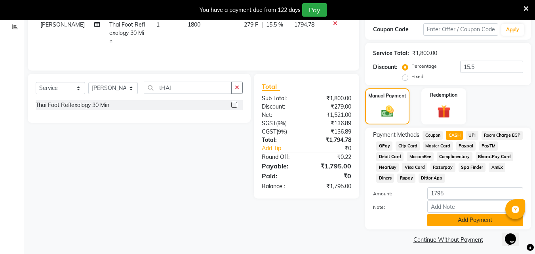
scroll to position [138, 0]
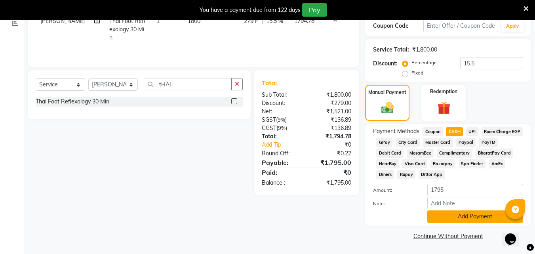
click at [461, 217] on button "Add Payment" at bounding box center [475, 216] width 96 height 12
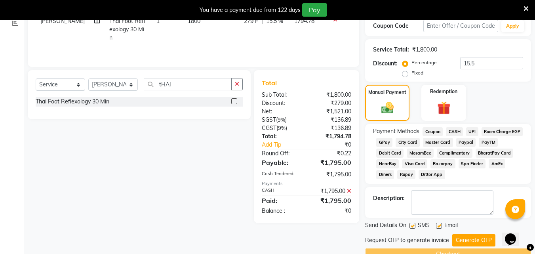
scroll to position [156, 0]
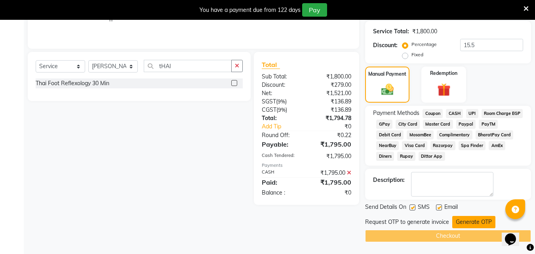
click at [462, 222] on button "Generate OTP" at bounding box center [473, 222] width 43 height 12
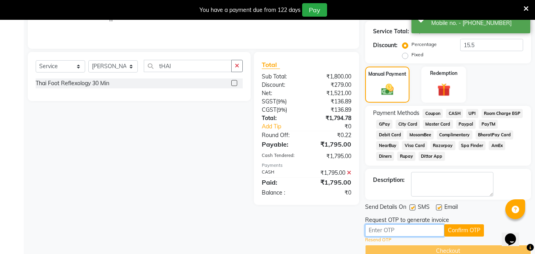
click at [390, 230] on input "text" at bounding box center [404, 230] width 79 height 12
click at [388, 230] on input "text" at bounding box center [404, 230] width 79 height 12
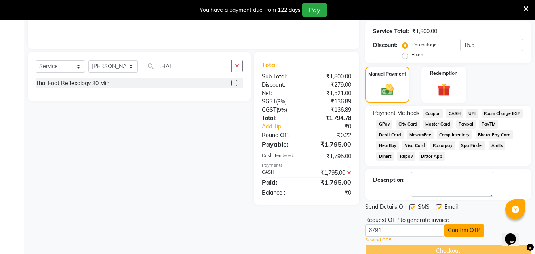
click at [460, 230] on button "Confirm OTP" at bounding box center [464, 230] width 40 height 12
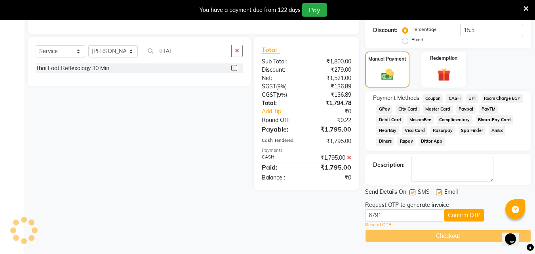
scroll to position [141, 0]
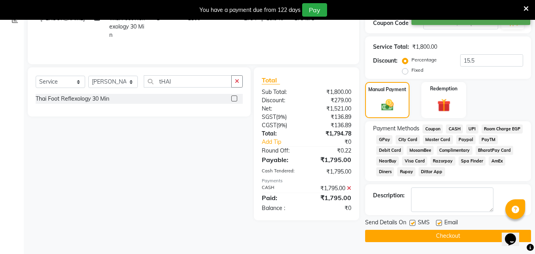
click at [452, 234] on button "Checkout" at bounding box center [448, 236] width 166 height 12
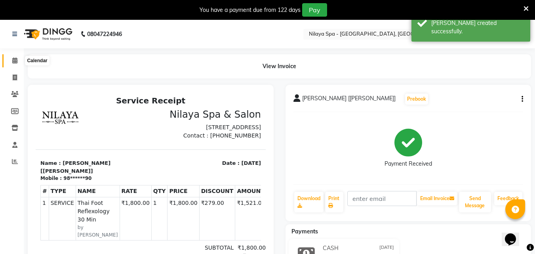
click at [15, 60] on icon at bounding box center [14, 60] width 5 height 6
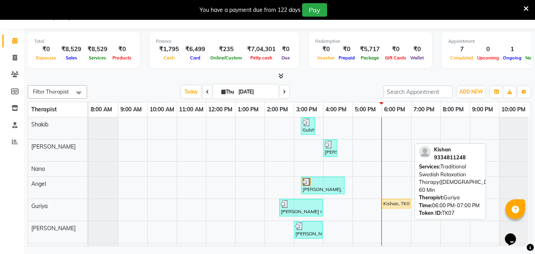
click at [404, 203] on div "Kishan, TK07, 06:00 PM-07:00 PM, Traditional Swedish Relaxation Therapy([DEMOGR…" at bounding box center [395, 203] width 27 height 7
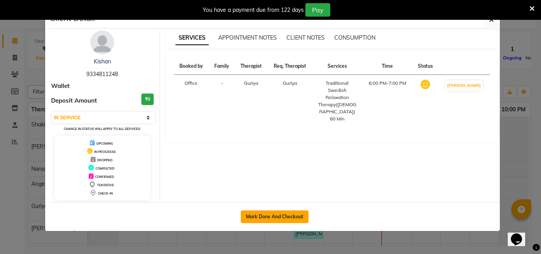
click at [295, 218] on button "Mark Done And Checkout" at bounding box center [275, 216] width 68 height 13
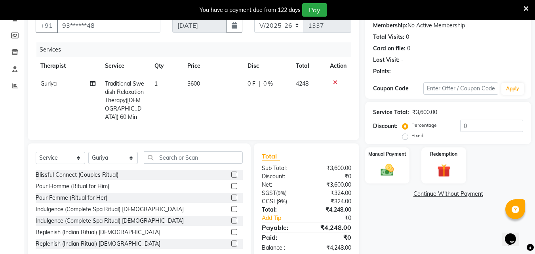
scroll to position [91, 0]
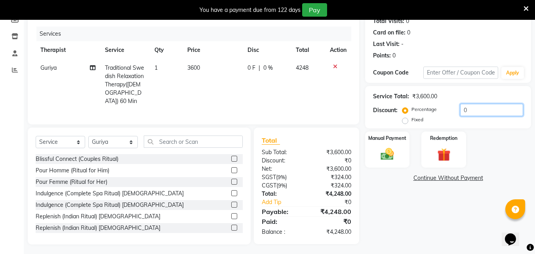
click at [471, 110] on input "0" at bounding box center [491, 110] width 63 height 12
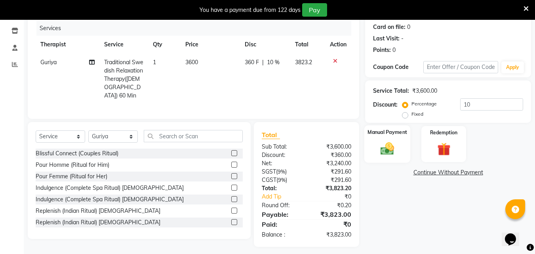
scroll to position [99, 0]
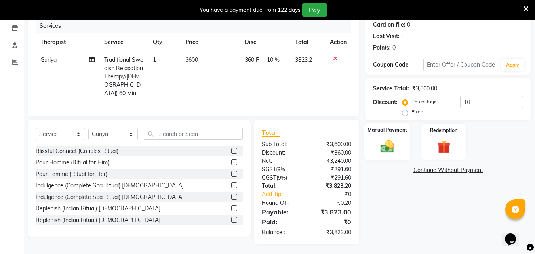
click at [386, 148] on img at bounding box center [387, 146] width 22 height 16
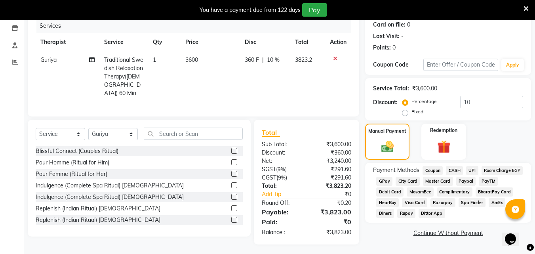
click at [458, 169] on span "CASH" at bounding box center [454, 170] width 17 height 9
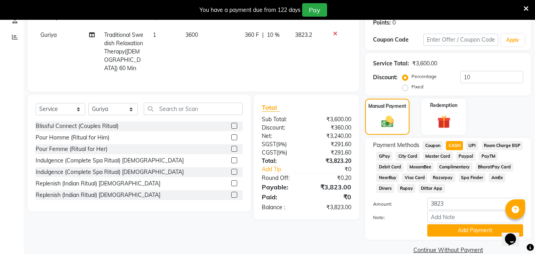
scroll to position [138, 0]
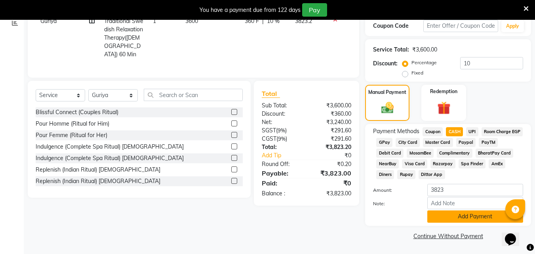
click at [469, 215] on button "Add Payment" at bounding box center [475, 216] width 96 height 12
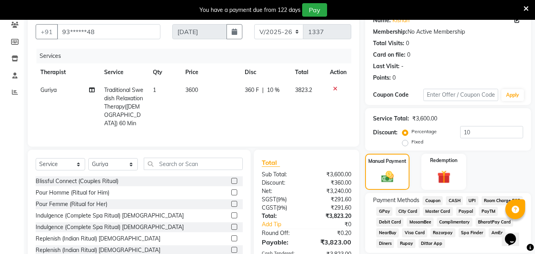
scroll to position [156, 0]
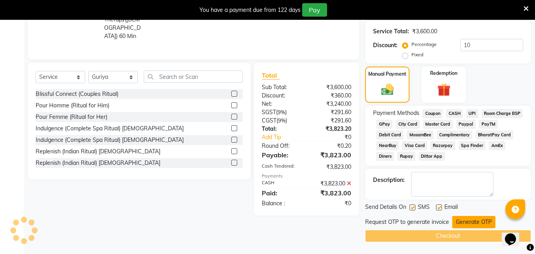
click at [469, 220] on button "Generate OTP" at bounding box center [473, 222] width 43 height 12
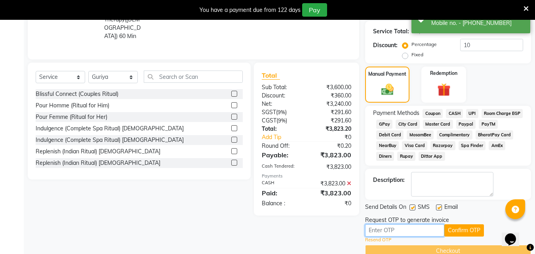
click at [373, 231] on input "text" at bounding box center [404, 230] width 79 height 12
click at [462, 228] on button "Confirm OTP" at bounding box center [464, 230] width 40 height 12
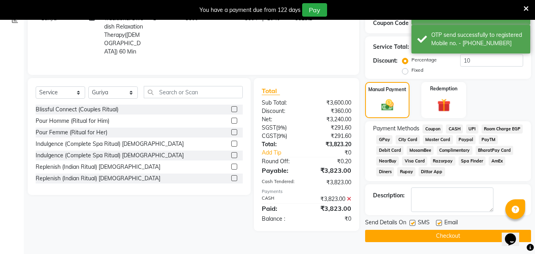
scroll to position [141, 0]
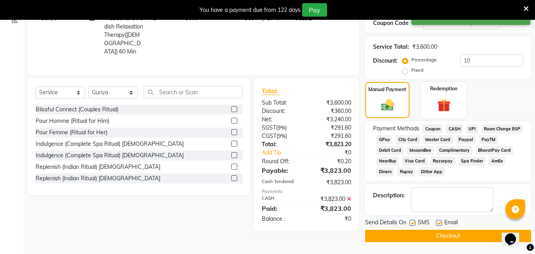
click at [464, 234] on button "Checkout" at bounding box center [448, 236] width 166 height 12
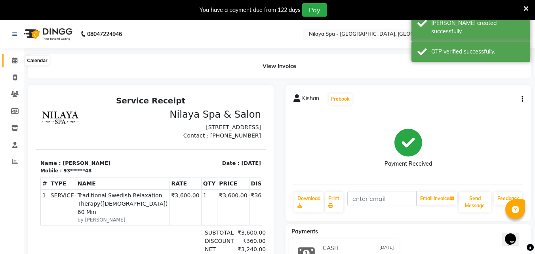
click at [13, 62] on icon at bounding box center [14, 60] width 5 height 6
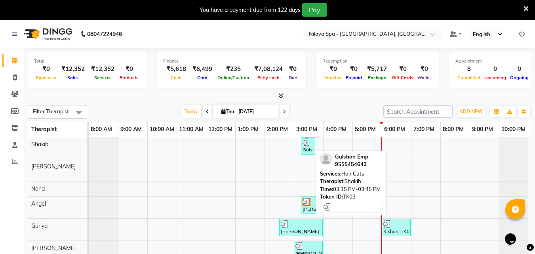
click at [302, 146] on div "Gulshan Emp, TK03, 03:15 PM-03:45 PM, Hair Cuts" at bounding box center [308, 145] width 13 height 15
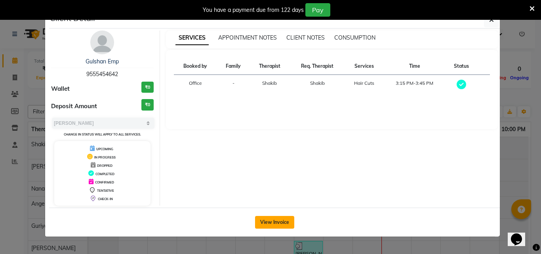
click at [279, 222] on button "View Invoice" at bounding box center [274, 222] width 39 height 13
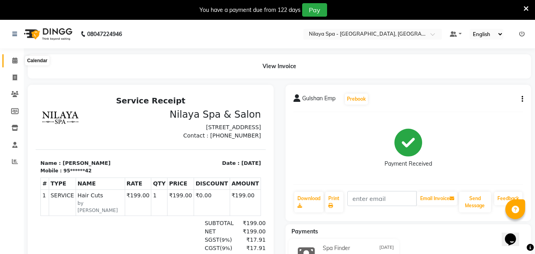
click at [13, 62] on icon at bounding box center [14, 60] width 5 height 6
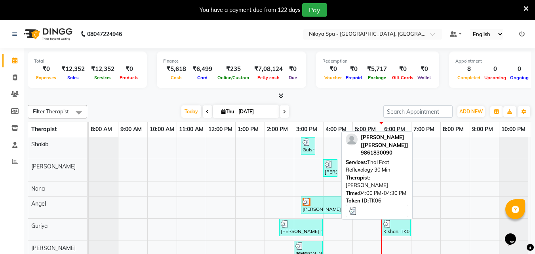
click at [329, 171] on div "[PERSON_NAME] [[PERSON_NAME]], TK06, 04:00 PM-04:30 PM, Thai Foot Reflexology 3…" at bounding box center [330, 167] width 13 height 15
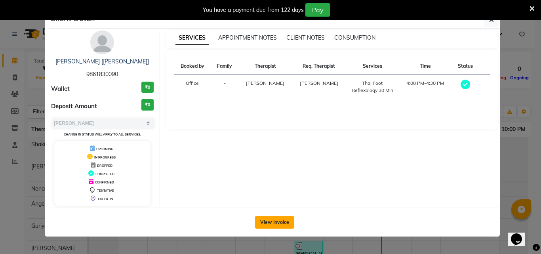
click at [285, 226] on button "View Invoice" at bounding box center [274, 222] width 39 height 13
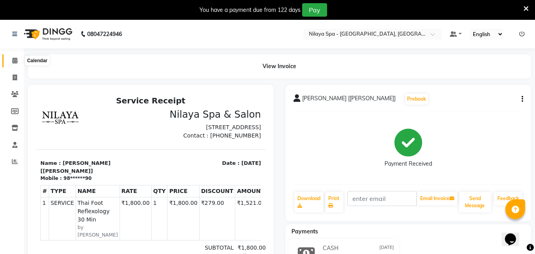
click at [12, 61] on icon at bounding box center [14, 60] width 5 height 6
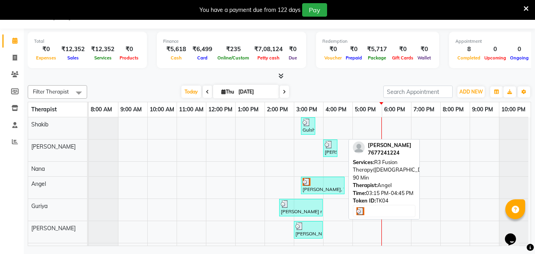
click at [327, 189] on div "[PERSON_NAME], TK04, 03:15 PM-04:45 PM, R3 Fusion Therapy([DEMOGRAPHIC_DATA]) 9…" at bounding box center [323, 185] width 42 height 15
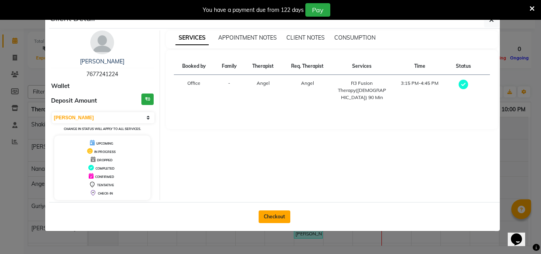
click at [270, 217] on button "Checkout" at bounding box center [274, 216] width 32 height 13
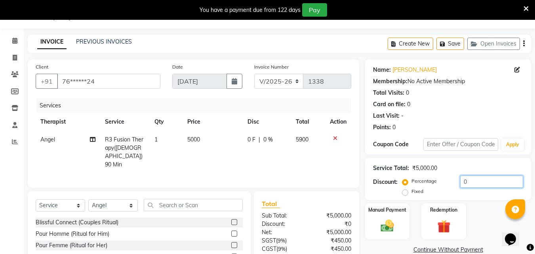
click at [471, 182] on input "0" at bounding box center [491, 181] width 63 height 12
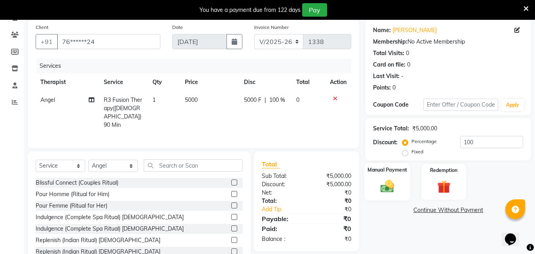
click at [395, 190] on img at bounding box center [387, 186] width 22 height 16
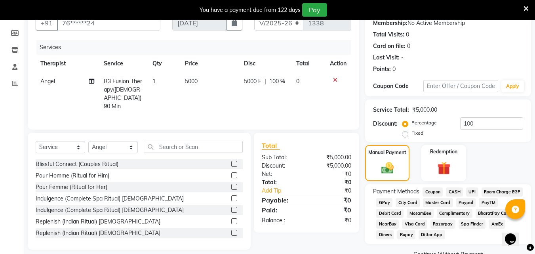
scroll to position [96, 0]
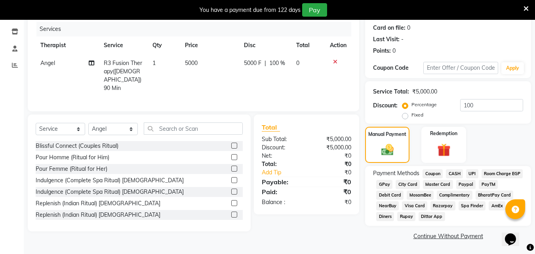
click at [472, 193] on span "Complimentary" at bounding box center [455, 194] width 36 height 9
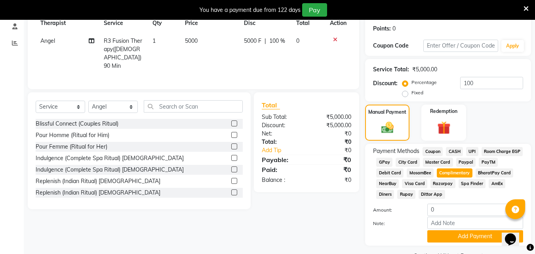
scroll to position [138, 0]
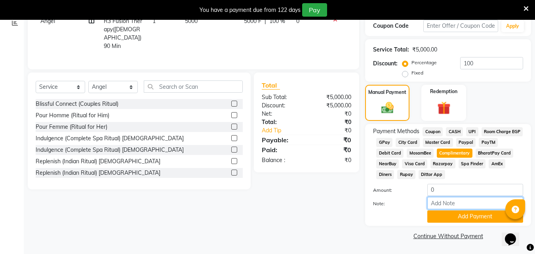
click at [452, 203] on input "Note:" at bounding box center [475, 203] width 96 height 12
click at [470, 216] on button "Add Payment" at bounding box center [475, 216] width 96 height 12
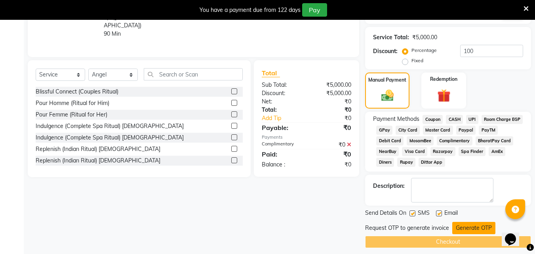
scroll to position [156, 0]
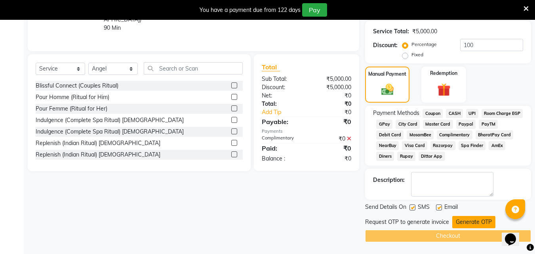
click at [467, 221] on button "Generate OTP" at bounding box center [473, 222] width 43 height 12
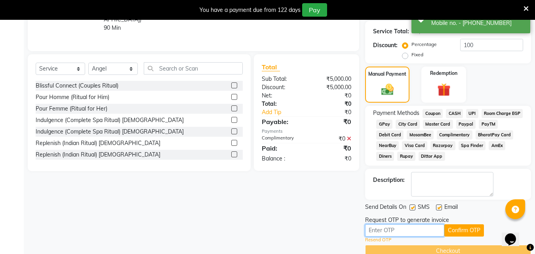
click at [403, 228] on input "text" at bounding box center [404, 230] width 79 height 12
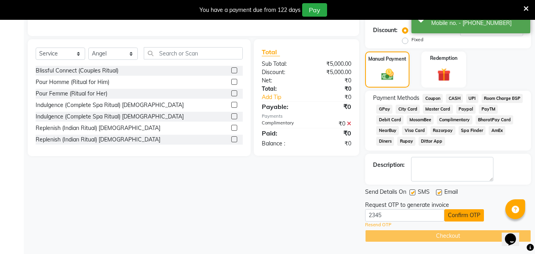
click at [463, 214] on button "Confirm OTP" at bounding box center [464, 215] width 40 height 12
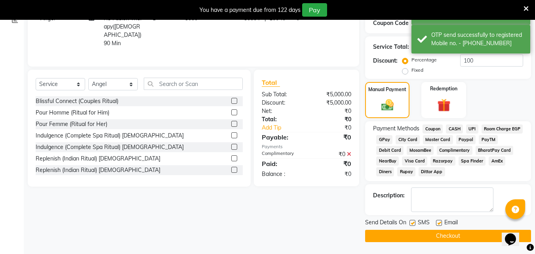
click at [435, 234] on button "Checkout" at bounding box center [448, 236] width 166 height 12
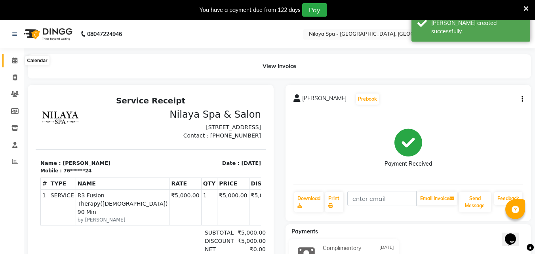
click at [15, 63] on icon at bounding box center [14, 60] width 5 height 6
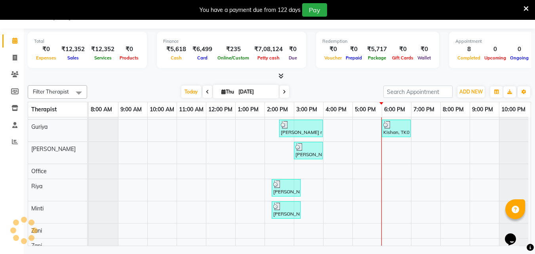
scroll to position [40, 0]
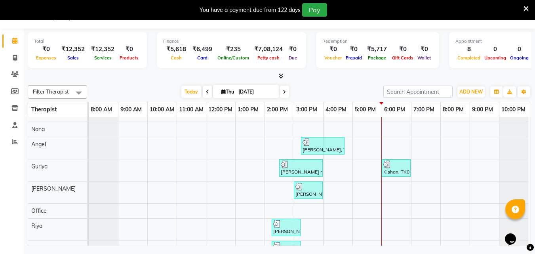
click at [411, 192] on div "Gulshan Emp, TK03, 03:15 PM-03:45 PM, Hair Cuts [PERSON_NAME] [[PERSON_NAME]], …" at bounding box center [310, 185] width 442 height 215
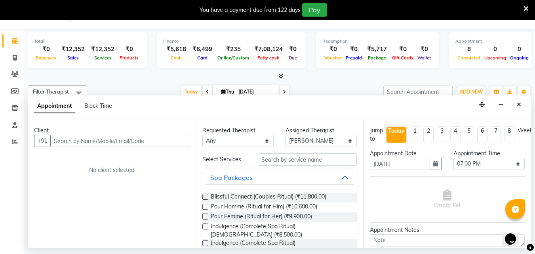
click at [99, 142] on input "text" at bounding box center [119, 141] width 139 height 12
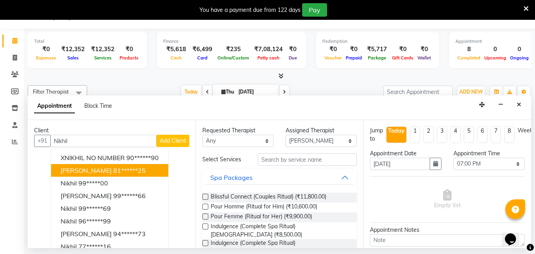
click at [131, 171] on ngb-highlight "81******25" at bounding box center [129, 170] width 32 height 8
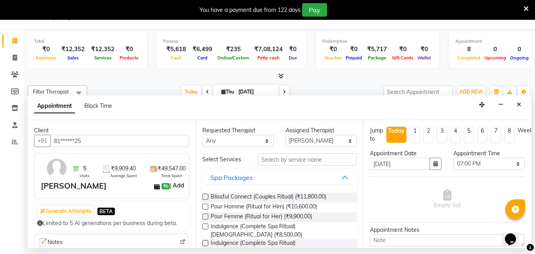
click at [172, 187] on link "Add" at bounding box center [178, 186] width 14 height 10
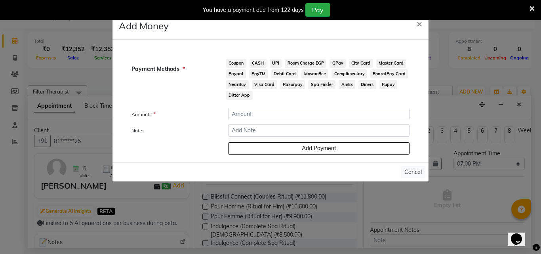
click at [421, 17] on div "You have a payment due from 122 days Pay" at bounding box center [270, 10] width 541 height 20
click at [419, 23] on span "×" at bounding box center [419, 23] width 6 height 12
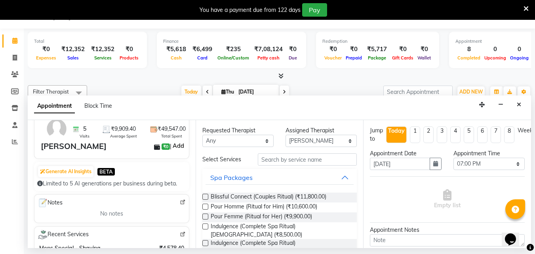
click at [175, 149] on link "Add" at bounding box center [178, 146] width 14 height 10
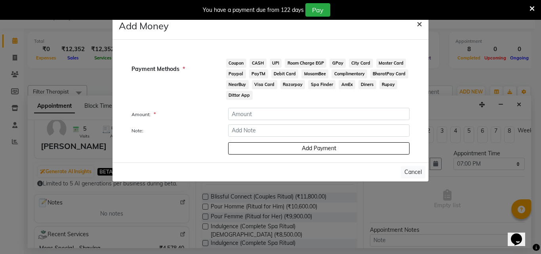
click at [419, 27] on span "×" at bounding box center [419, 23] width 6 height 12
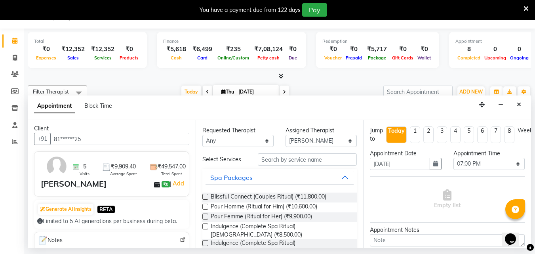
scroll to position [0, 0]
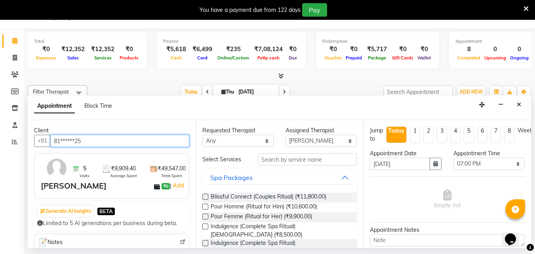
click at [94, 144] on input "81******25" at bounding box center [119, 141] width 139 height 12
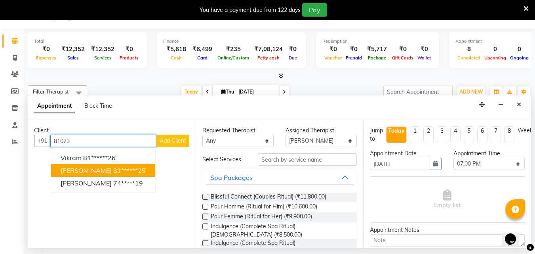
click at [108, 167] on span "[PERSON_NAME]" at bounding box center [86, 170] width 51 height 8
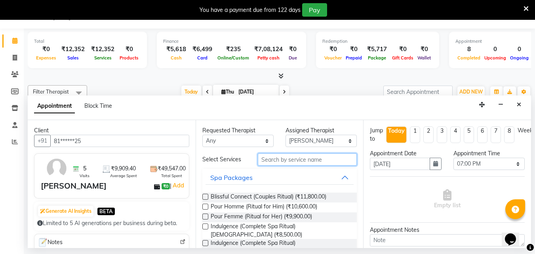
click at [277, 161] on input "text" at bounding box center [307, 159] width 99 height 12
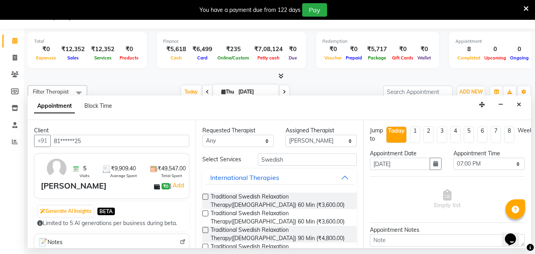
click at [205, 197] on label at bounding box center [205, 197] width 6 height 6
click at [205, 197] on input "checkbox" at bounding box center [204, 197] width 5 height 5
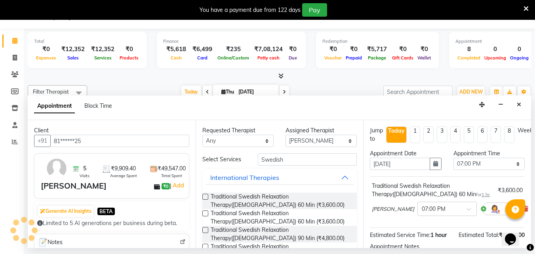
scroll to position [95, 0]
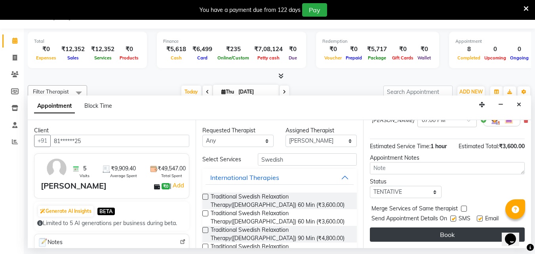
click at [445, 232] on button "Book" at bounding box center [447, 234] width 155 height 14
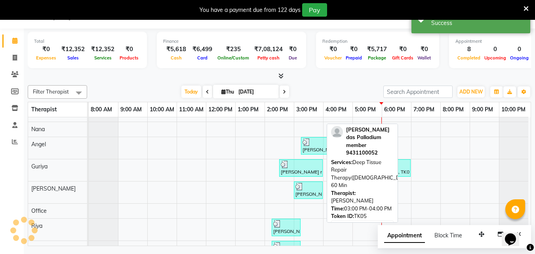
scroll to position [0, 0]
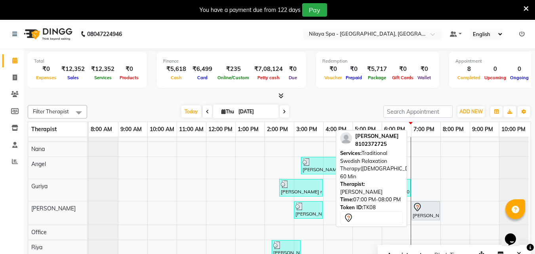
click at [426, 216] on div "[PERSON_NAME], TK08, 07:00 PM-08:00 PM, Traditional Swedish Relaxation Therapy(…" at bounding box center [425, 210] width 27 height 17
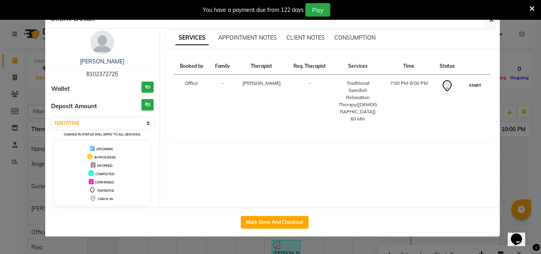
click at [474, 84] on button "START" at bounding box center [475, 85] width 16 height 10
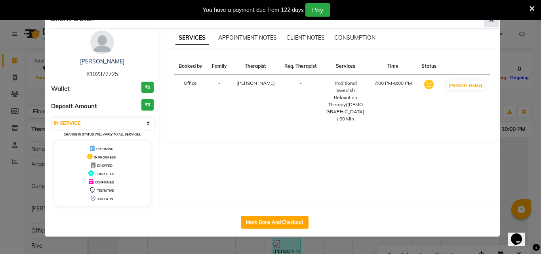
click at [490, 25] on button "button" at bounding box center [491, 19] width 15 height 15
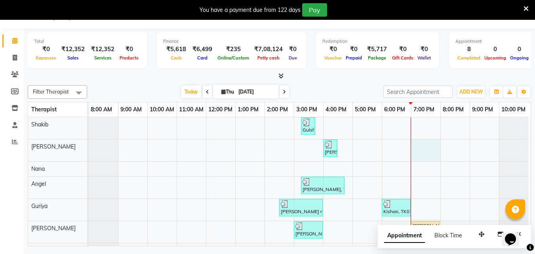
click at [420, 148] on div "Gulshan Emp, TK03, 03:15 PM-03:45 PM, Hair Cuts [PERSON_NAME] [[PERSON_NAME]], …" at bounding box center [310, 224] width 442 height 215
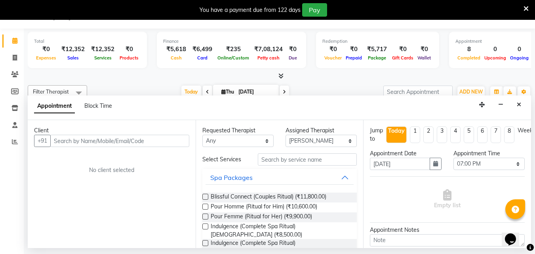
click at [97, 142] on input "text" at bounding box center [119, 141] width 139 height 12
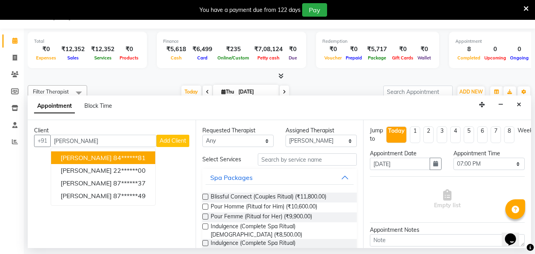
click at [75, 141] on input "[PERSON_NAME]" at bounding box center [103, 141] width 106 height 12
click at [113, 158] on ngb-highlight "92******60" at bounding box center [129, 158] width 32 height 8
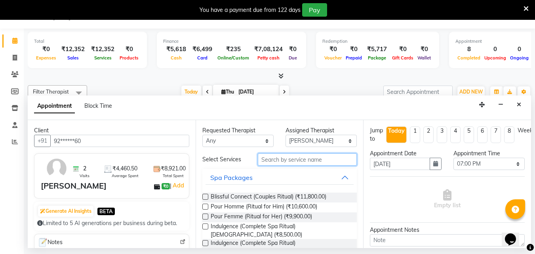
click at [291, 160] on input "text" at bounding box center [307, 159] width 99 height 12
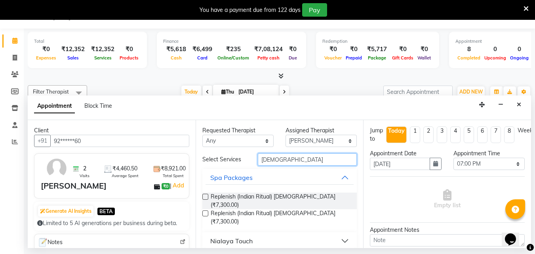
click at [285, 159] on input "[DEMOGRAPHIC_DATA]" at bounding box center [307, 159] width 99 height 12
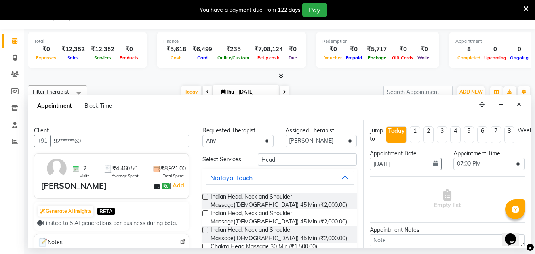
click at [205, 196] on label at bounding box center [205, 197] width 6 height 6
click at [205, 196] on input "checkbox" at bounding box center [204, 197] width 5 height 5
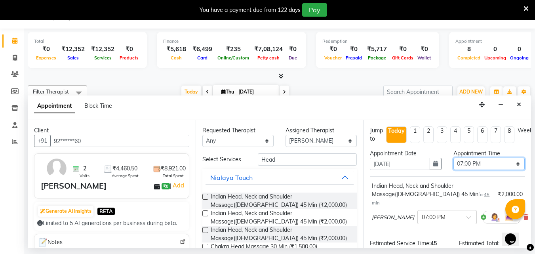
click at [511, 164] on select "Select 09:00 AM 09:15 AM 09:30 AM 09:45 AM 10:00 AM 10:15 AM 10:30 AM 10:45 AM …" at bounding box center [488, 164] width 71 height 12
click at [453, 158] on select "Select 09:00 AM 09:15 AM 09:30 AM 09:45 AM 10:00 AM 10:15 AM 10:30 AM 10:45 AM …" at bounding box center [488, 164] width 71 height 12
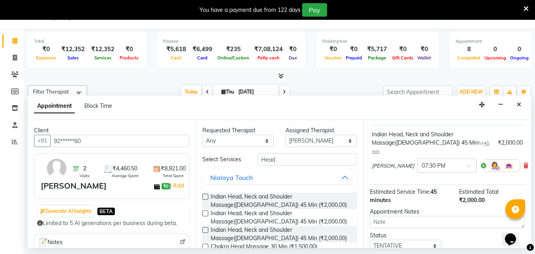
scroll to position [103, 0]
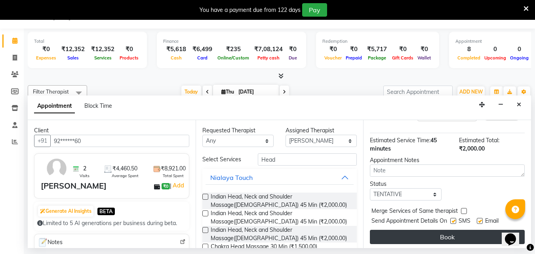
click at [443, 230] on button "Book" at bounding box center [447, 237] width 155 height 14
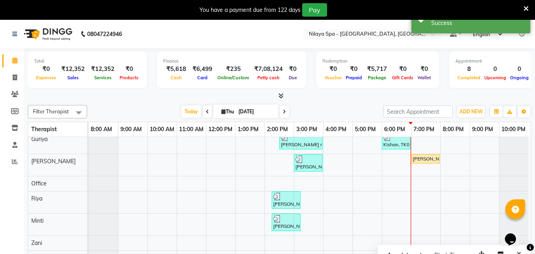
scroll to position [0, 0]
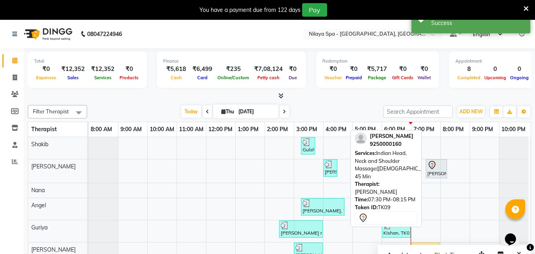
click at [441, 163] on div at bounding box center [436, 165] width 18 height 10
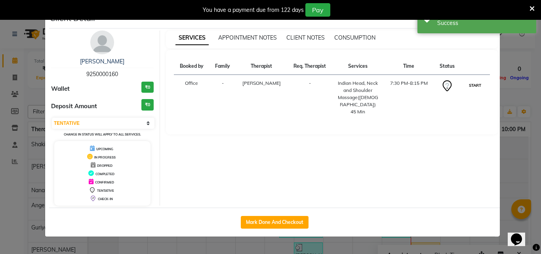
click at [476, 86] on button "START" at bounding box center [475, 85] width 16 height 10
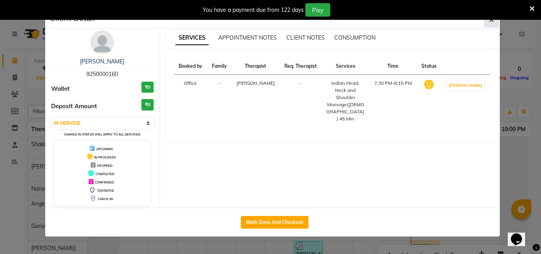
click at [497, 27] on button "button" at bounding box center [491, 19] width 15 height 15
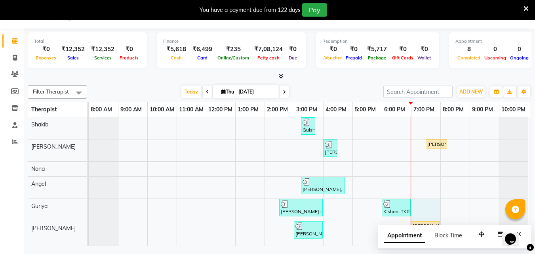
click at [424, 202] on div "Gulshan Emp, TK03, 03:15 PM-03:45 PM, Hair Cuts [PERSON_NAME] [[PERSON_NAME]], …" at bounding box center [310, 224] width 442 height 215
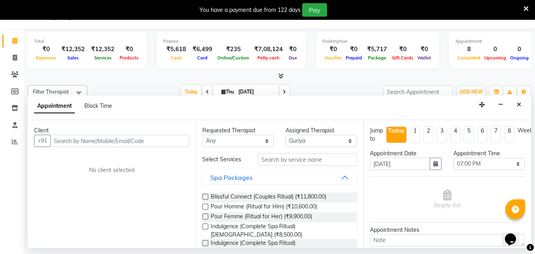
click at [91, 135] on div "Client +91 No client selected" at bounding box center [112, 184] width 168 height 128
drag, startPoint x: 70, startPoint y: 137, endPoint x: 72, endPoint y: 141, distance: 4.1
click at [71, 138] on input "text" at bounding box center [119, 141] width 139 height 12
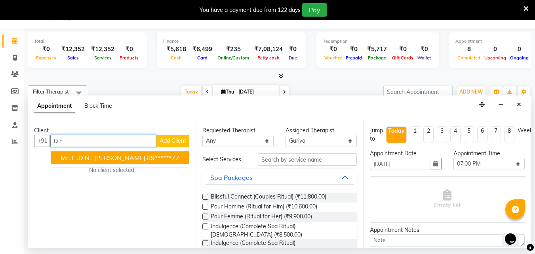
click at [96, 158] on span "Mr. L .D N . [PERSON_NAME]" at bounding box center [103, 158] width 85 height 8
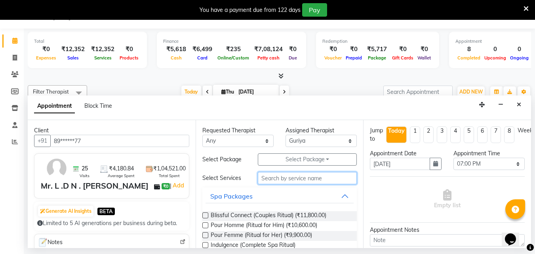
click at [297, 179] on input "text" at bounding box center [307, 178] width 99 height 12
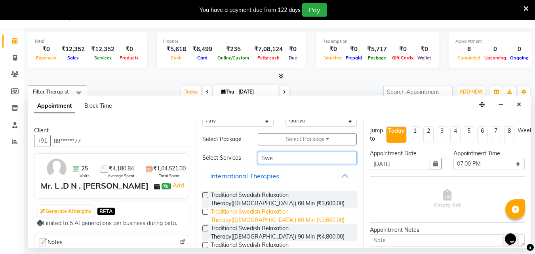
scroll to position [40, 0]
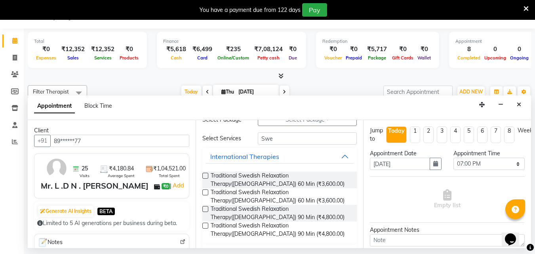
click at [207, 211] on label at bounding box center [205, 209] width 6 height 6
click at [207, 211] on input "checkbox" at bounding box center [204, 209] width 5 height 5
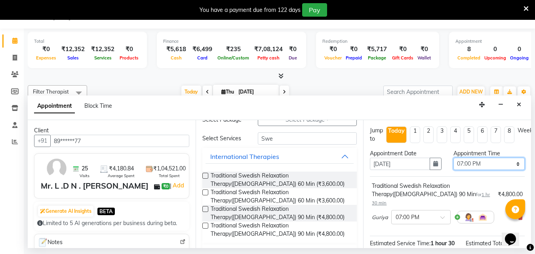
click at [511, 166] on select "Select 09:00 AM 09:15 AM 09:30 AM 09:45 AM 10:00 AM 10:15 AM 10:30 AM 10:45 AM …" at bounding box center [488, 164] width 71 height 12
click at [453, 158] on select "Select 09:00 AM 09:15 AM 09:30 AM 09:45 AM 10:00 AM 10:15 AM 10:30 AM 10:45 AM …" at bounding box center [488, 164] width 71 height 12
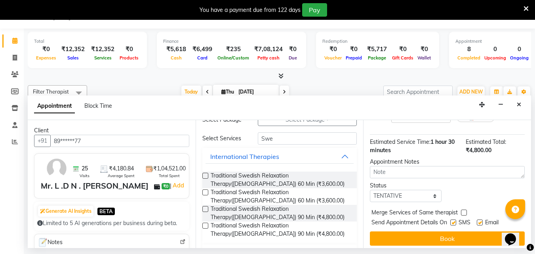
scroll to position [103, 0]
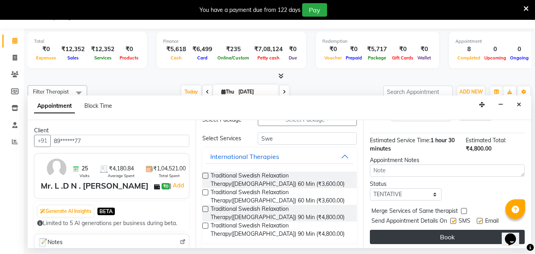
click at [453, 230] on button "Book" at bounding box center [447, 237] width 155 height 14
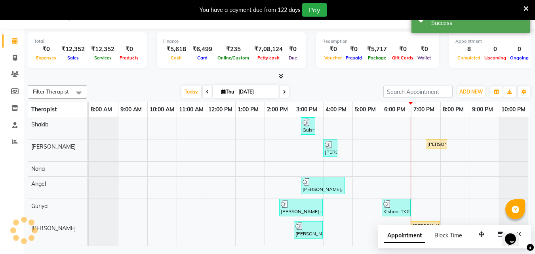
scroll to position [0, 0]
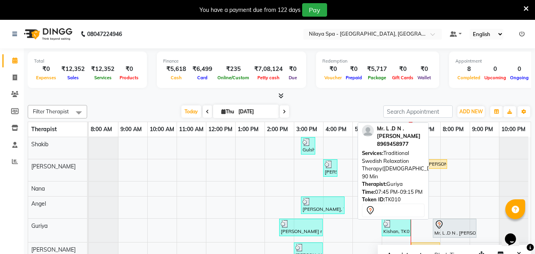
click at [460, 229] on div "Mr. L .D N . [PERSON_NAME], TK10, 07:45 PM-09:15 PM, Traditional Swedish Relaxa…" at bounding box center [454, 228] width 42 height 17
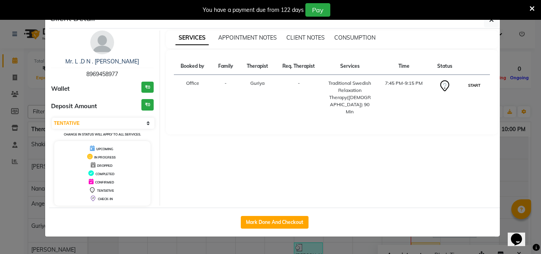
click at [474, 87] on button "START" at bounding box center [474, 85] width 16 height 10
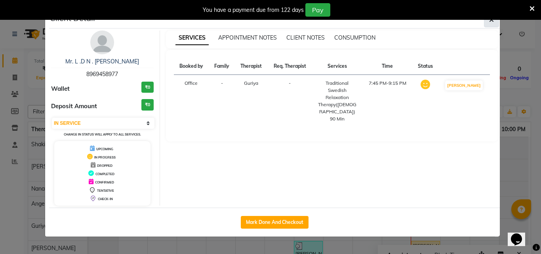
click at [494, 23] on button "button" at bounding box center [491, 19] width 15 height 15
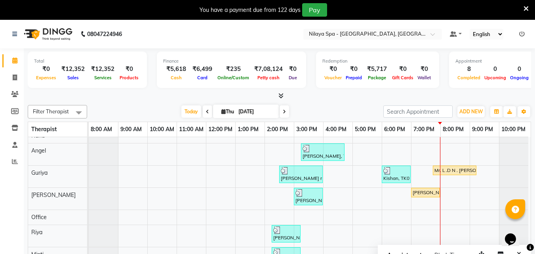
scroll to position [3, 0]
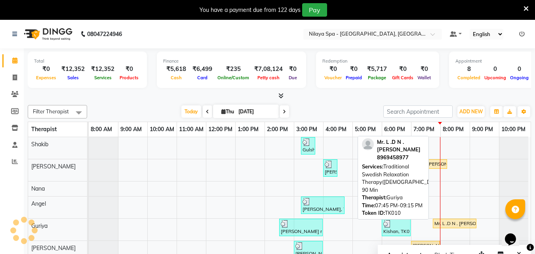
click at [460, 222] on div "Mr. L .D N . [PERSON_NAME], TK10, 07:45 PM-09:15 PM, Traditional Swedish Relaxa…" at bounding box center [454, 223] width 42 height 7
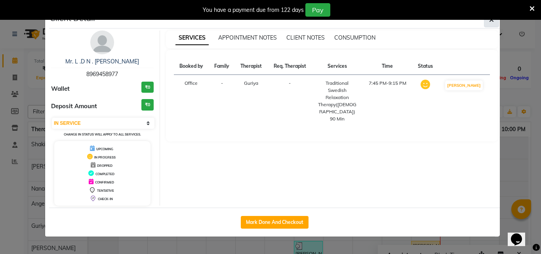
click at [495, 24] on button "button" at bounding box center [491, 19] width 15 height 15
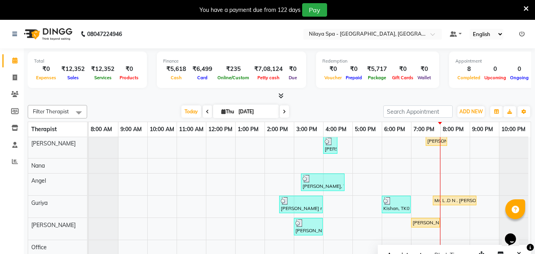
scroll to position [0, 0]
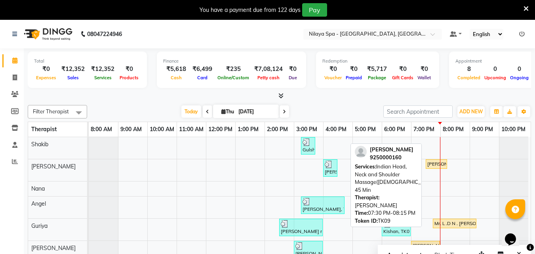
click at [435, 163] on div "[PERSON_NAME], TK09, 07:30 PM-08:15 PM, Indian Head, Neck and Shoulder Massage(…" at bounding box center [436, 163] width 20 height 7
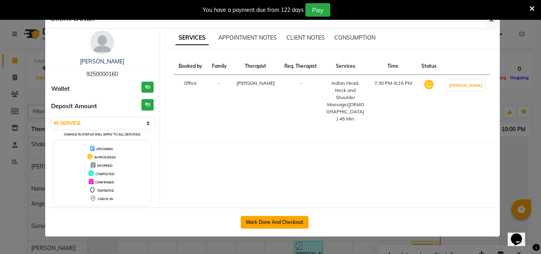
click at [293, 223] on button "Mark Done And Checkout" at bounding box center [275, 222] width 68 height 13
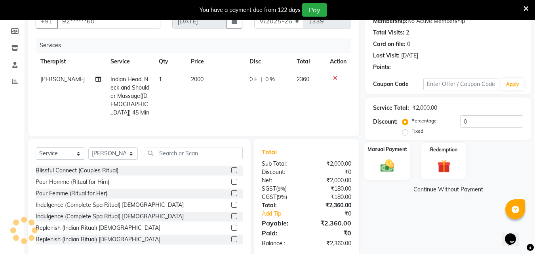
scroll to position [91, 0]
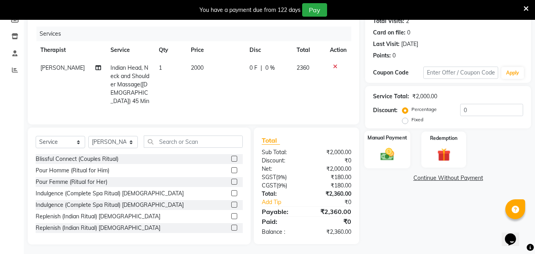
click at [388, 156] on img at bounding box center [387, 154] width 22 height 16
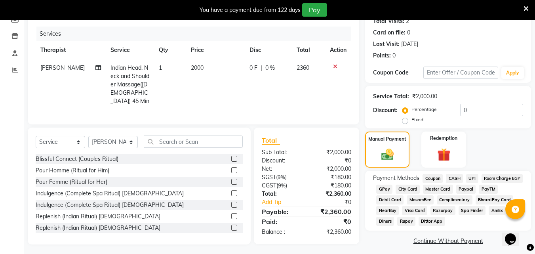
click at [454, 179] on span "CASH" at bounding box center [454, 178] width 17 height 9
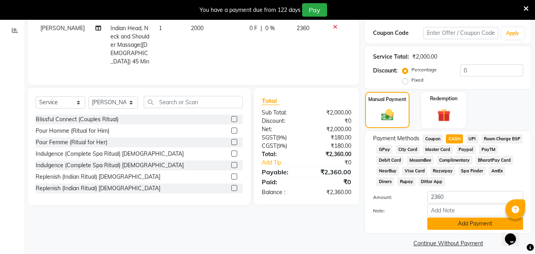
click at [459, 224] on button "Add Payment" at bounding box center [475, 223] width 96 height 12
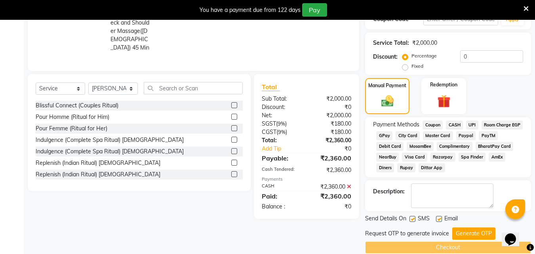
scroll to position [156, 0]
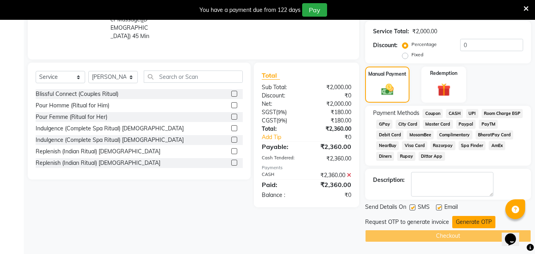
click at [466, 226] on button "Generate OTP" at bounding box center [473, 222] width 43 height 12
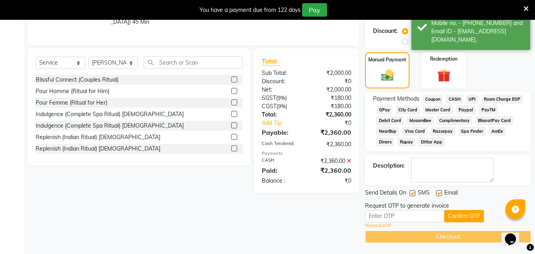
scroll to position [171, 0]
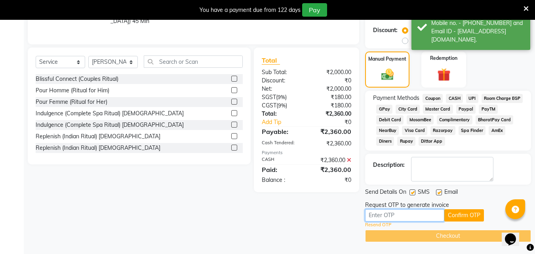
click at [391, 217] on input "text" at bounding box center [404, 215] width 79 height 12
click at [388, 217] on input "text" at bounding box center [404, 215] width 79 height 12
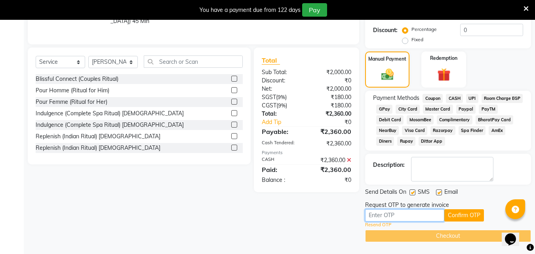
click at [381, 214] on input "text" at bounding box center [404, 215] width 79 height 12
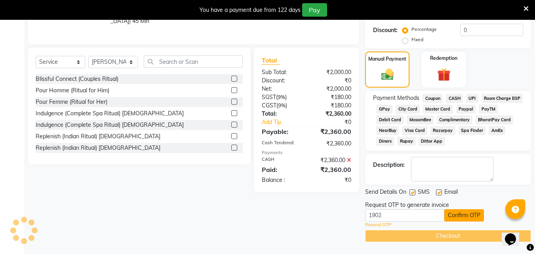
click at [460, 215] on button "Confirm OTP" at bounding box center [464, 215] width 40 height 12
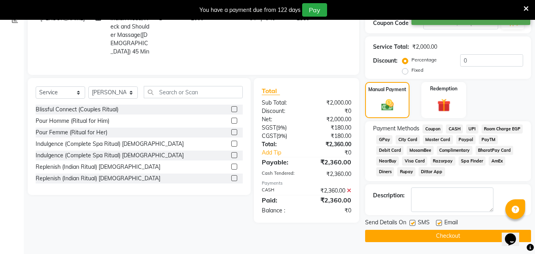
scroll to position [141, 0]
click at [439, 233] on button "Checkout" at bounding box center [448, 236] width 166 height 12
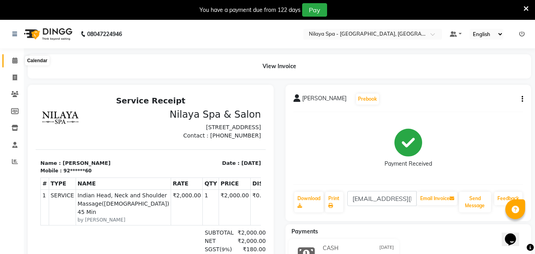
click at [15, 60] on icon at bounding box center [14, 60] width 5 height 6
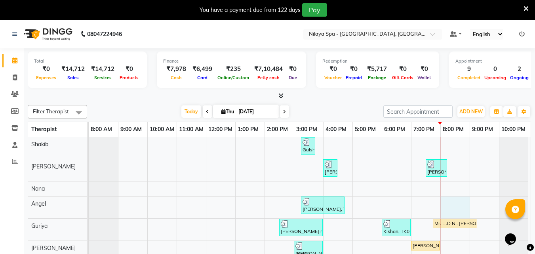
click at [455, 204] on div "Gulshan Emp, TK03, 03:15 PM-03:45 PM, Hair Cuts [PERSON_NAME] [[PERSON_NAME]], …" at bounding box center [310, 244] width 442 height 215
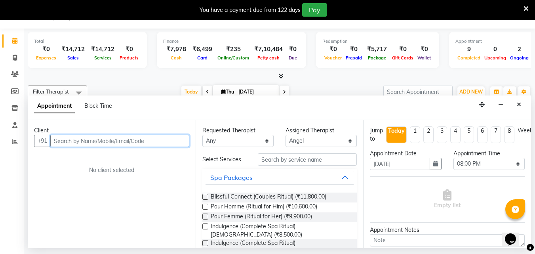
click at [87, 141] on input "text" at bounding box center [119, 141] width 139 height 12
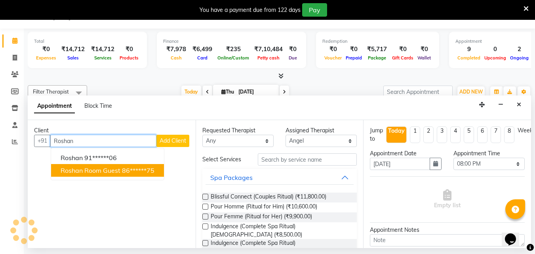
click at [98, 171] on span "Roshan Room guest" at bounding box center [91, 170] width 60 height 8
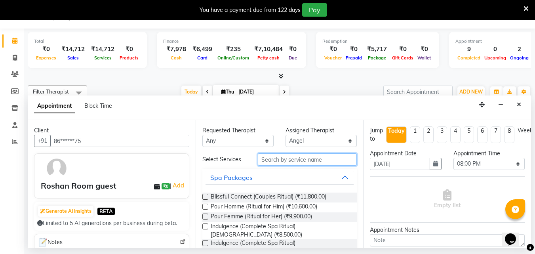
click at [286, 160] on input "text" at bounding box center [307, 159] width 99 height 12
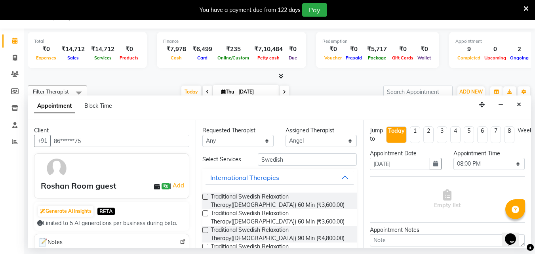
click at [204, 198] on label at bounding box center [205, 197] width 6 height 6
click at [204, 198] on input "checkbox" at bounding box center [204, 197] width 5 height 5
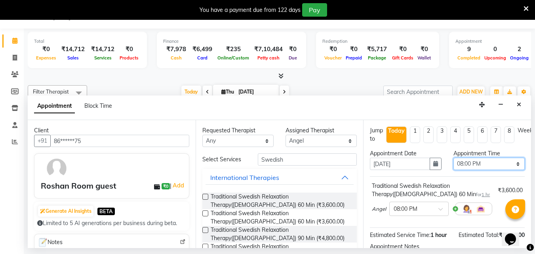
click at [513, 164] on select "Select 09:00 AM 09:15 AM 09:30 AM 09:45 AM 10:00 AM 10:15 AM 10:30 AM 10:45 AM …" at bounding box center [488, 164] width 71 height 12
click at [453, 158] on select "Select 09:00 AM 09:15 AM 09:30 AM 09:45 AM 10:00 AM 10:15 AM 10:30 AM 10:45 AM …" at bounding box center [488, 164] width 71 height 12
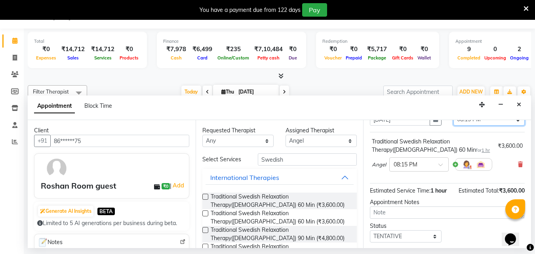
scroll to position [95, 0]
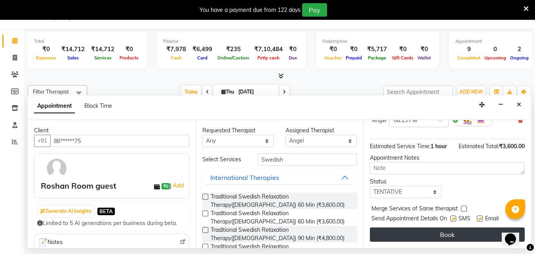
click at [446, 227] on button "Book" at bounding box center [447, 234] width 155 height 14
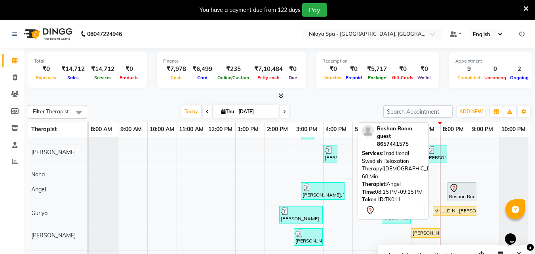
scroll to position [0, 0]
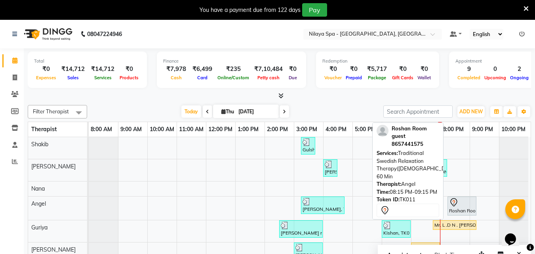
click at [462, 211] on div "Roshan Room guest, TK11, 08:15 PM-09:15 PM, Traditional Swedish Relaxation Ther…" at bounding box center [461, 206] width 27 height 17
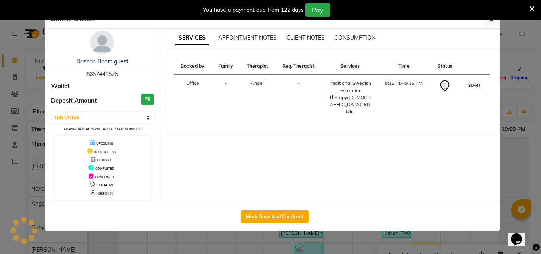
click at [476, 84] on button "START" at bounding box center [474, 85] width 16 height 10
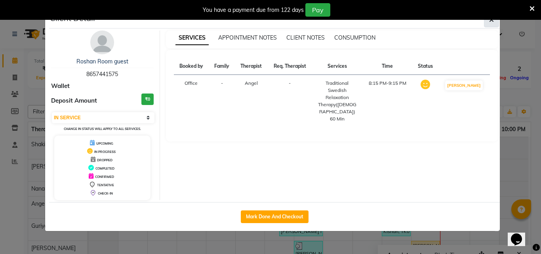
click at [490, 23] on icon "button" at bounding box center [491, 20] width 5 height 6
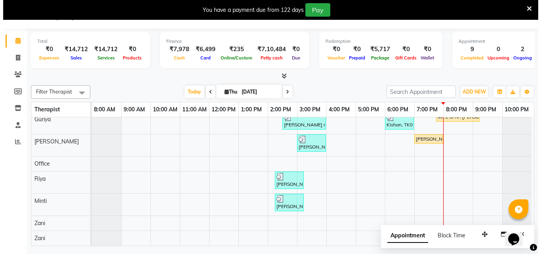
scroll to position [93, 0]
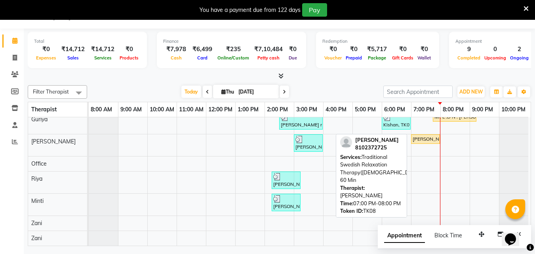
click at [428, 135] on div "[PERSON_NAME], TK08, 07:00 PM-08:00 PM, Traditional Swedish Relaxation Therapy(…" at bounding box center [425, 138] width 27 height 7
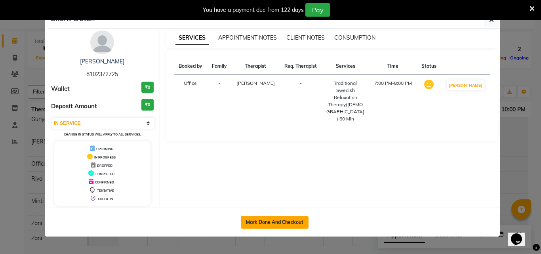
click at [277, 222] on button "Mark Done And Checkout" at bounding box center [275, 222] width 68 height 13
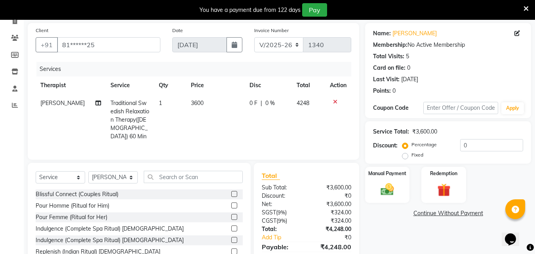
scroll to position [12, 0]
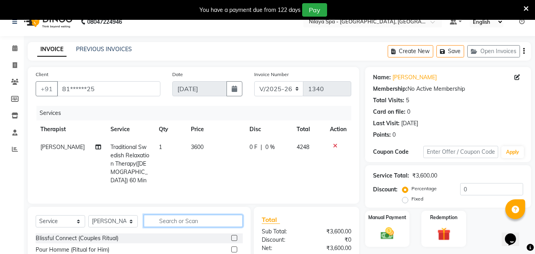
click at [188, 217] on input "text" at bounding box center [193, 221] width 99 height 12
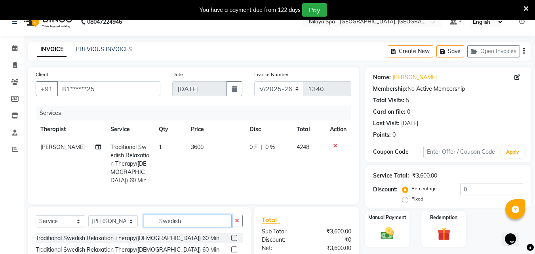
scroll to position [52, 0]
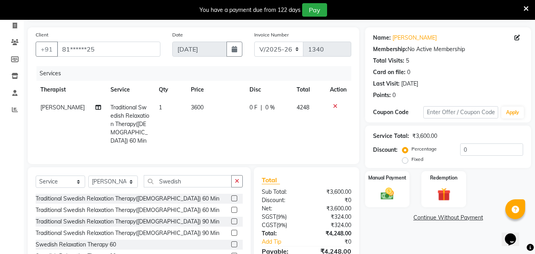
click at [234, 219] on label at bounding box center [234, 221] width 6 height 6
click at [234, 219] on input "checkbox" at bounding box center [233, 221] width 5 height 5
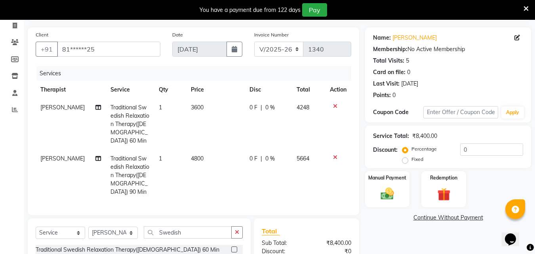
click at [334, 105] on icon at bounding box center [335, 106] width 4 height 6
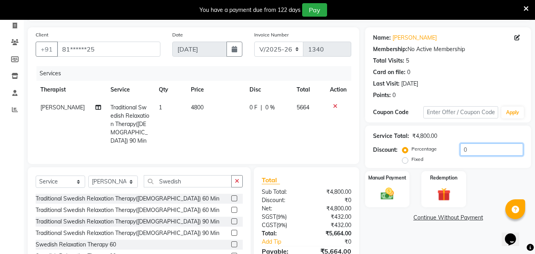
click at [478, 151] on input "0" at bounding box center [491, 149] width 63 height 12
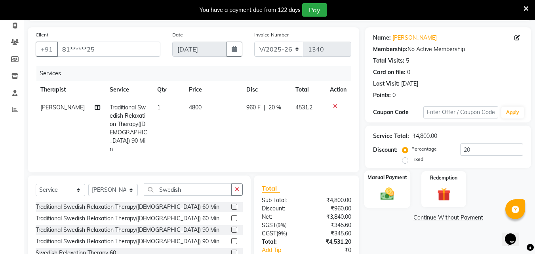
click at [388, 197] on img at bounding box center [387, 194] width 22 height 16
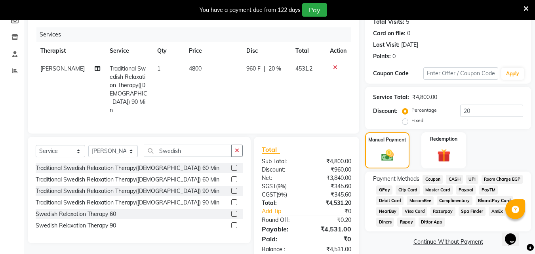
scroll to position [99, 0]
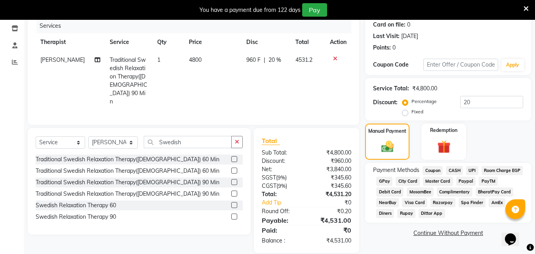
click at [454, 169] on span "CASH" at bounding box center [454, 170] width 17 height 9
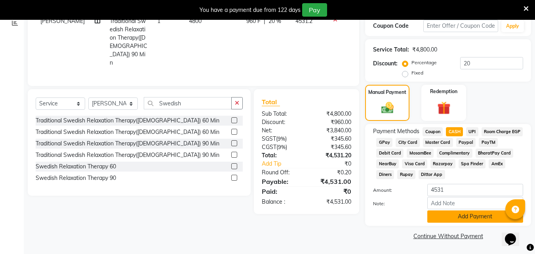
click at [465, 215] on button "Add Payment" at bounding box center [475, 216] width 96 height 12
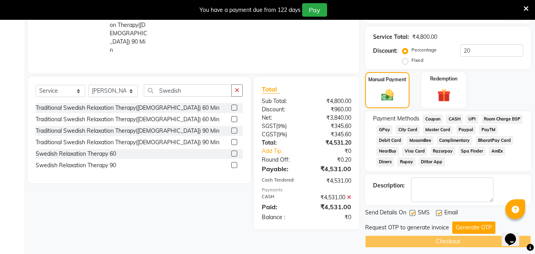
scroll to position [156, 0]
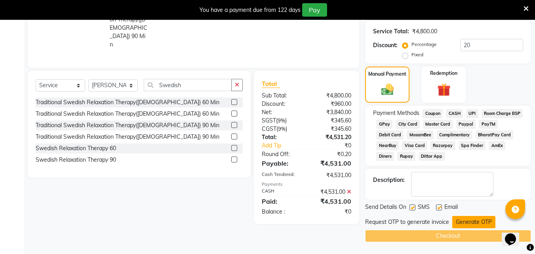
click at [464, 220] on button "Generate OTP" at bounding box center [473, 222] width 43 height 12
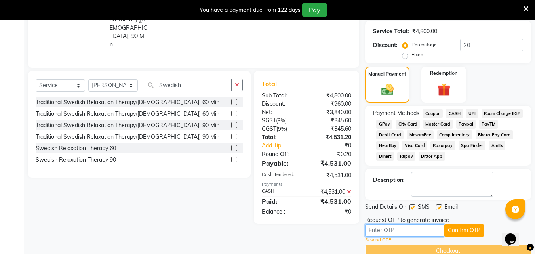
click at [403, 232] on input "text" at bounding box center [404, 230] width 79 height 12
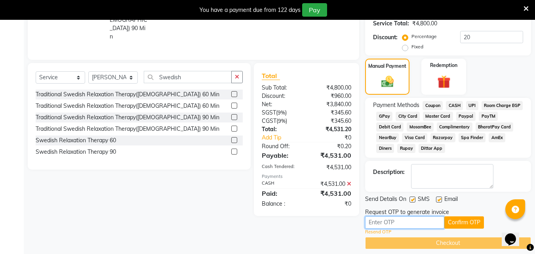
scroll to position [171, 0]
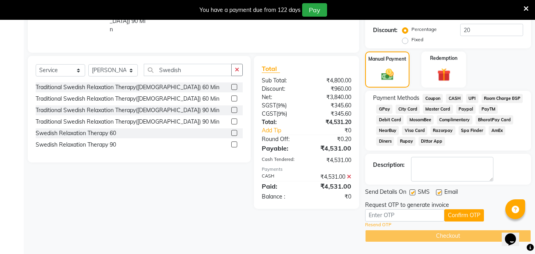
click at [380, 224] on link "Resend OTP" at bounding box center [378, 224] width 26 height 7
click at [390, 214] on input "text" at bounding box center [404, 215] width 79 height 12
click at [458, 217] on button "Confirm OTP" at bounding box center [464, 215] width 40 height 12
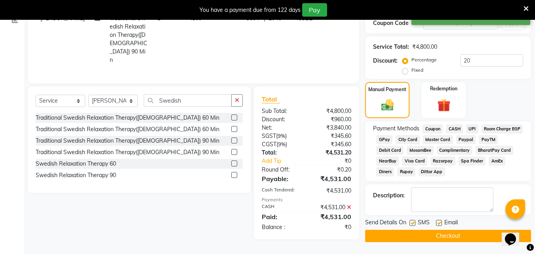
scroll to position [141, 0]
click at [445, 237] on button "Checkout" at bounding box center [448, 236] width 166 height 12
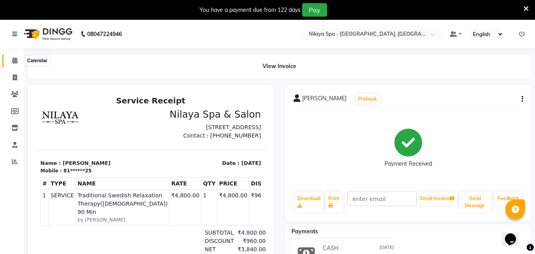
click at [12, 59] on icon at bounding box center [14, 60] width 5 height 6
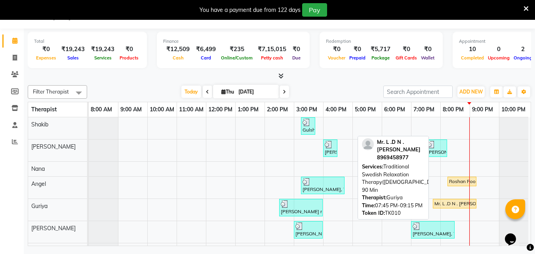
click at [457, 203] on div "Mr. L .D N . [PERSON_NAME], TK10, 07:45 PM-09:15 PM, Traditional Swedish Relaxa…" at bounding box center [454, 203] width 42 height 7
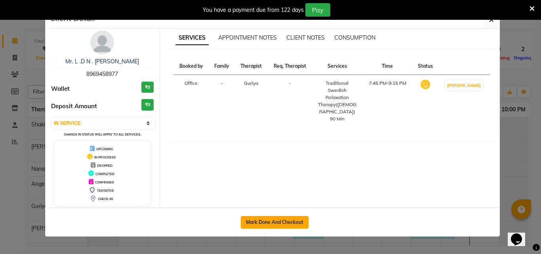
click at [291, 224] on button "Mark Done And Checkout" at bounding box center [275, 222] width 68 height 13
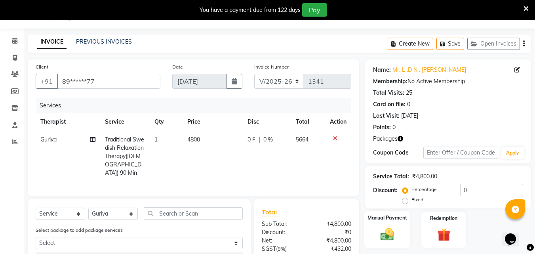
click at [385, 222] on div "Manual Payment" at bounding box center [387, 230] width 46 height 38
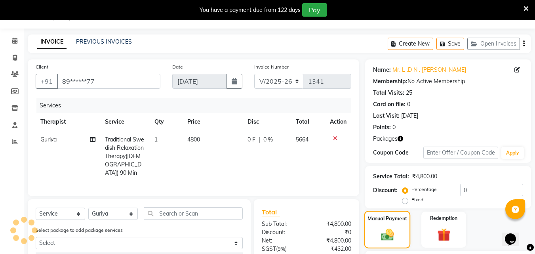
click at [390, 233] on img at bounding box center [387, 234] width 21 height 15
click at [389, 232] on img at bounding box center [387, 234] width 21 height 15
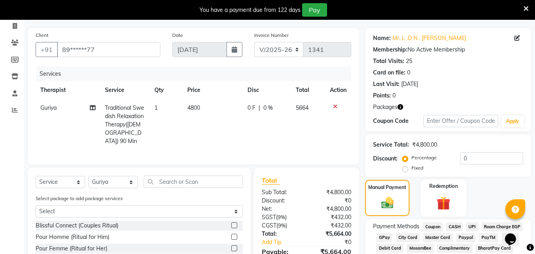
scroll to position [118, 0]
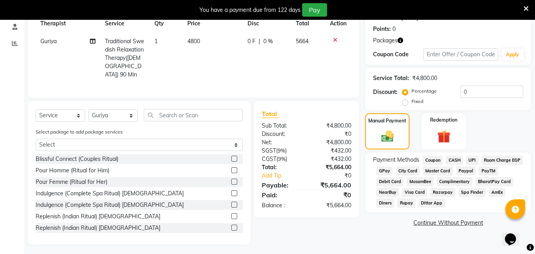
click at [454, 158] on span "CASH" at bounding box center [454, 160] width 17 height 9
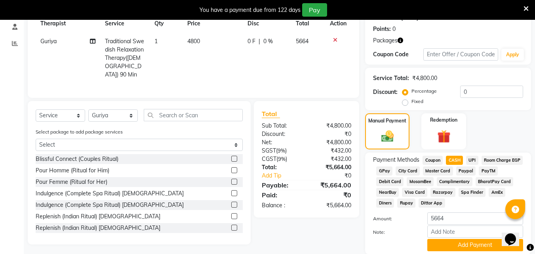
scroll to position [146, 0]
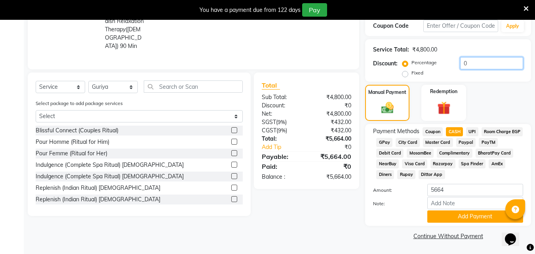
click at [473, 65] on input "0" at bounding box center [491, 63] width 63 height 12
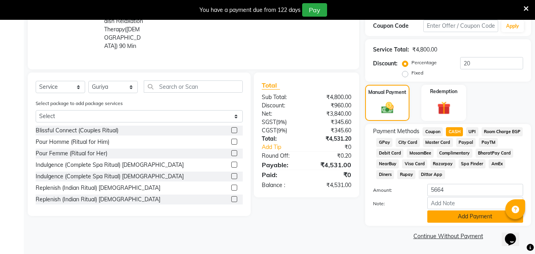
click at [466, 214] on button "Add Payment" at bounding box center [475, 216] width 96 height 12
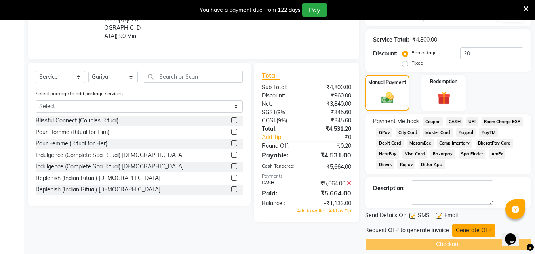
scroll to position [165, 0]
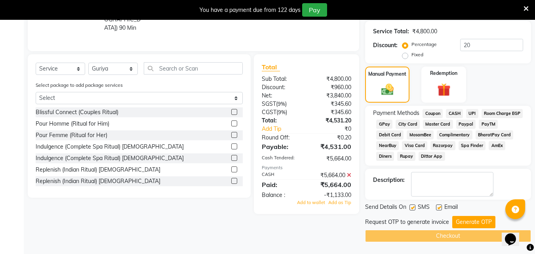
click at [350, 173] on icon at bounding box center [349, 175] width 4 height 6
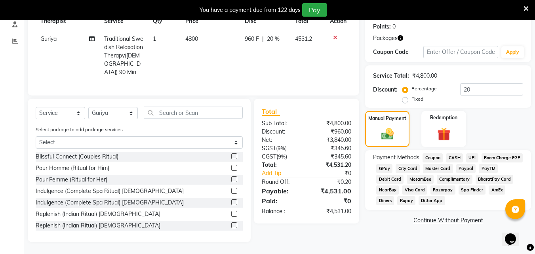
scroll to position [118, 0]
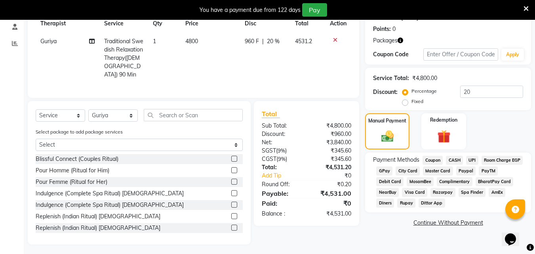
click at [456, 162] on span "CASH" at bounding box center [454, 160] width 17 height 9
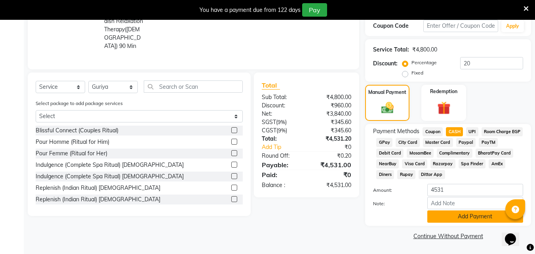
click at [469, 219] on button "Add Payment" at bounding box center [475, 216] width 96 height 12
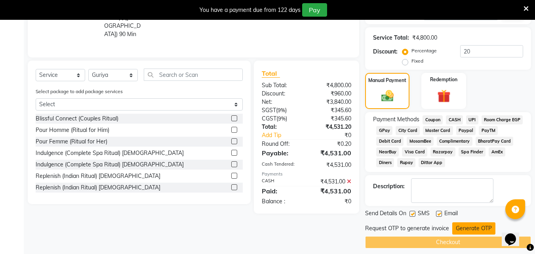
scroll to position [165, 0]
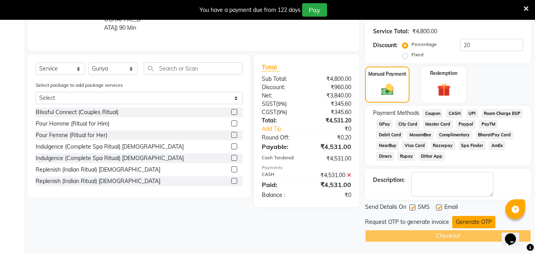
click at [465, 221] on button "Generate OTP" at bounding box center [473, 222] width 43 height 12
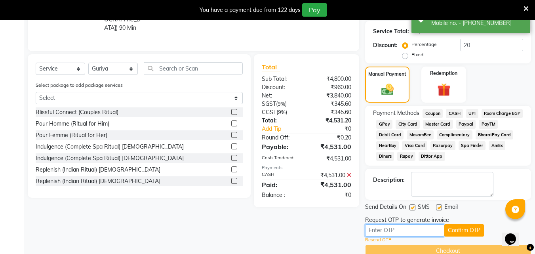
click at [389, 228] on input "text" at bounding box center [404, 230] width 79 height 12
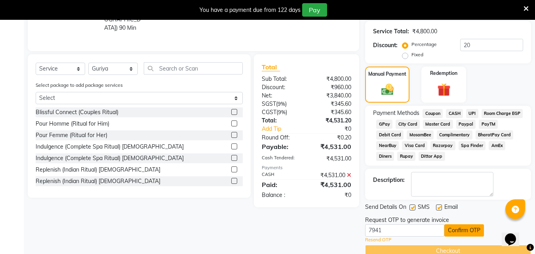
click at [464, 231] on button "Confirm OTP" at bounding box center [464, 230] width 40 height 12
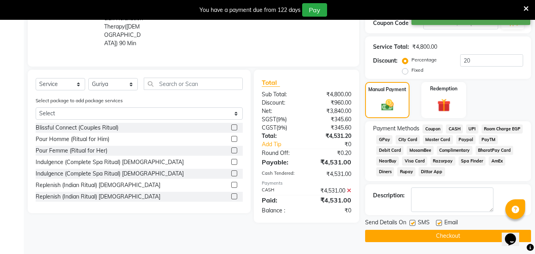
scroll to position [149, 0]
click at [455, 236] on button "Checkout" at bounding box center [448, 236] width 166 height 12
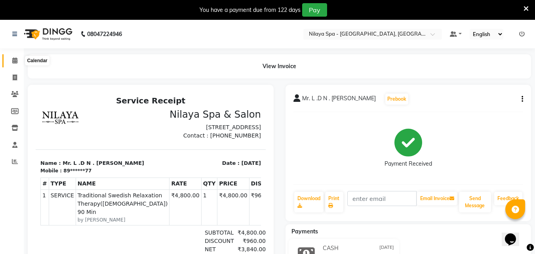
click at [16, 61] on icon at bounding box center [14, 60] width 5 height 6
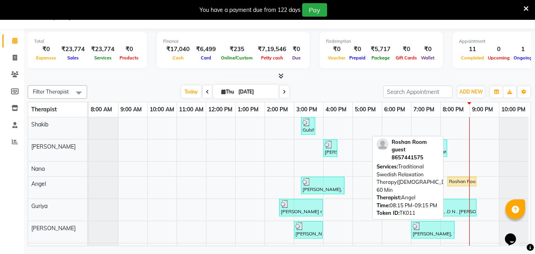
click at [459, 181] on div "Roshan Room guest, TK11, 08:15 PM-09:15 PM, Traditional Swedish Relaxation Ther…" at bounding box center [461, 181] width 27 height 7
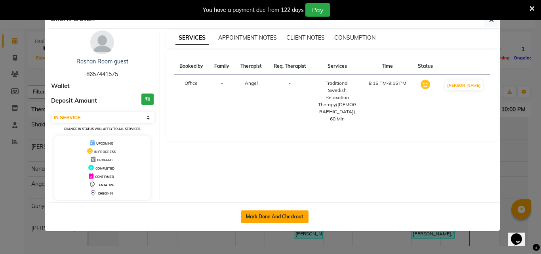
click at [280, 217] on button "Mark Done And Checkout" at bounding box center [275, 216] width 68 height 13
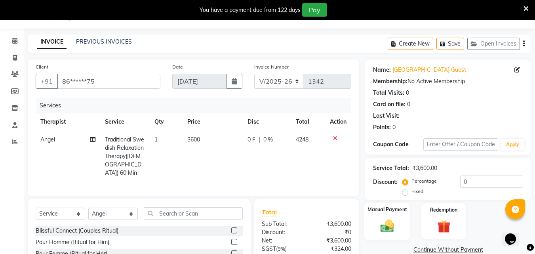
click at [386, 224] on img at bounding box center [387, 226] width 22 height 16
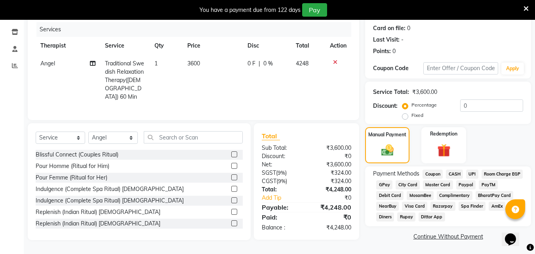
scroll to position [96, 0]
click at [473, 170] on span "UPI" at bounding box center [472, 173] width 12 height 9
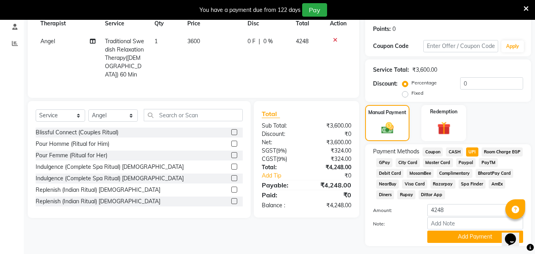
scroll to position [138, 0]
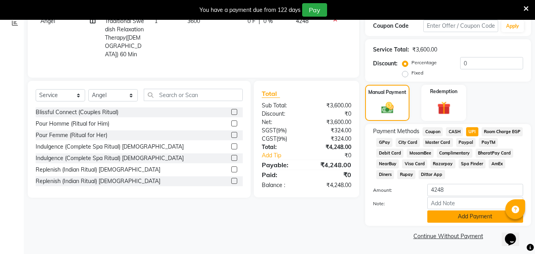
click at [461, 217] on button "Add Payment" at bounding box center [475, 216] width 96 height 12
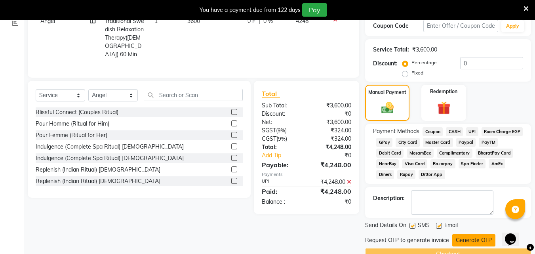
click at [467, 240] on button "Generate OTP" at bounding box center [473, 240] width 43 height 12
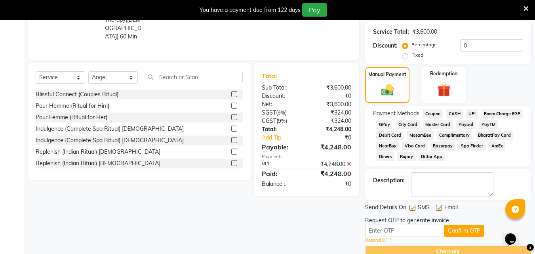
scroll to position [171, 0]
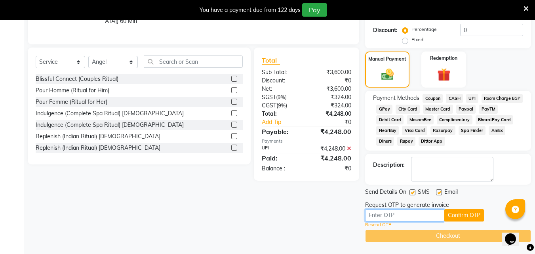
drag, startPoint x: 407, startPoint y: 218, endPoint x: 392, endPoint y: 213, distance: 15.2
click at [407, 218] on input "text" at bounding box center [404, 215] width 79 height 12
click at [462, 215] on button "Confirm OTP" at bounding box center [464, 215] width 40 height 12
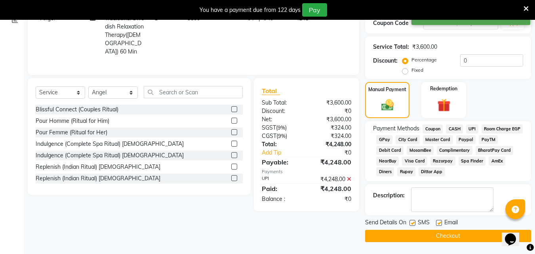
scroll to position [141, 0]
click at [445, 236] on button "Checkout" at bounding box center [448, 236] width 166 height 12
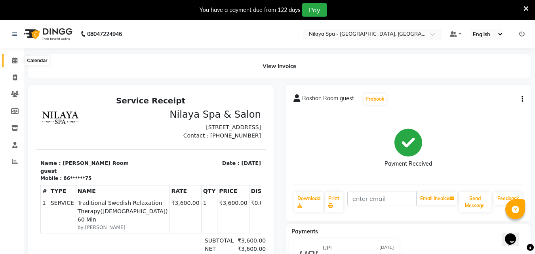
click at [15, 61] on icon at bounding box center [14, 60] width 5 height 6
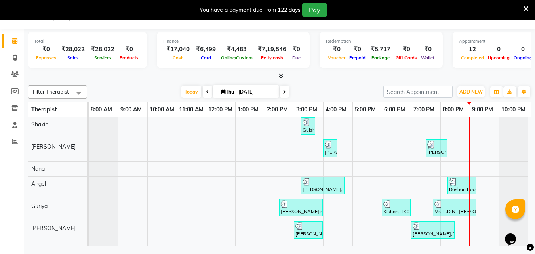
click at [283, 93] on icon at bounding box center [284, 91] width 3 height 5
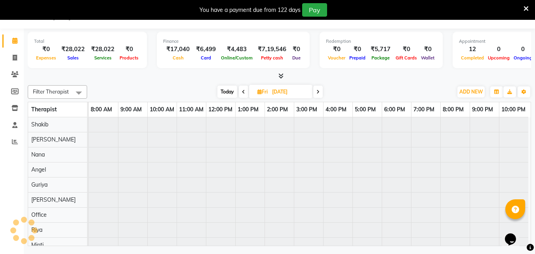
scroll to position [0, 4]
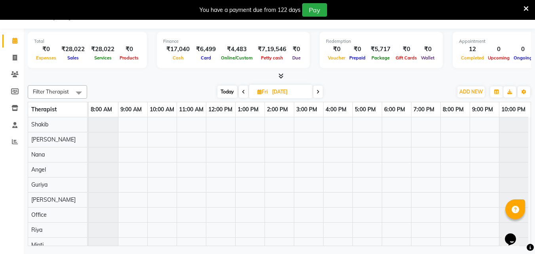
click at [244, 93] on icon at bounding box center [243, 91] width 3 height 5
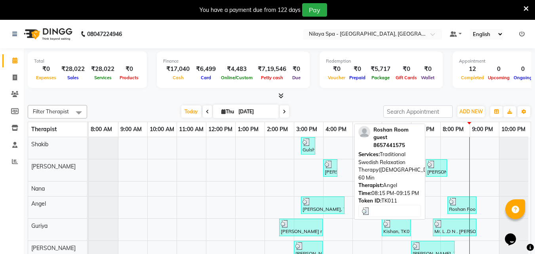
scroll to position [20, 0]
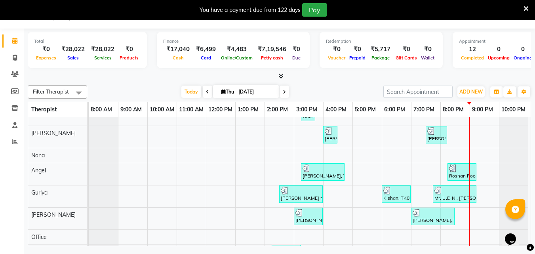
click at [481, 171] on div "Gulshan Emp, TK03, 03:15 PM-03:45 PM, Hair Cuts [PERSON_NAME] [[PERSON_NAME]], …" at bounding box center [310, 211] width 442 height 215
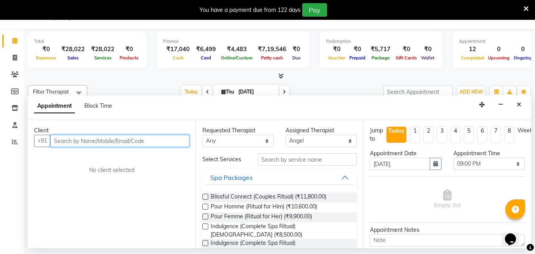
click at [84, 139] on input "text" at bounding box center [119, 141] width 139 height 12
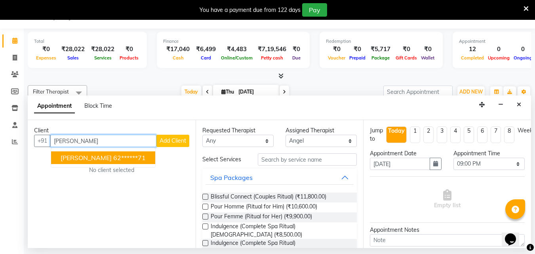
click at [118, 157] on ngb-highlight "62******71" at bounding box center [129, 158] width 32 height 8
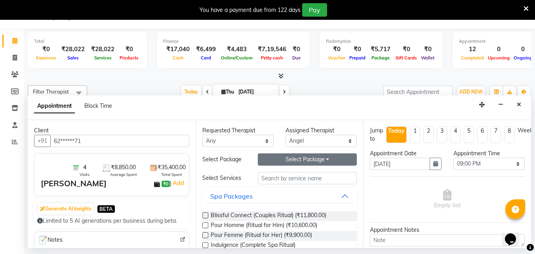
click at [322, 159] on button "Select Package Toggle Dropdown" at bounding box center [307, 159] width 99 height 12
click at [292, 174] on li "SILVER _ ALL" at bounding box center [289, 175] width 63 height 11
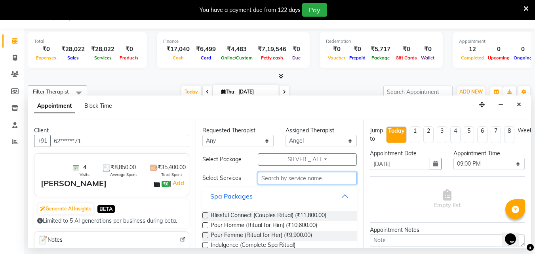
click at [295, 179] on input "text" at bounding box center [307, 178] width 99 height 12
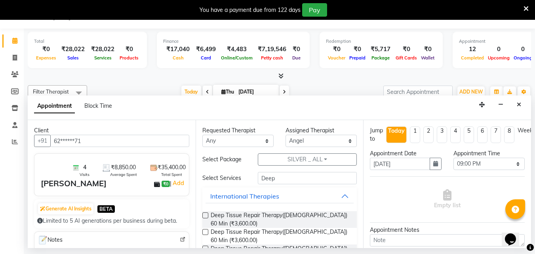
click at [206, 215] on label at bounding box center [205, 215] width 6 height 6
click at [206, 215] on input "checkbox" at bounding box center [204, 215] width 5 height 5
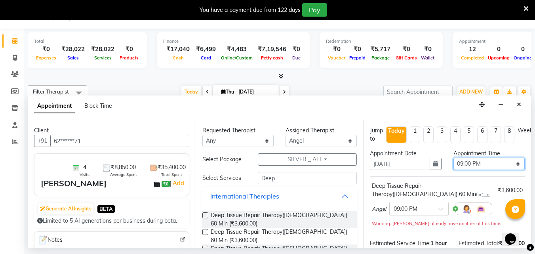
click at [511, 163] on select "Select 09:00 AM 09:15 AM 09:30 AM 09:45 AM 10:00 AM 10:15 AM 10:30 AM 10:45 AM …" at bounding box center [488, 164] width 71 height 12
click at [453, 158] on select "Select 09:00 AM 09:15 AM 09:30 AM 09:45 AM 10:00 AM 10:15 AM 10:30 AM 10:45 AM …" at bounding box center [488, 164] width 71 height 12
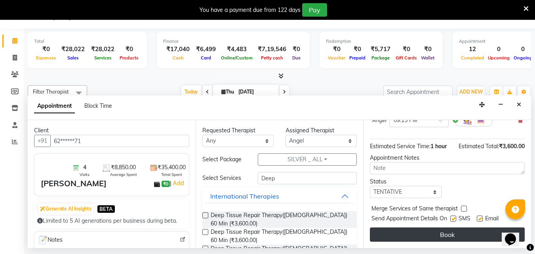
click at [456, 229] on button "Book" at bounding box center [447, 234] width 155 height 14
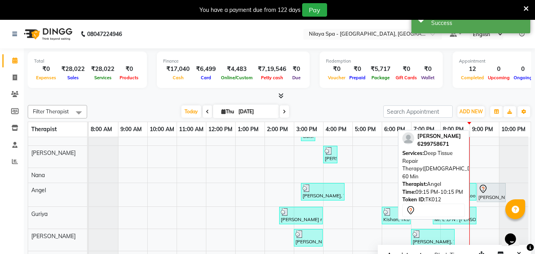
click at [486, 192] on div at bounding box center [491, 189] width 26 height 10
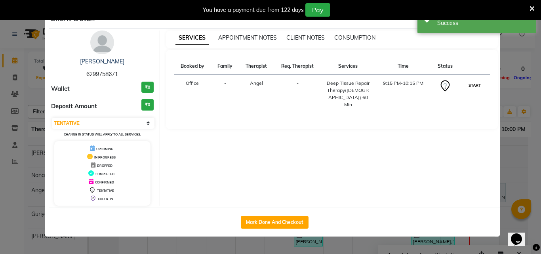
click at [471, 86] on button "START" at bounding box center [474, 85] width 16 height 10
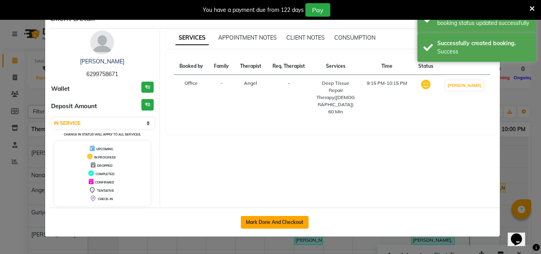
click at [283, 222] on button "Mark Done And Checkout" at bounding box center [275, 222] width 68 height 13
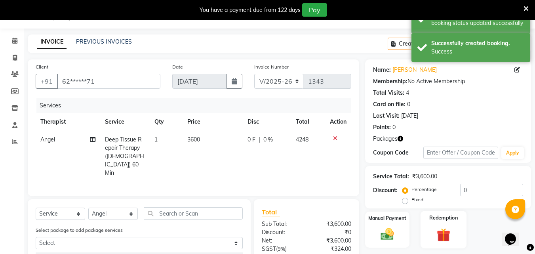
click at [444, 235] on img at bounding box center [443, 234] width 22 height 17
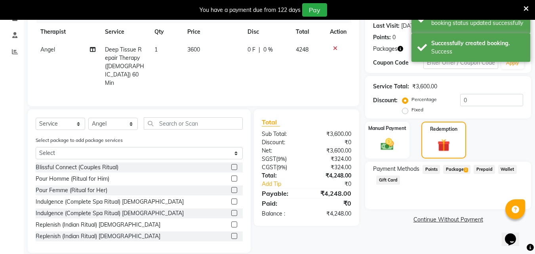
click at [455, 165] on span "Package 2" at bounding box center [456, 169] width 27 height 9
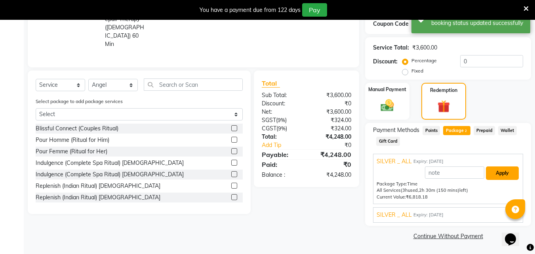
click at [494, 171] on button "Apply" at bounding box center [502, 172] width 33 height 13
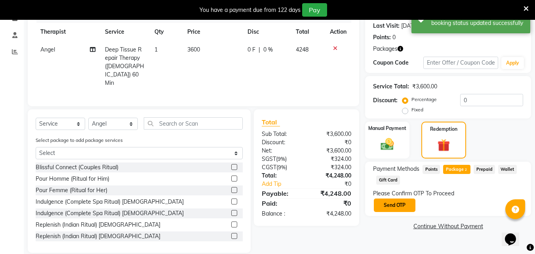
click at [405, 207] on button "Send OTP" at bounding box center [395, 204] width 42 height 13
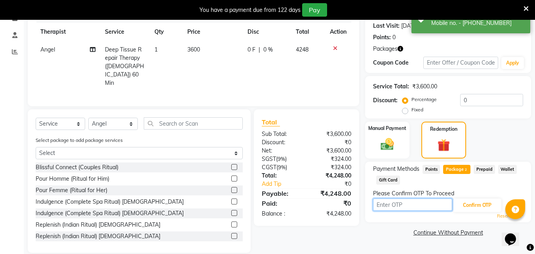
click at [420, 205] on input "text" at bounding box center [412, 204] width 79 height 12
click at [399, 208] on input "text" at bounding box center [412, 204] width 79 height 12
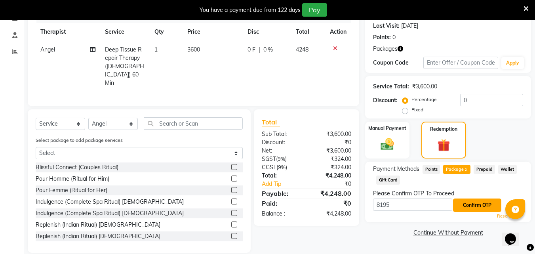
click at [470, 203] on button "Confirm OTP" at bounding box center [477, 204] width 48 height 13
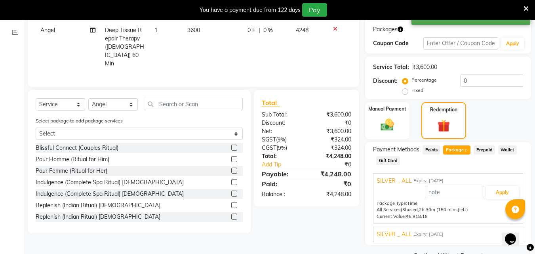
scroll to position [148, 0]
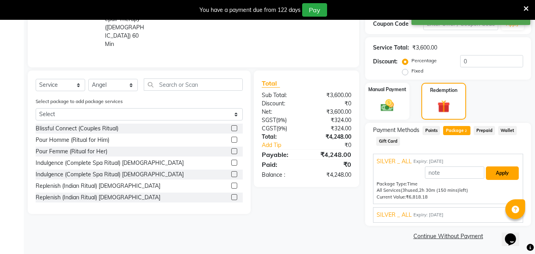
click at [496, 173] on button "Apply" at bounding box center [502, 172] width 33 height 13
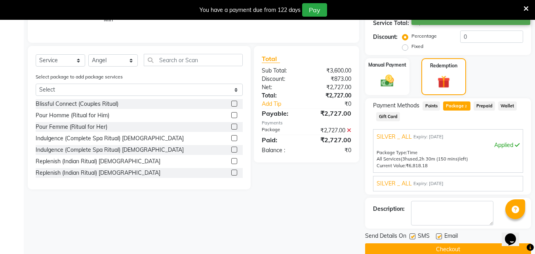
scroll to position [186, 0]
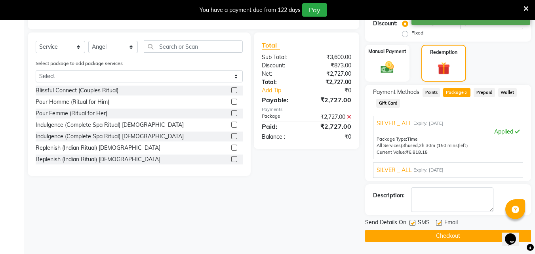
click at [448, 230] on button "Checkout" at bounding box center [448, 236] width 166 height 12
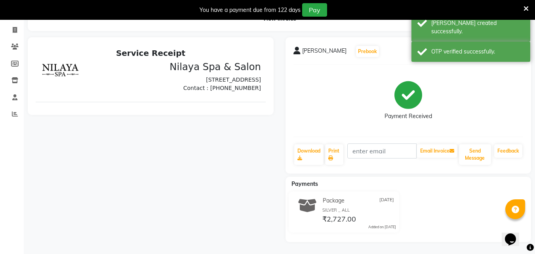
scroll to position [152, 0]
